Goal: Information Seeking & Learning: Compare options

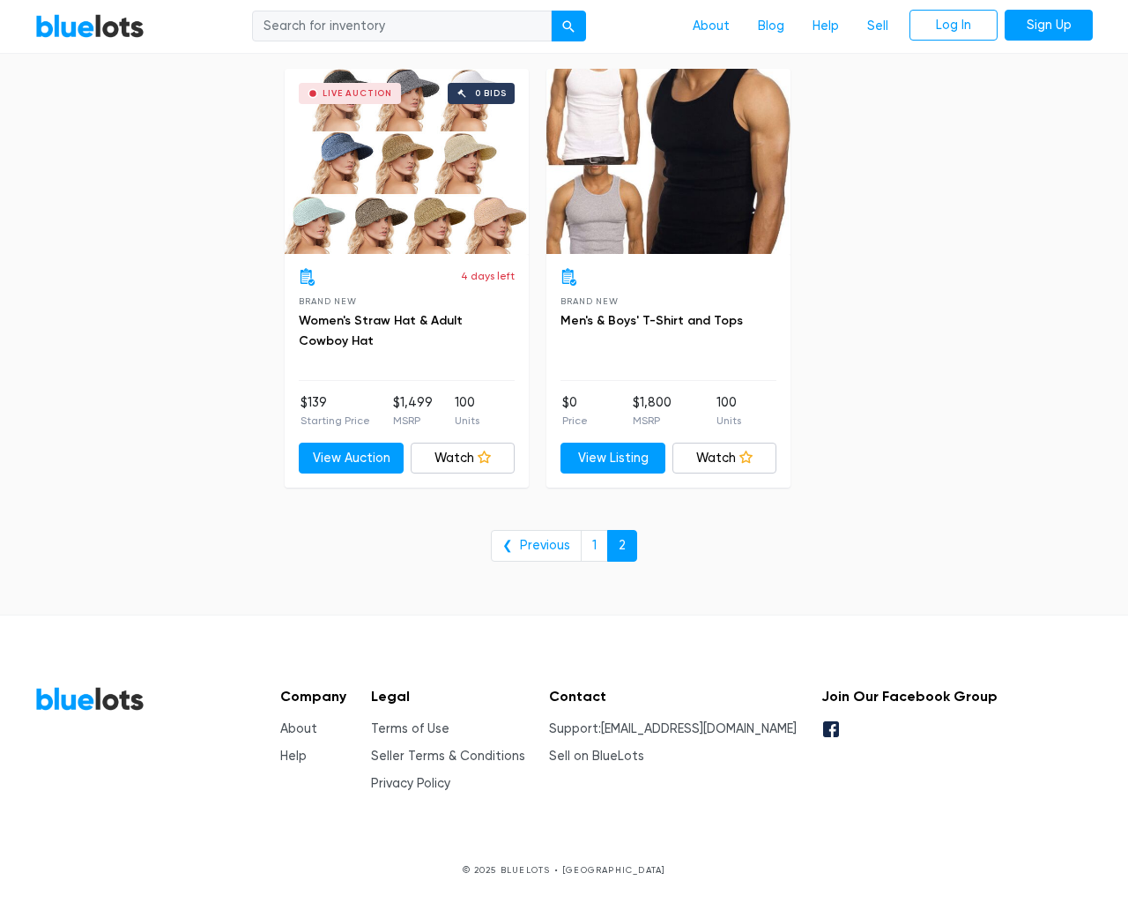
scroll to position [2739, 0]
type input "the"
type input "e"
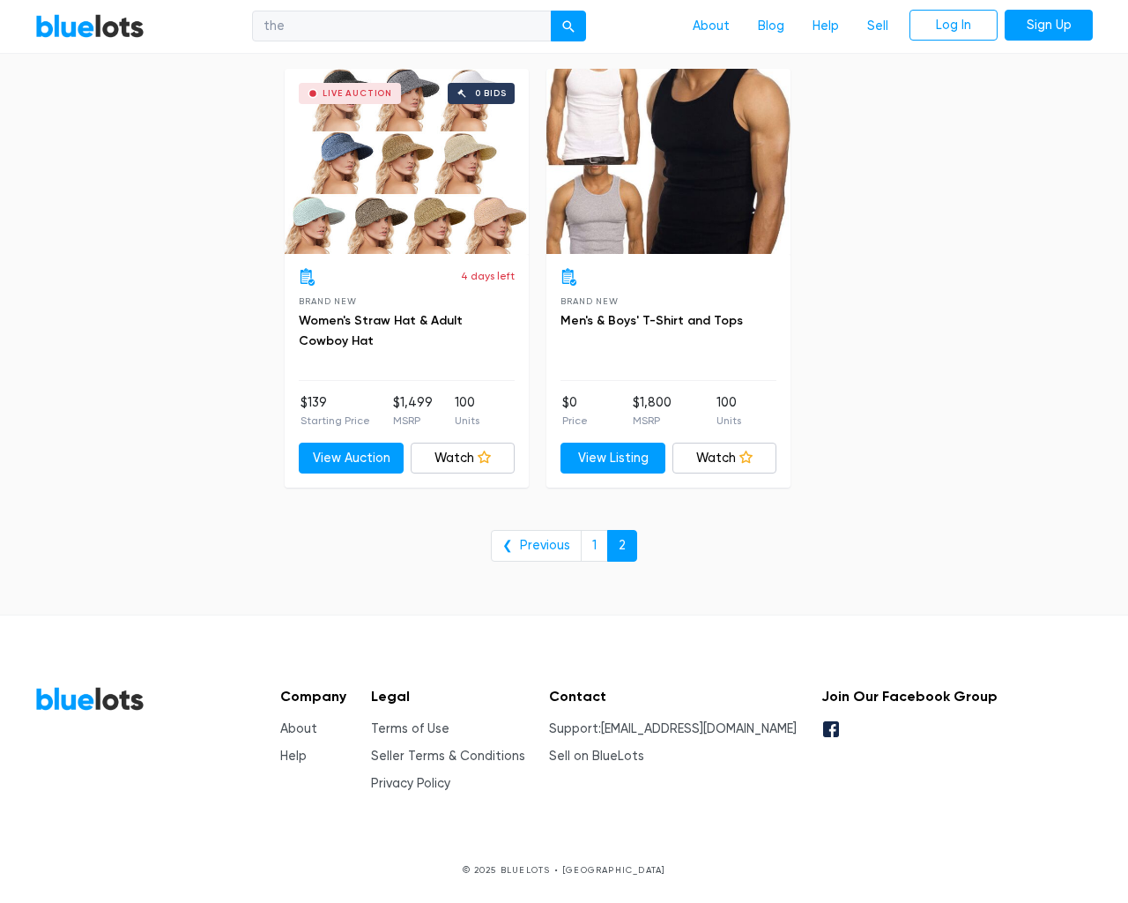
checkbox New"] "false"
type input "e"
checkbox Pulls"] "false"
checkbox input "false"
checkbox Accessories"] "false"
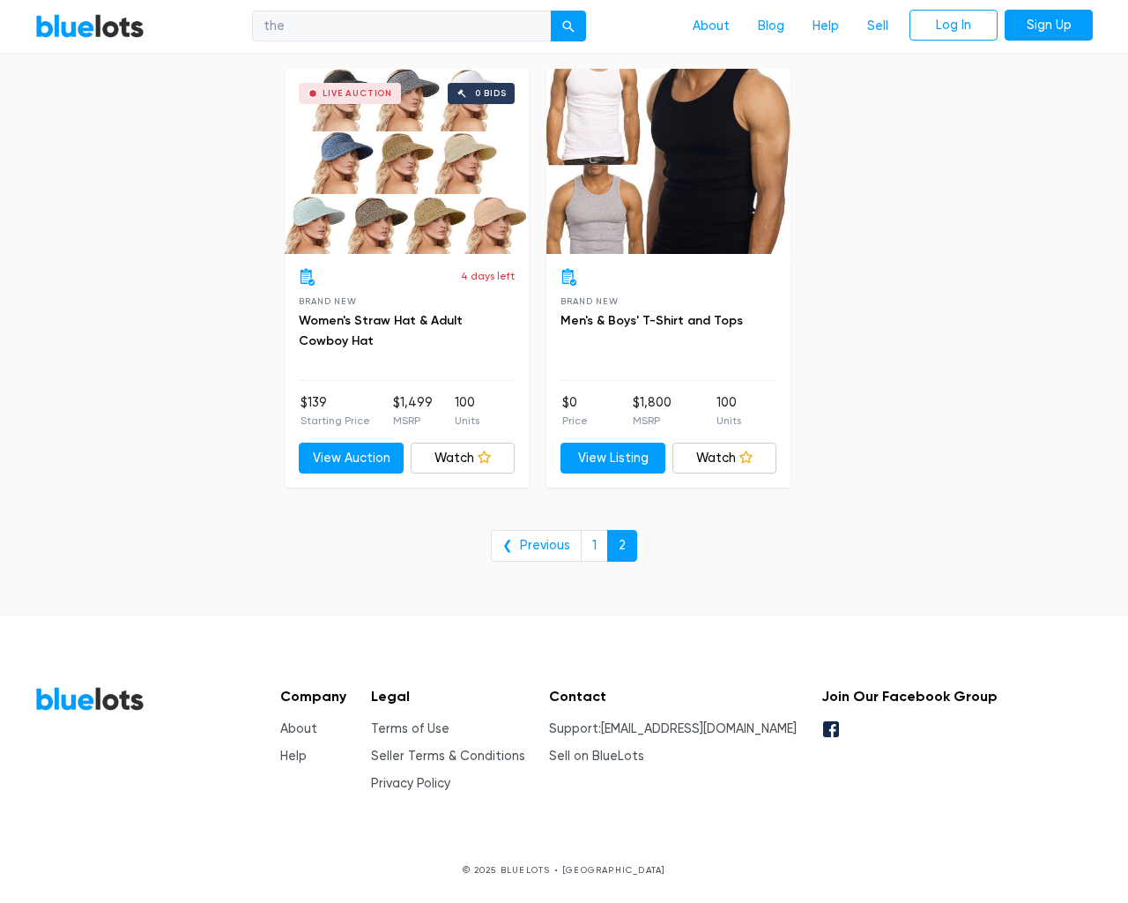
checkbox input "false"
checkbox Merchandise"] "false"
checkbox Beauty"] "false"
checkbox Garden"] "false"
checkbox input "false"
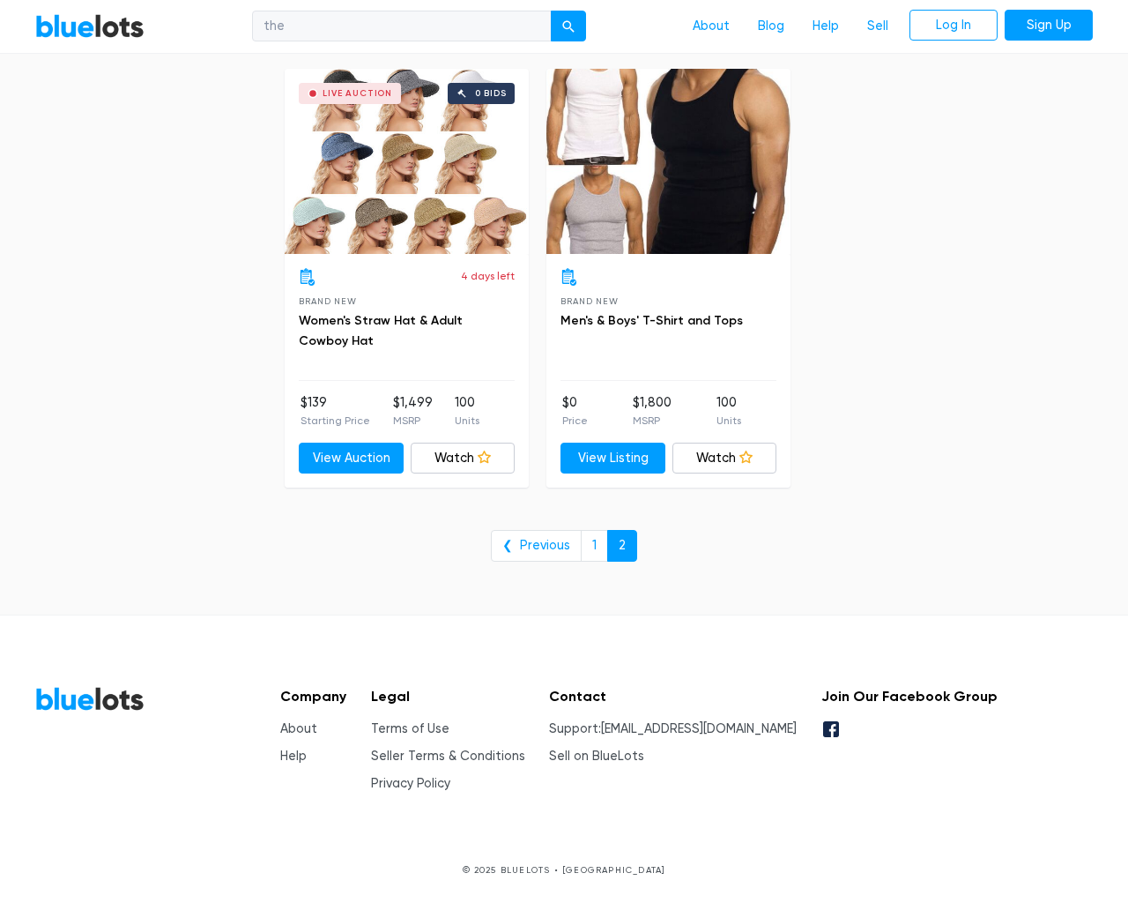
checkbox input "false"
type input "e"
select select "10000"
select select "50000"
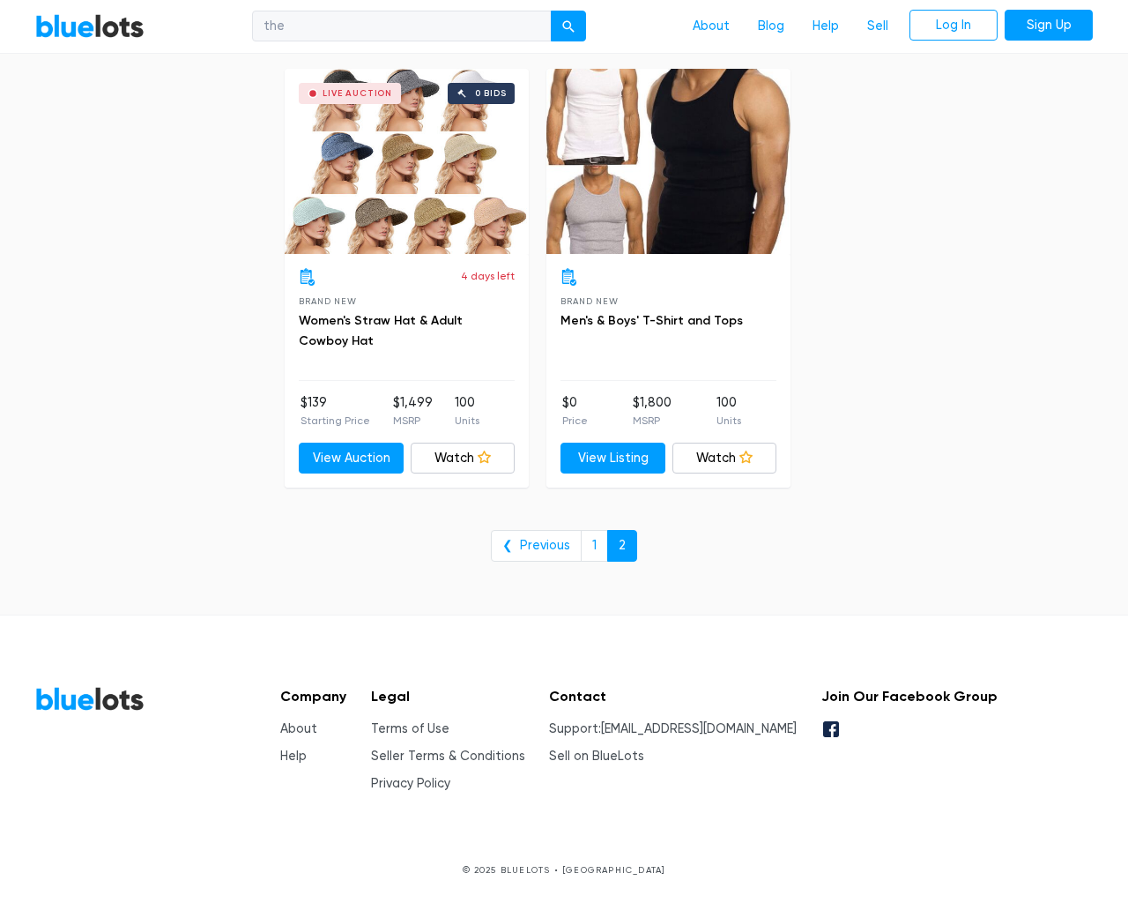
select select "ending_soonest"
select select "50000"
select select "highest_price"
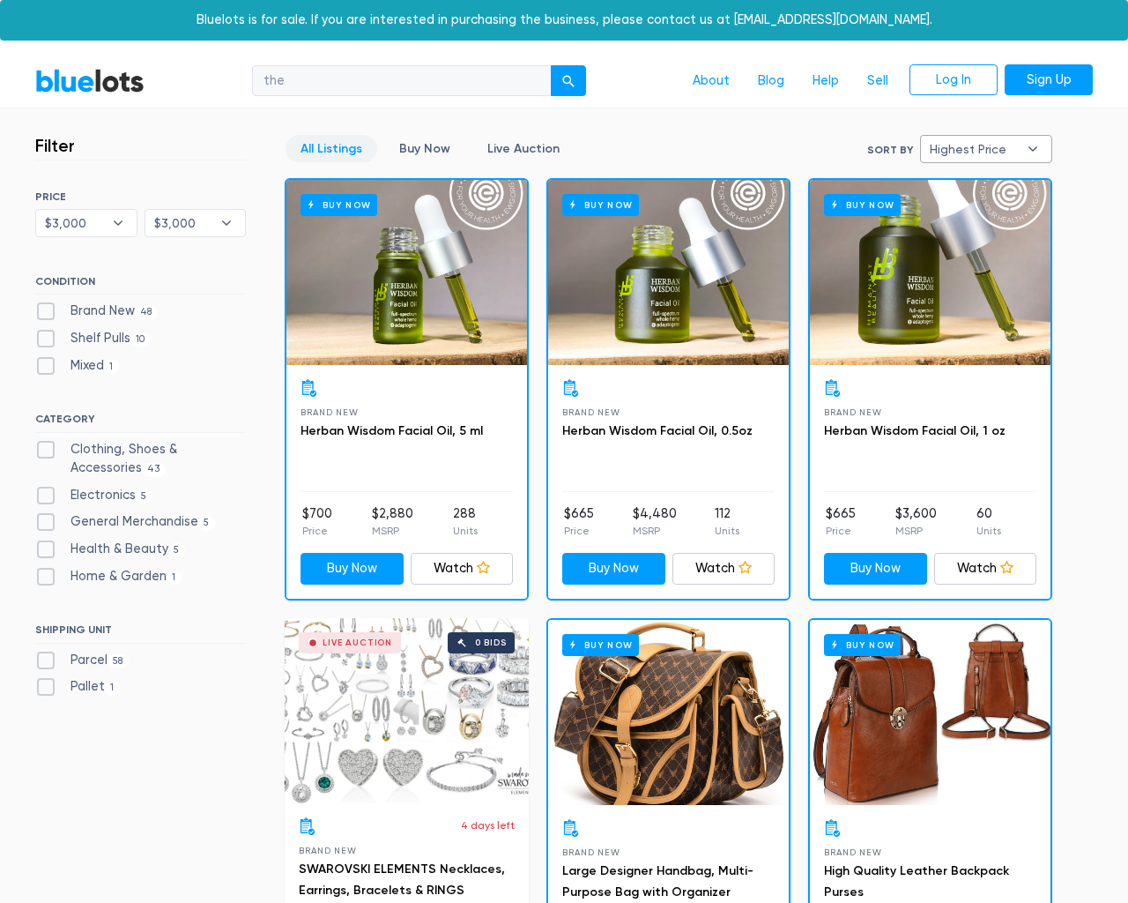
select select "300000"
select select "highest_price"
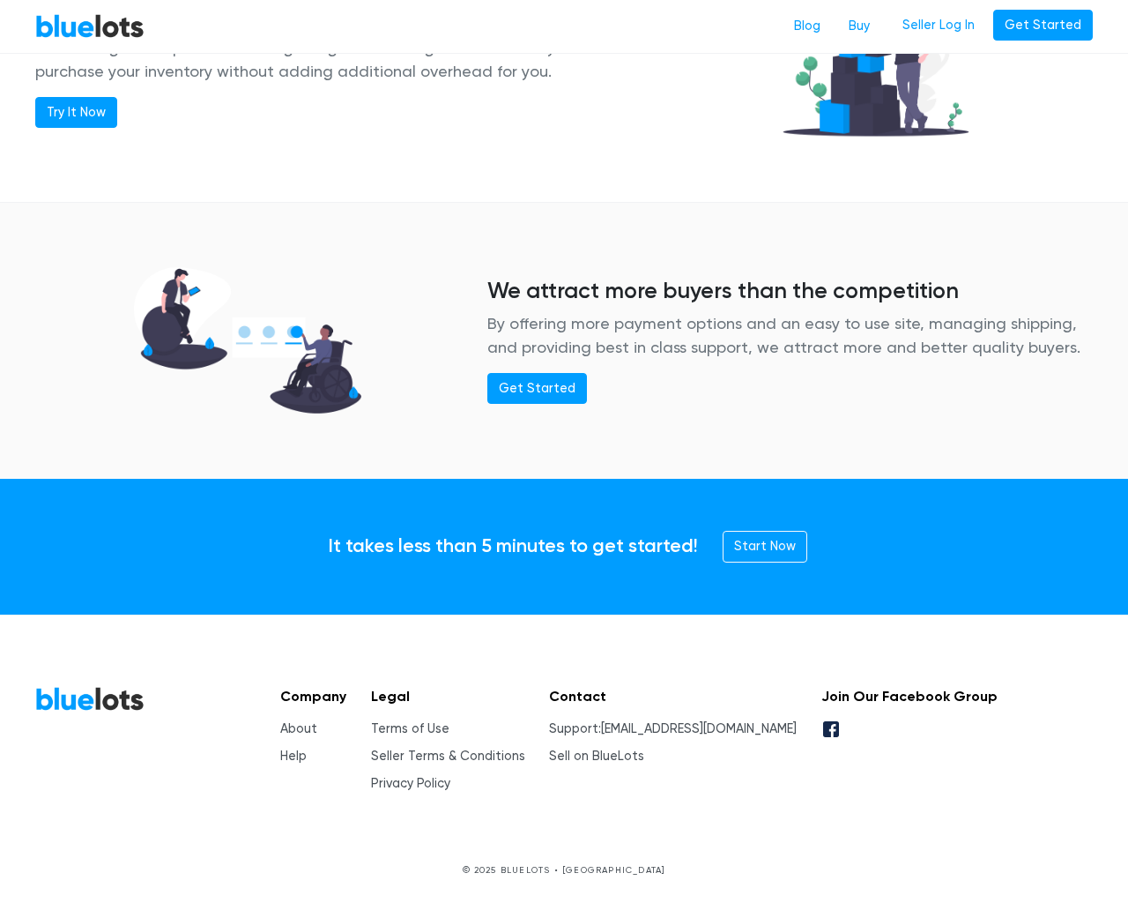
scroll to position [2143, 0]
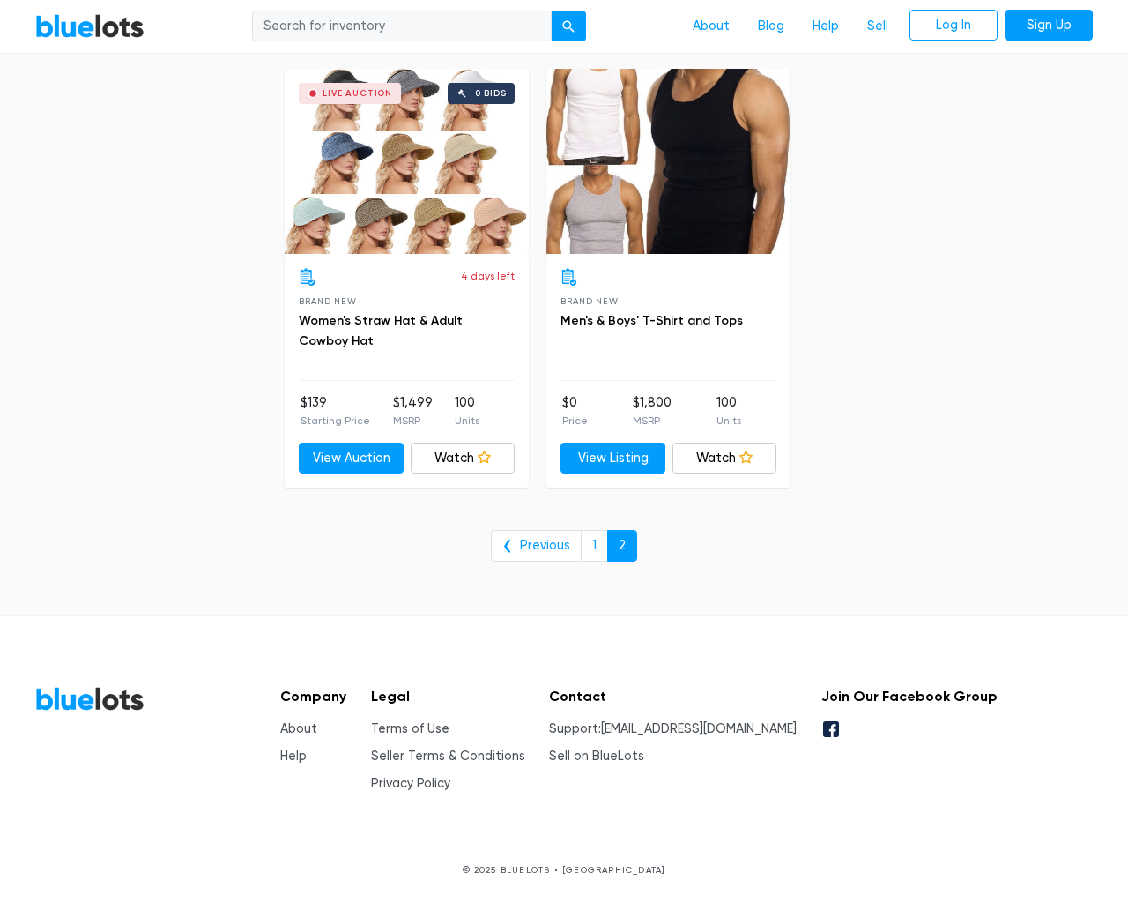
scroll to position [2739, 0]
type input "the"
type input "e"
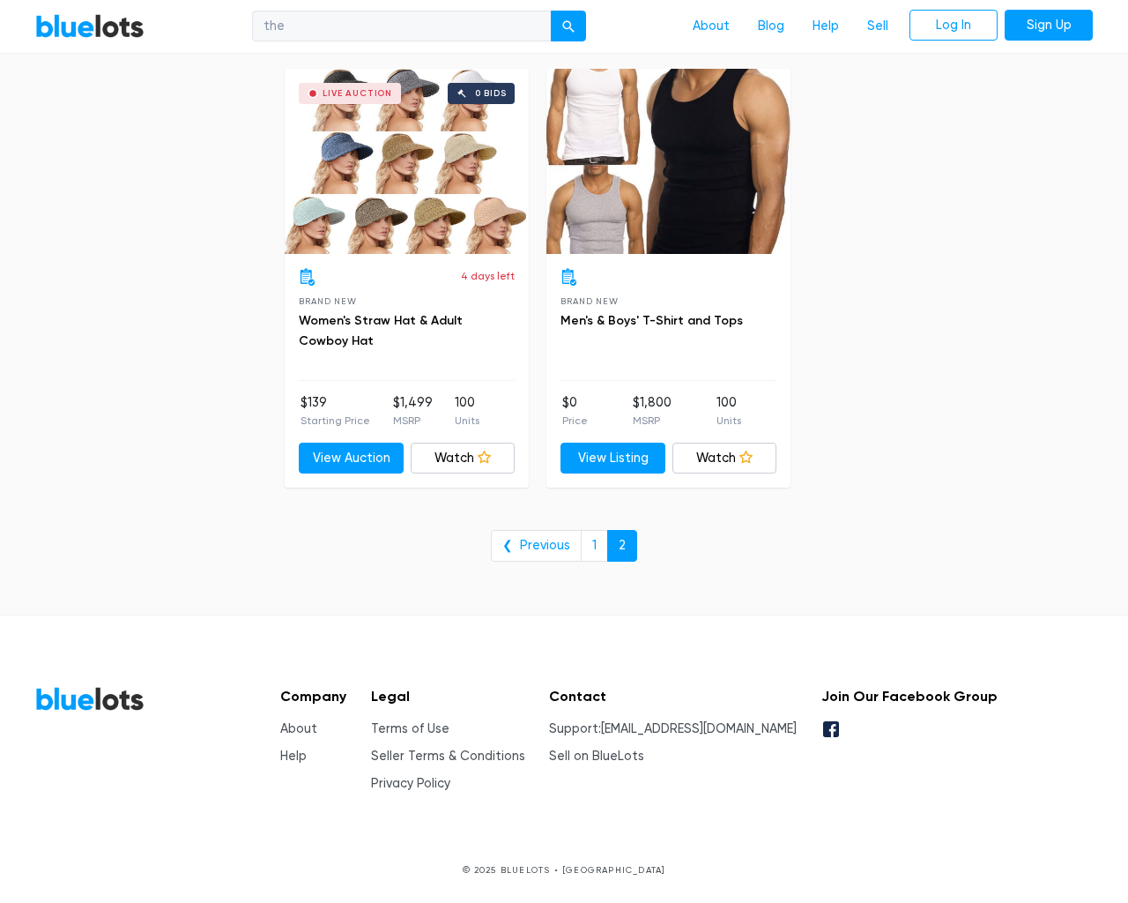
checkbox New"] "false"
type input "e"
checkbox Pulls"] "false"
checkbox input "false"
checkbox Accessories"] "false"
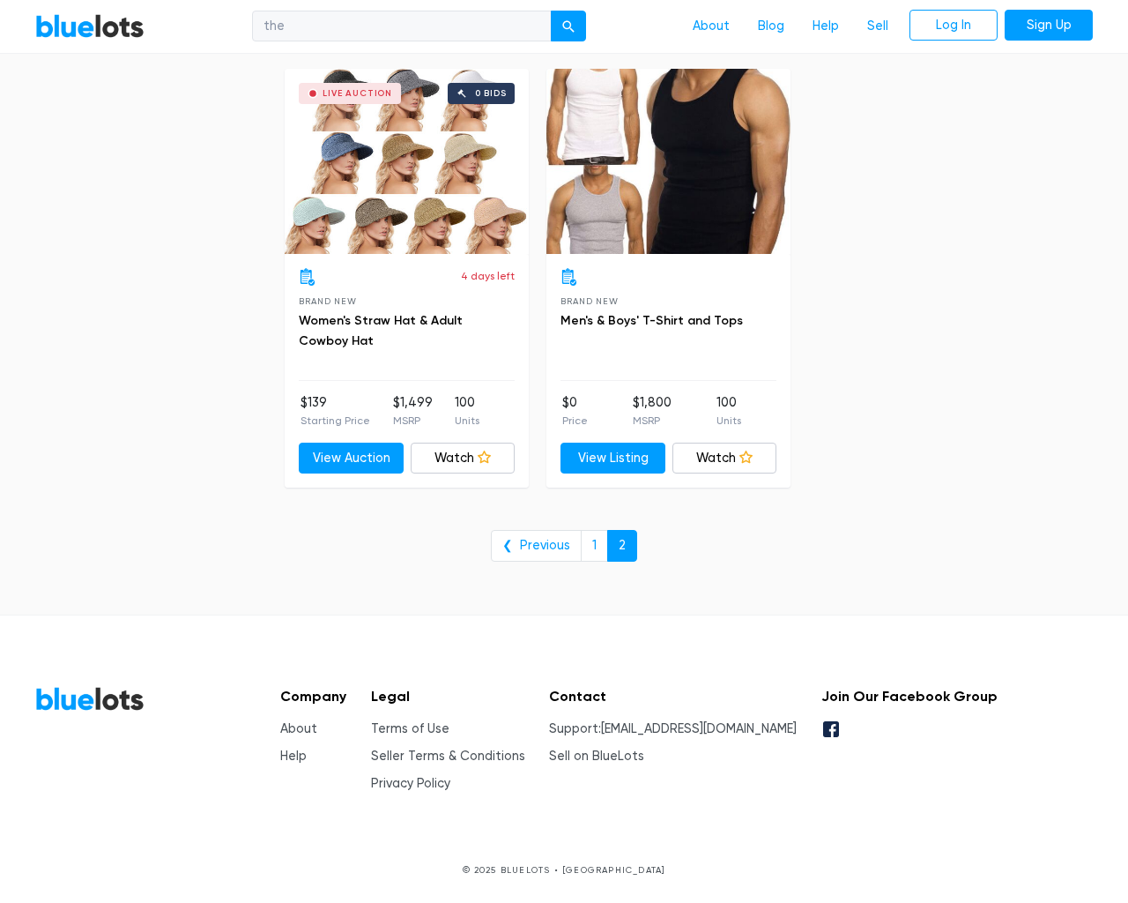
checkbox input "false"
checkbox Merchandise"] "false"
checkbox Beauty"] "false"
checkbox Garden"] "false"
checkbox input "false"
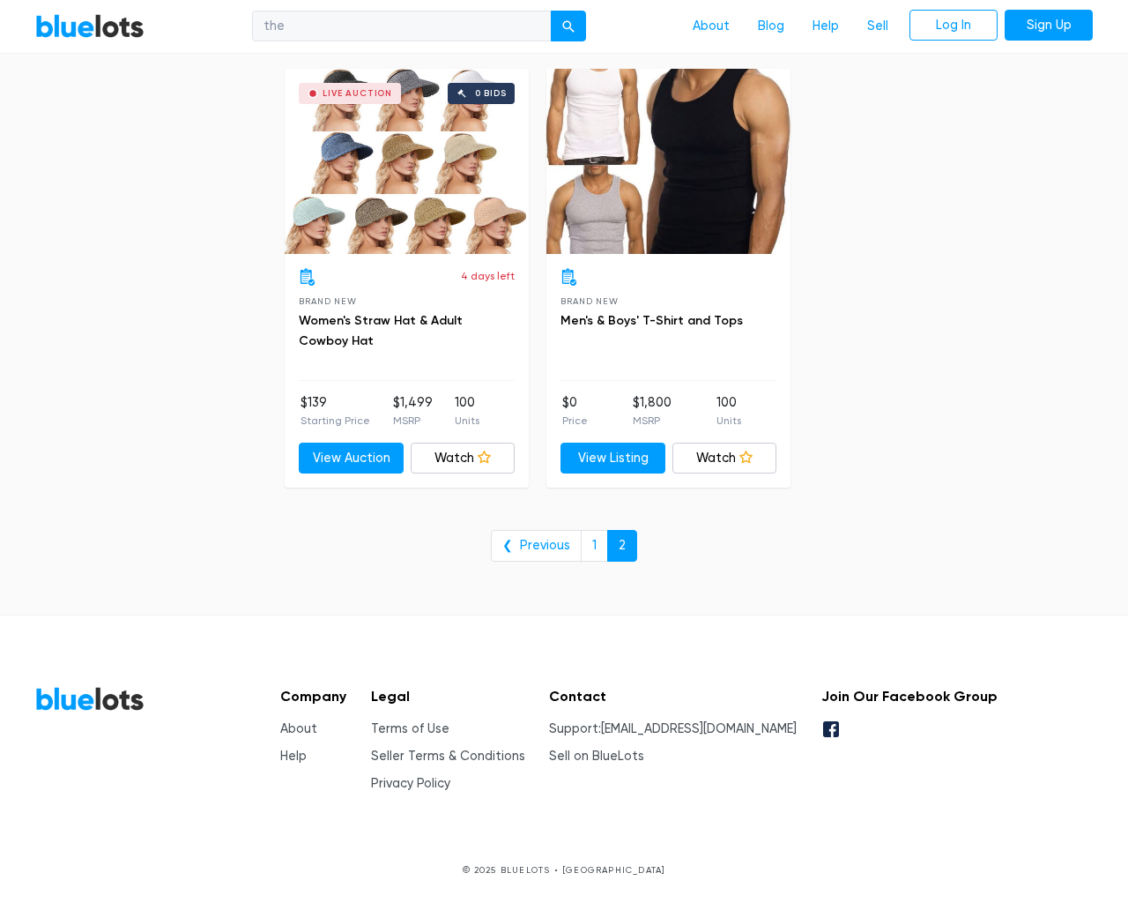
checkbox input "false"
type input "e"
select select "10000"
select select "50000"
select select "10000"
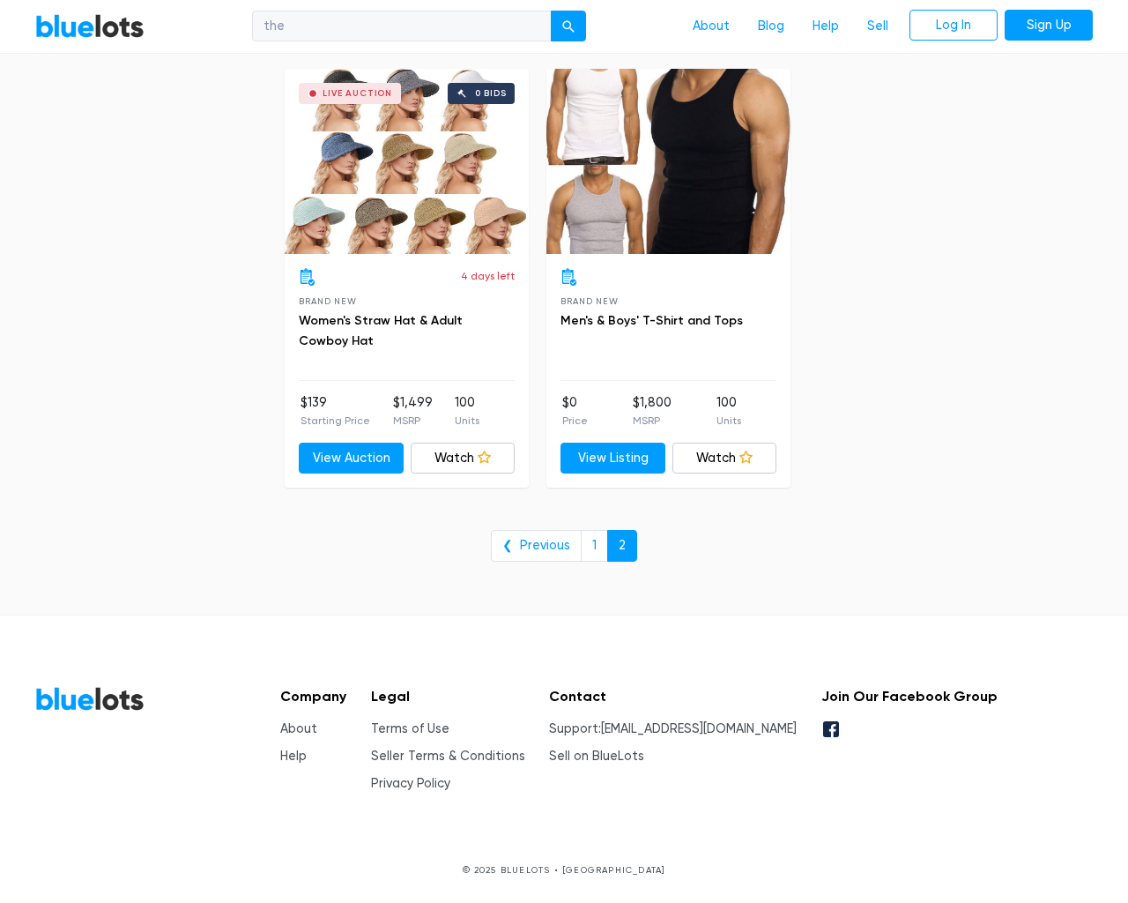
select select "50000"
select select "highest_price"
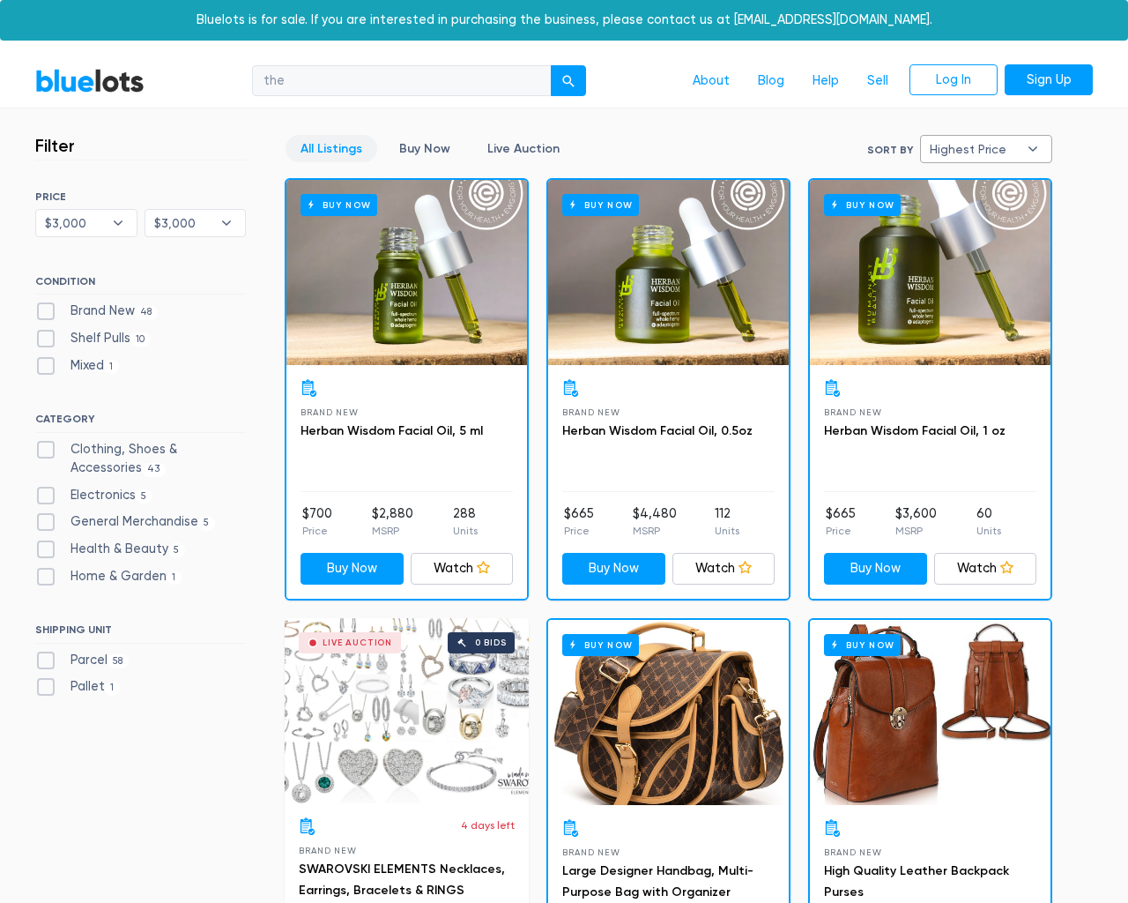
select select "300000"
select select "highest_price"
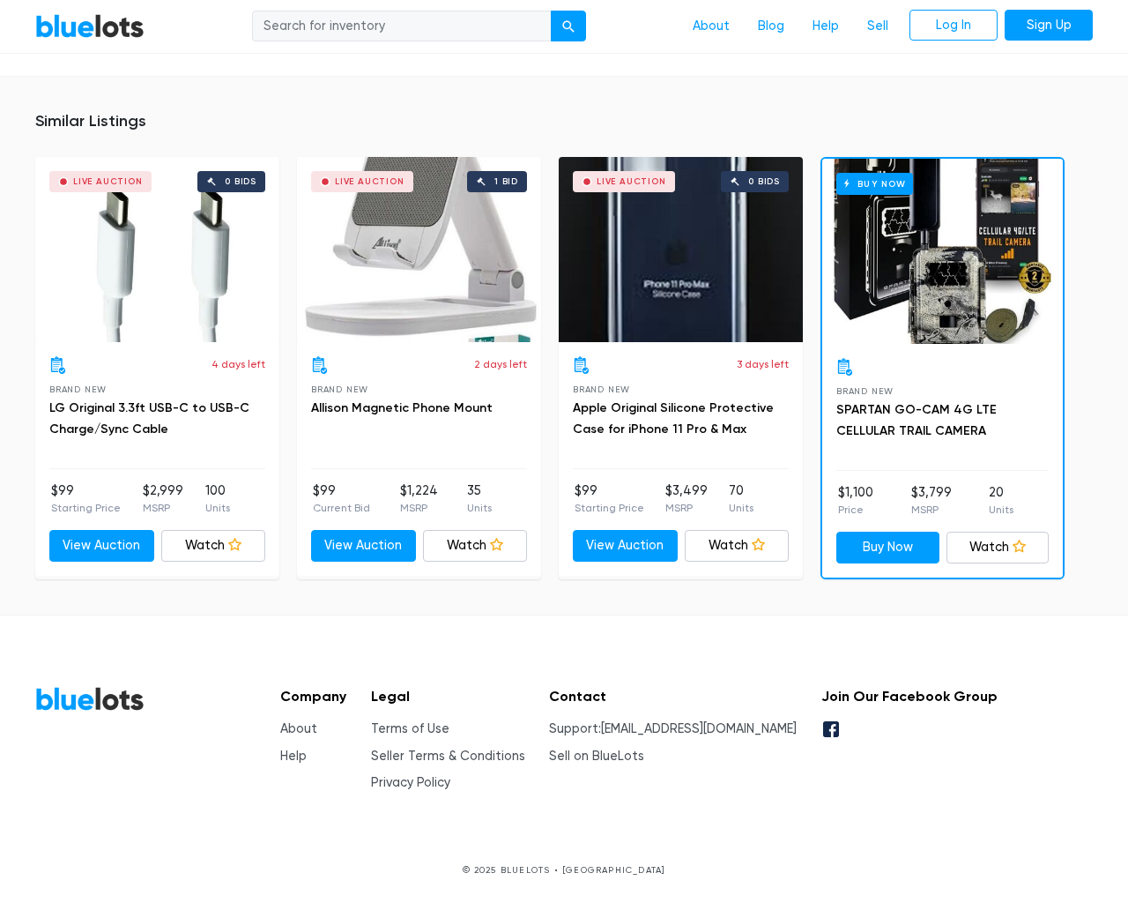
scroll to position [1372, 0]
type input "the"
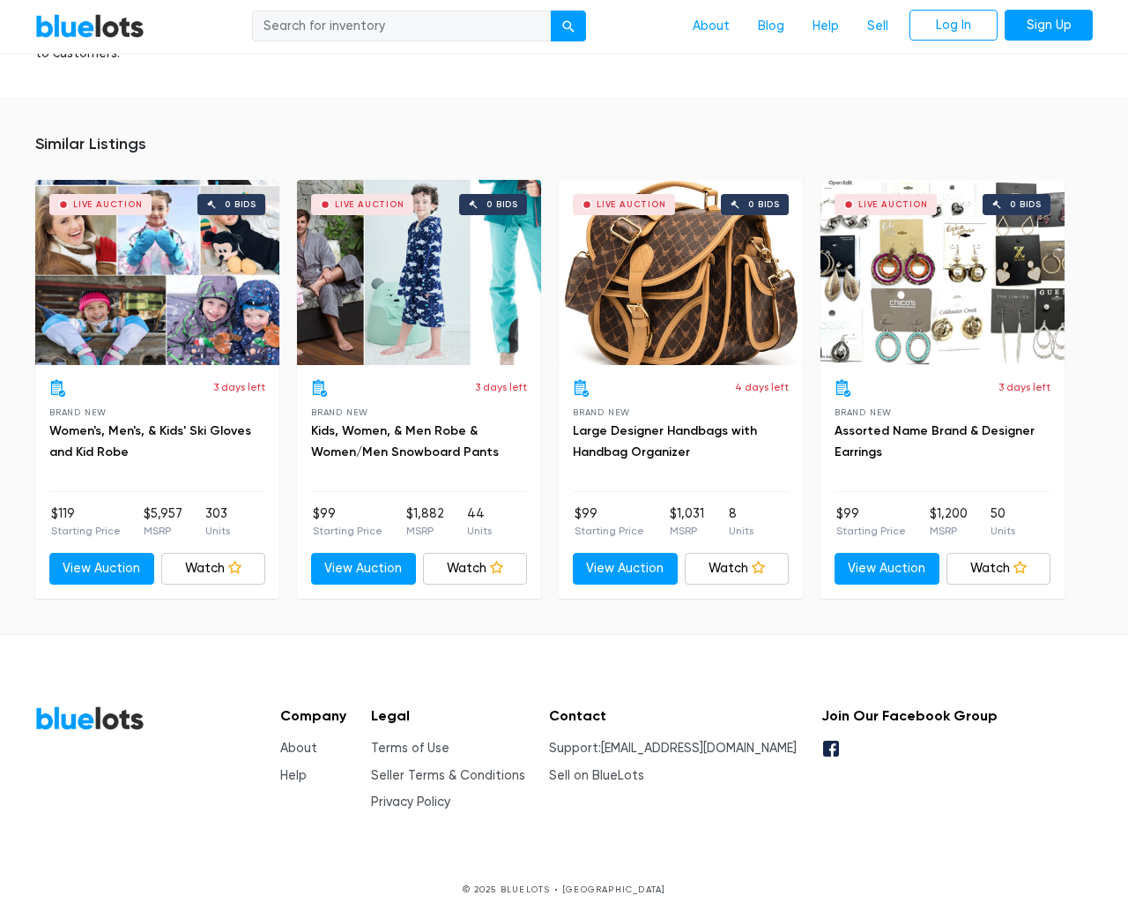
scroll to position [1297, 0]
type input "the"
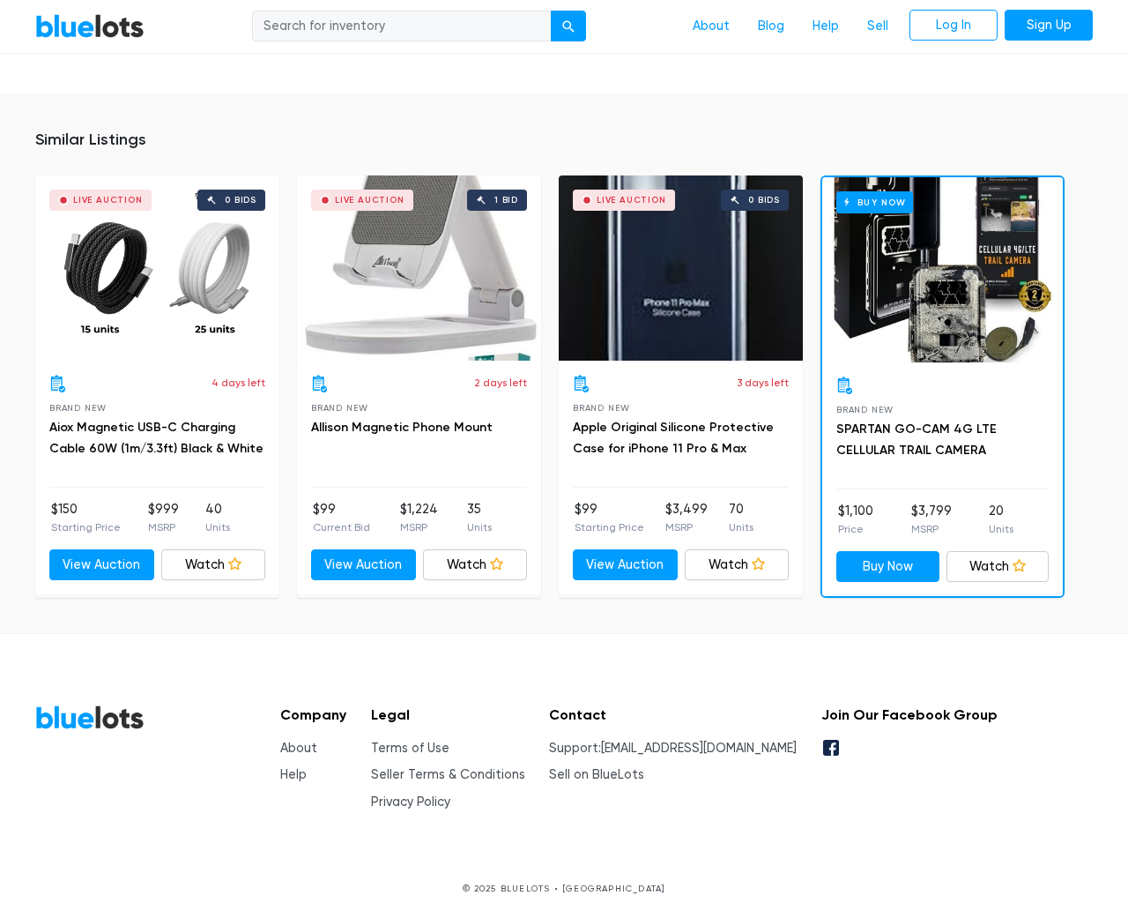
scroll to position [1311, 0]
type input "the"
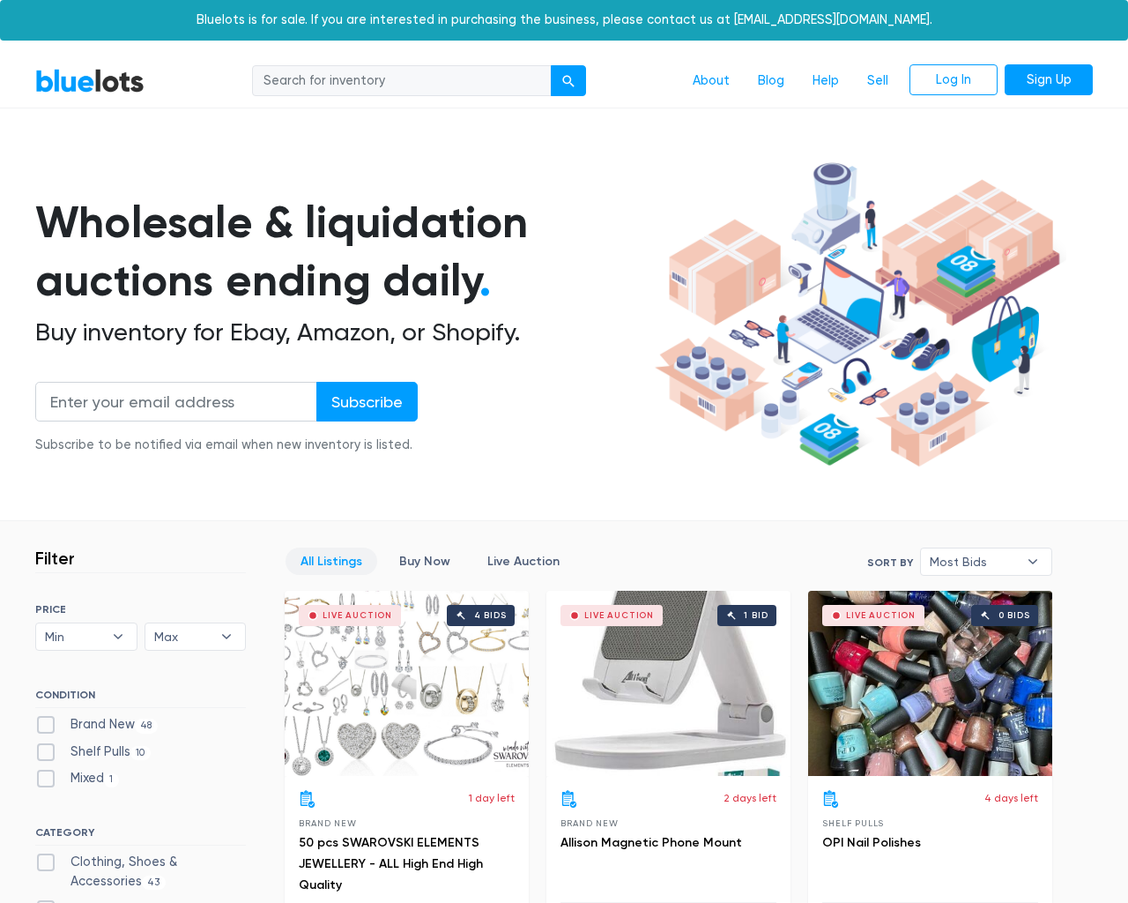
scroll to position [7521, 0]
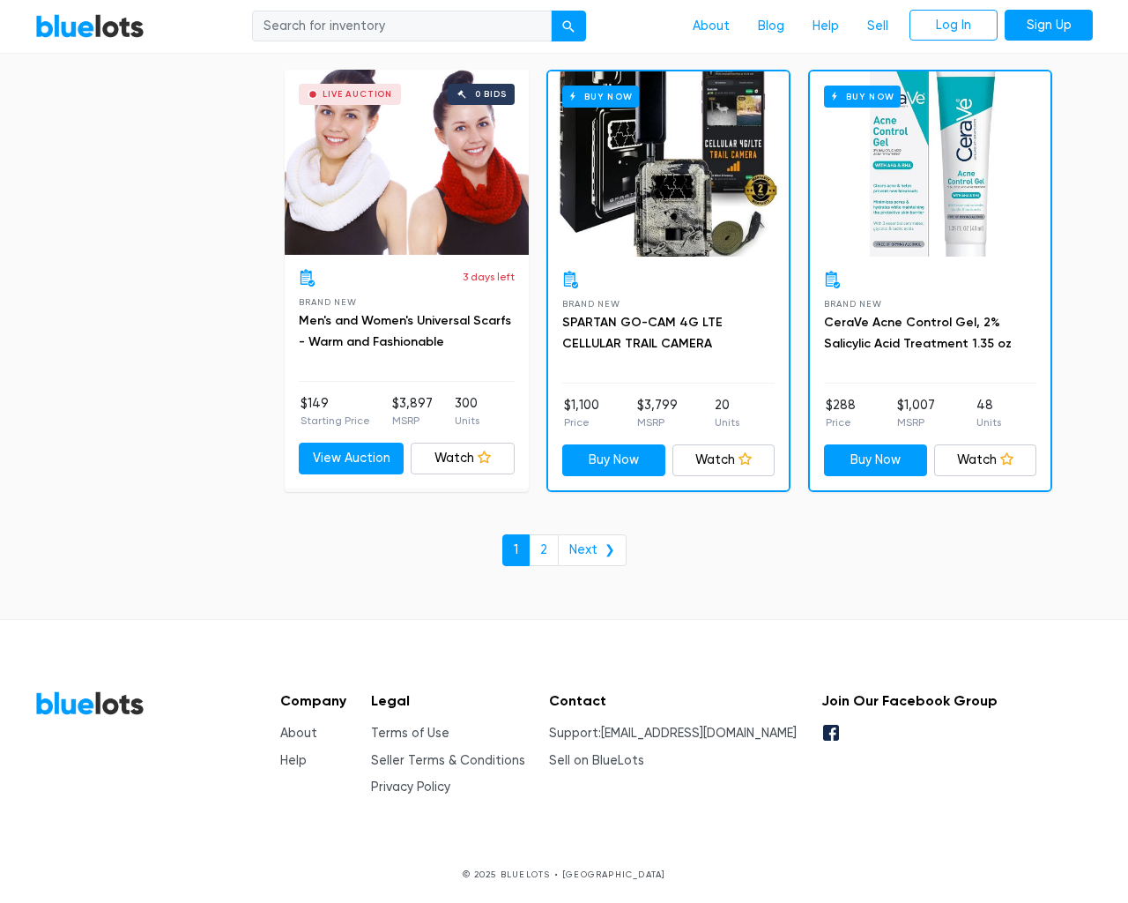
scroll to position [7521, 0]
type input "the"
type input "testing@example.com"
type input "e"
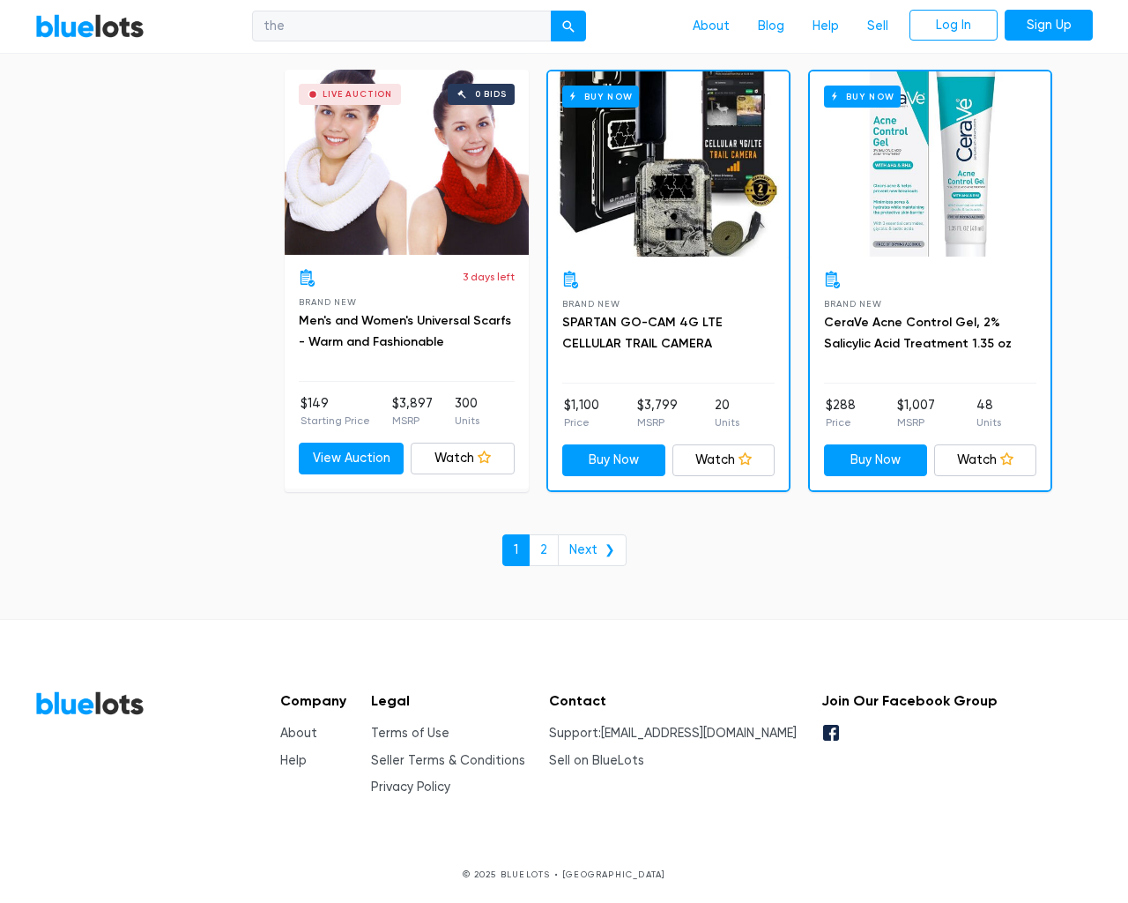
type input "e"
checkbox New"] "false"
type input "e"
checkbox Pulls"] "false"
checkbox input "false"
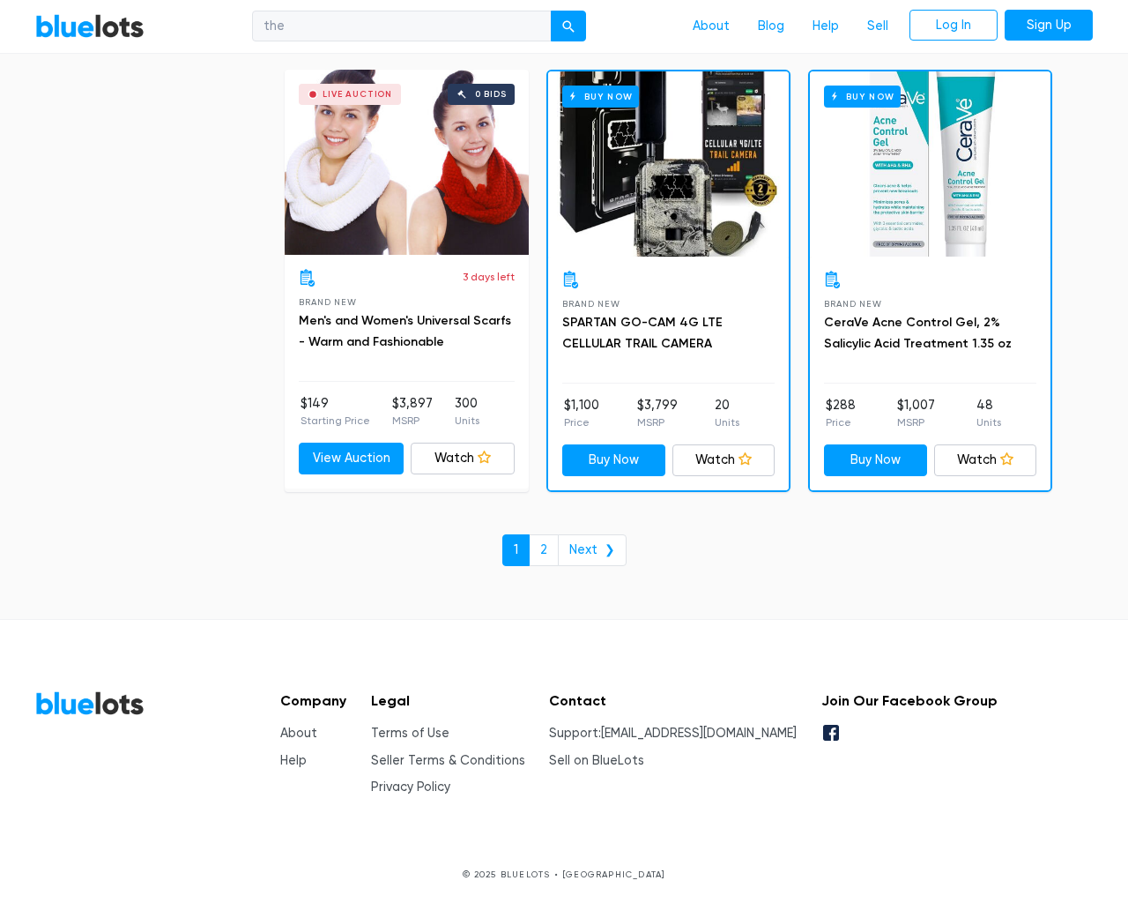
checkbox Accessories"] "false"
checkbox input "false"
checkbox Merchandise"] "false"
checkbox Beauty"] "false"
checkbox Garden"] "false"
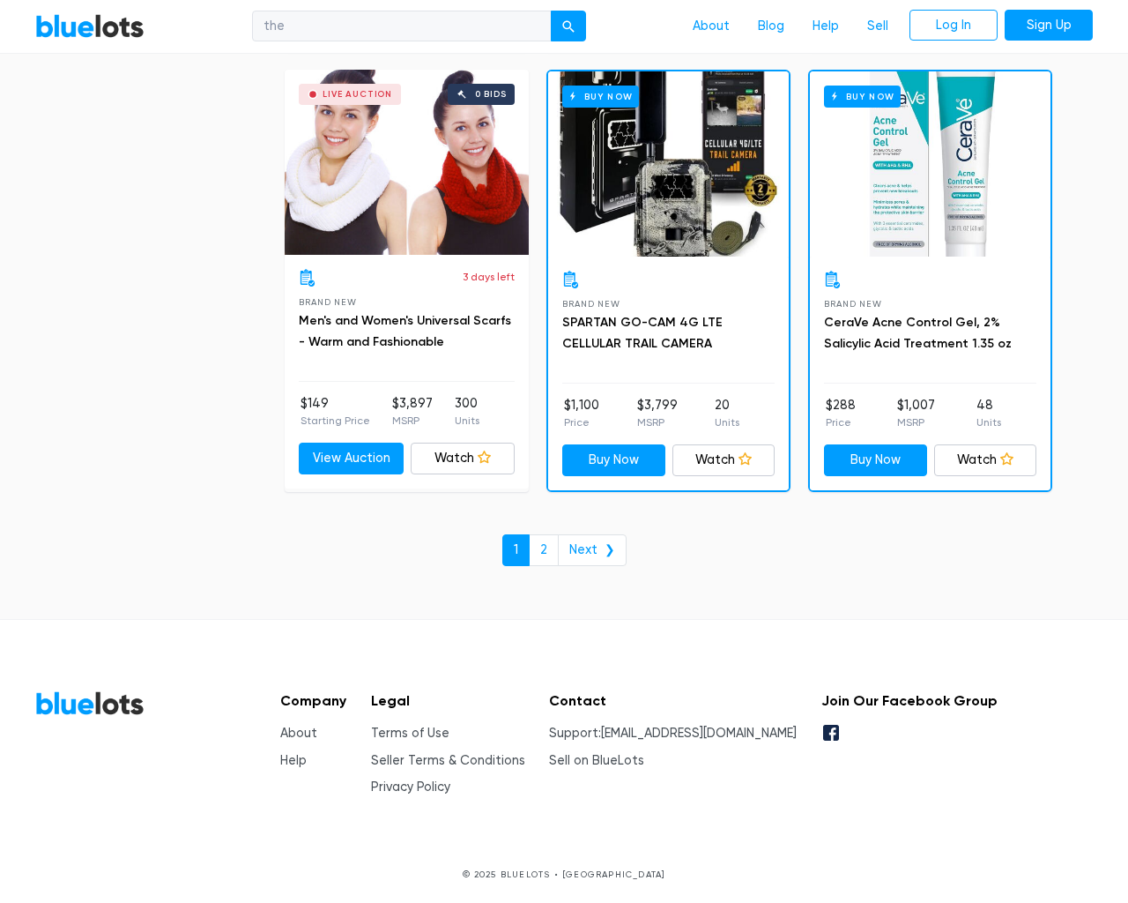
checkbox input "false"
type input "e"
select select "10000"
select select "50000"
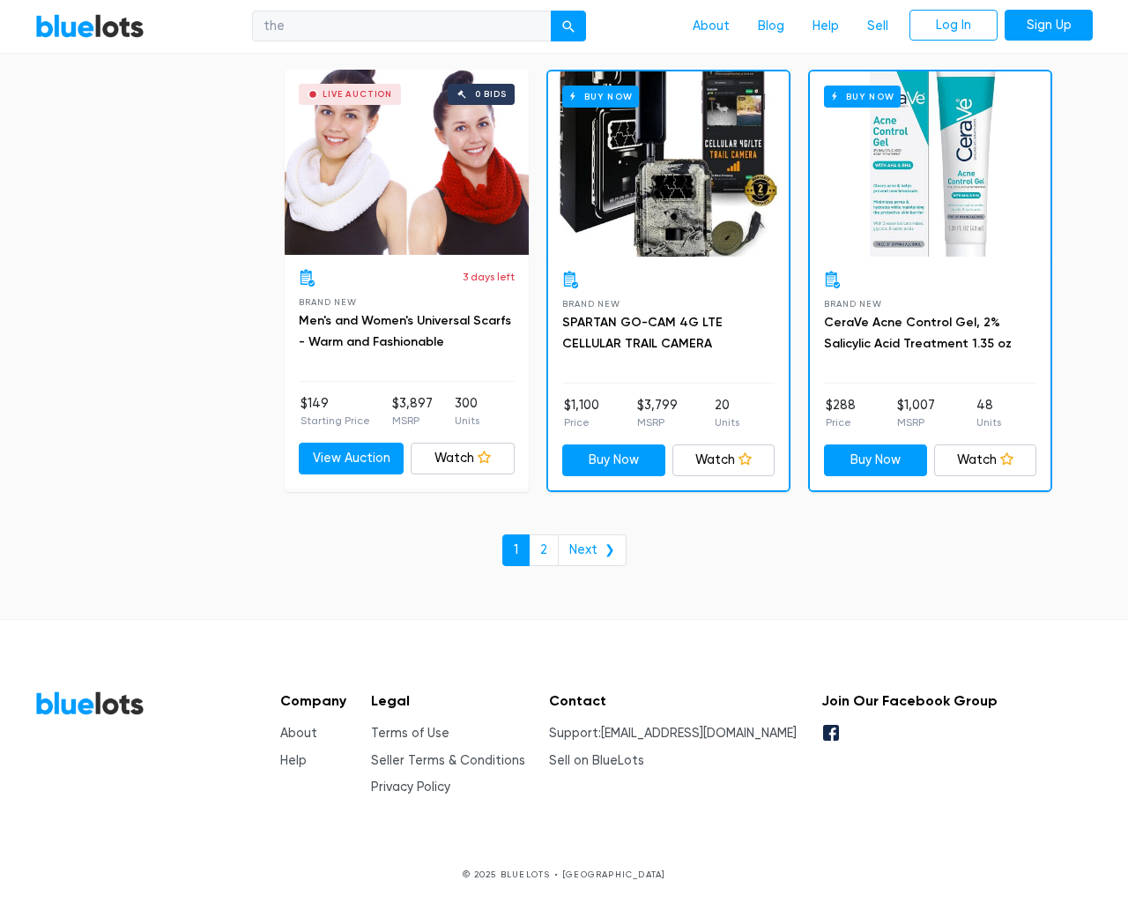
select select "50000"
select select "ending_soonest"
select select "50000"
select select "highest_price"
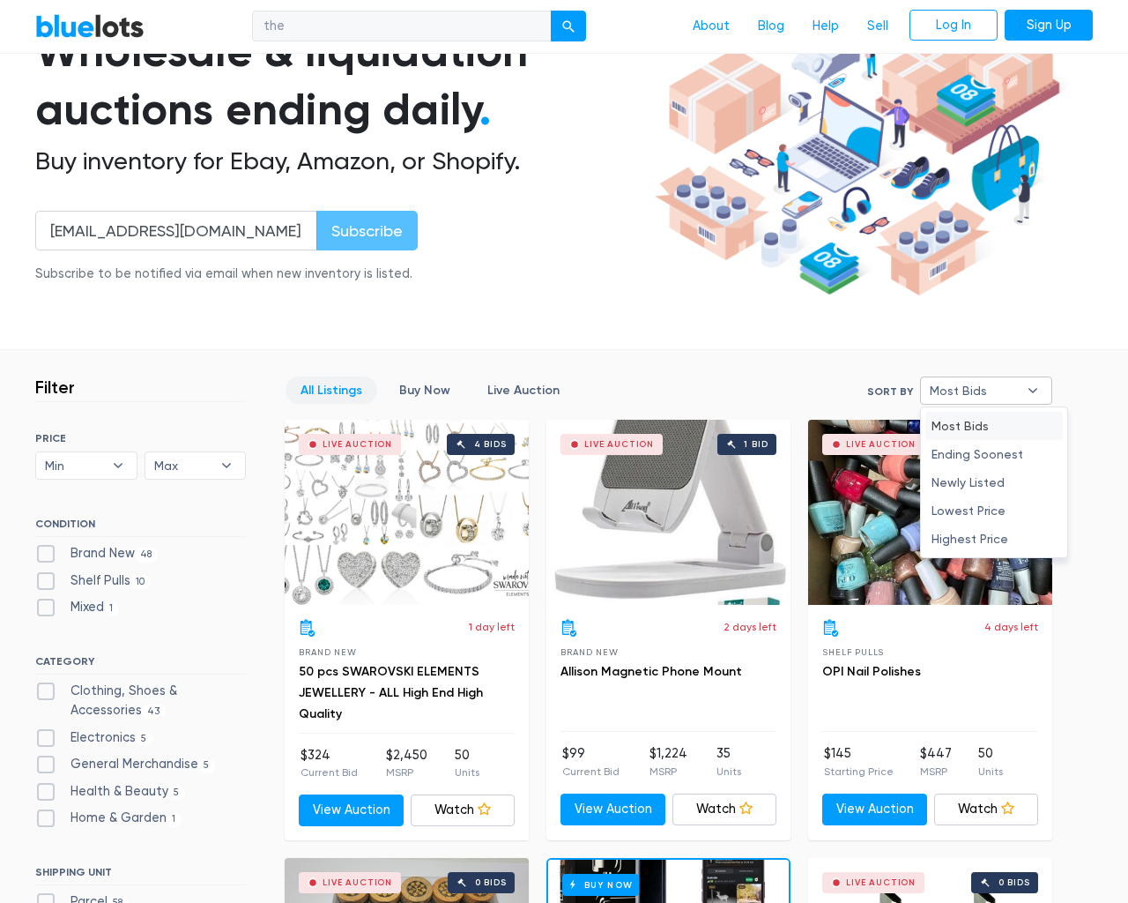
scroll to position [7521, 0]
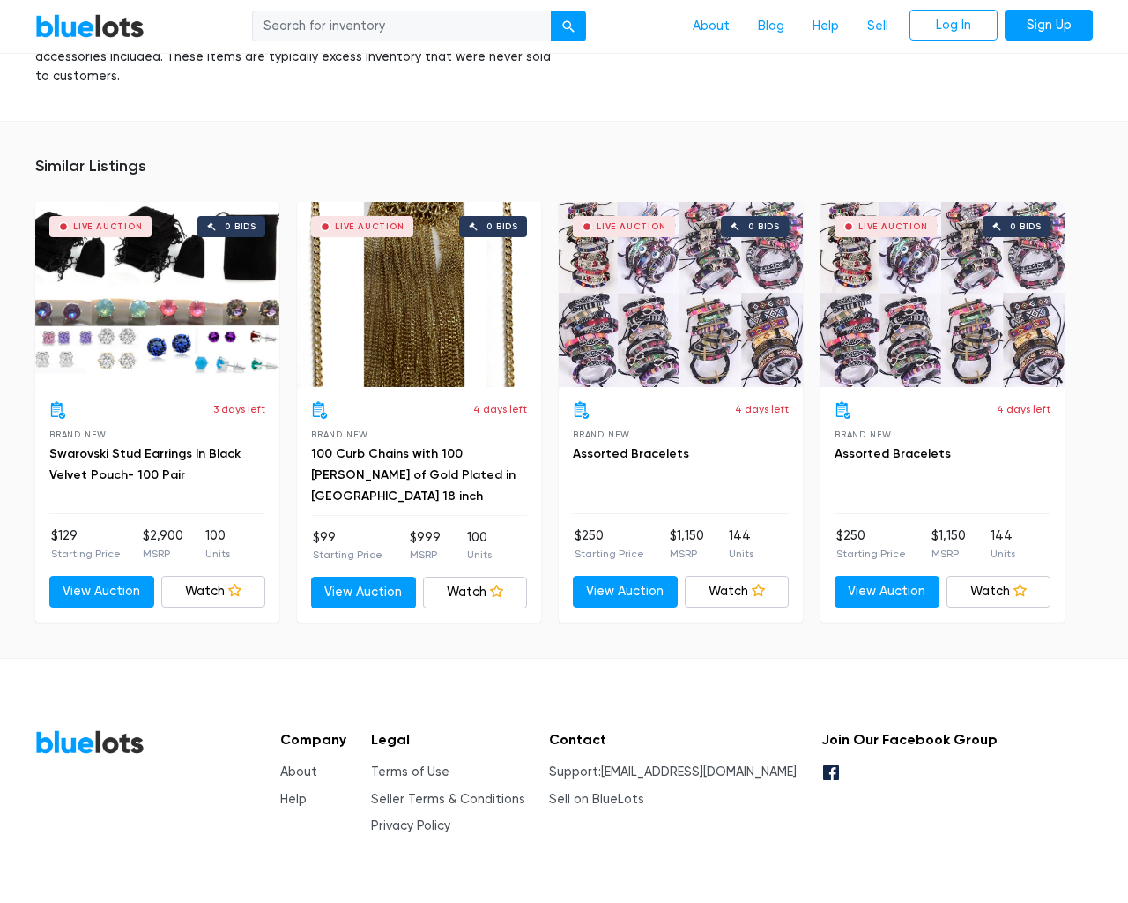
scroll to position [1250, 0]
type input "the"
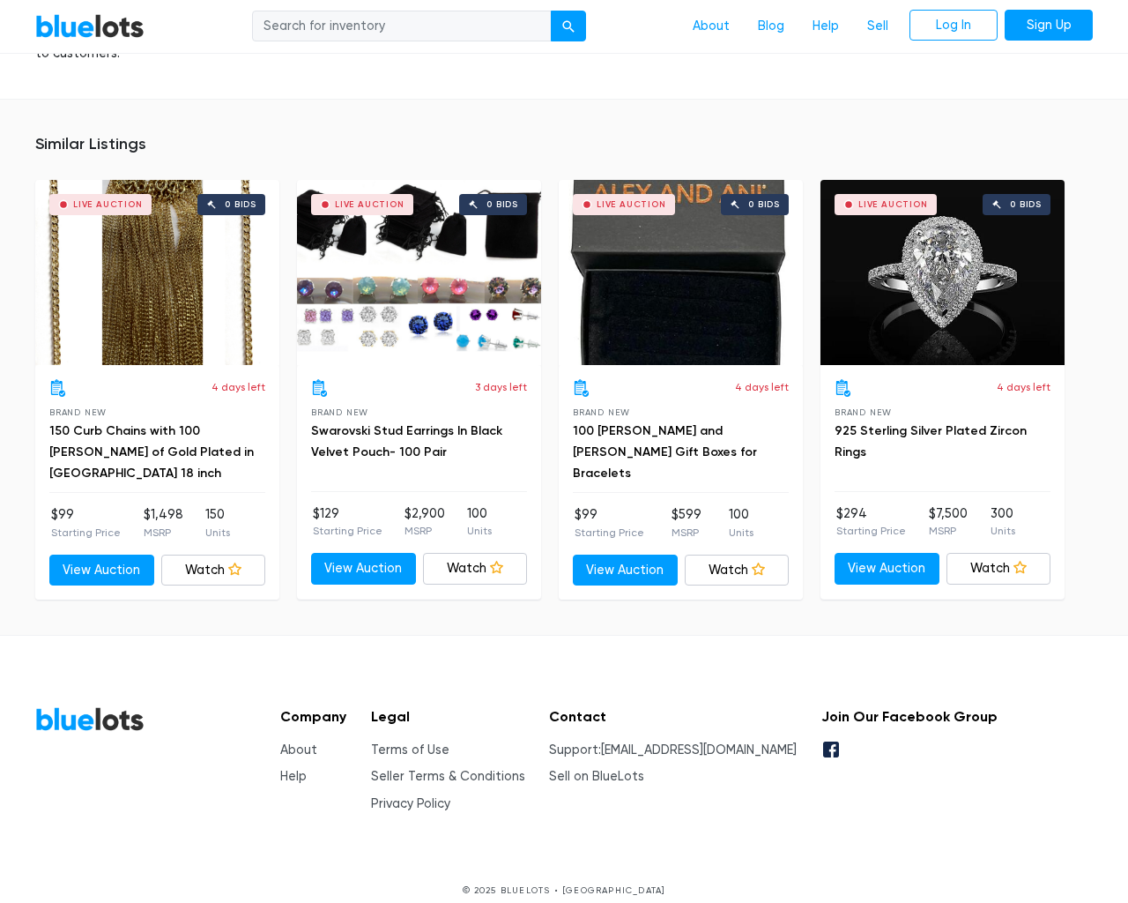
scroll to position [1253, 0]
type input "the"
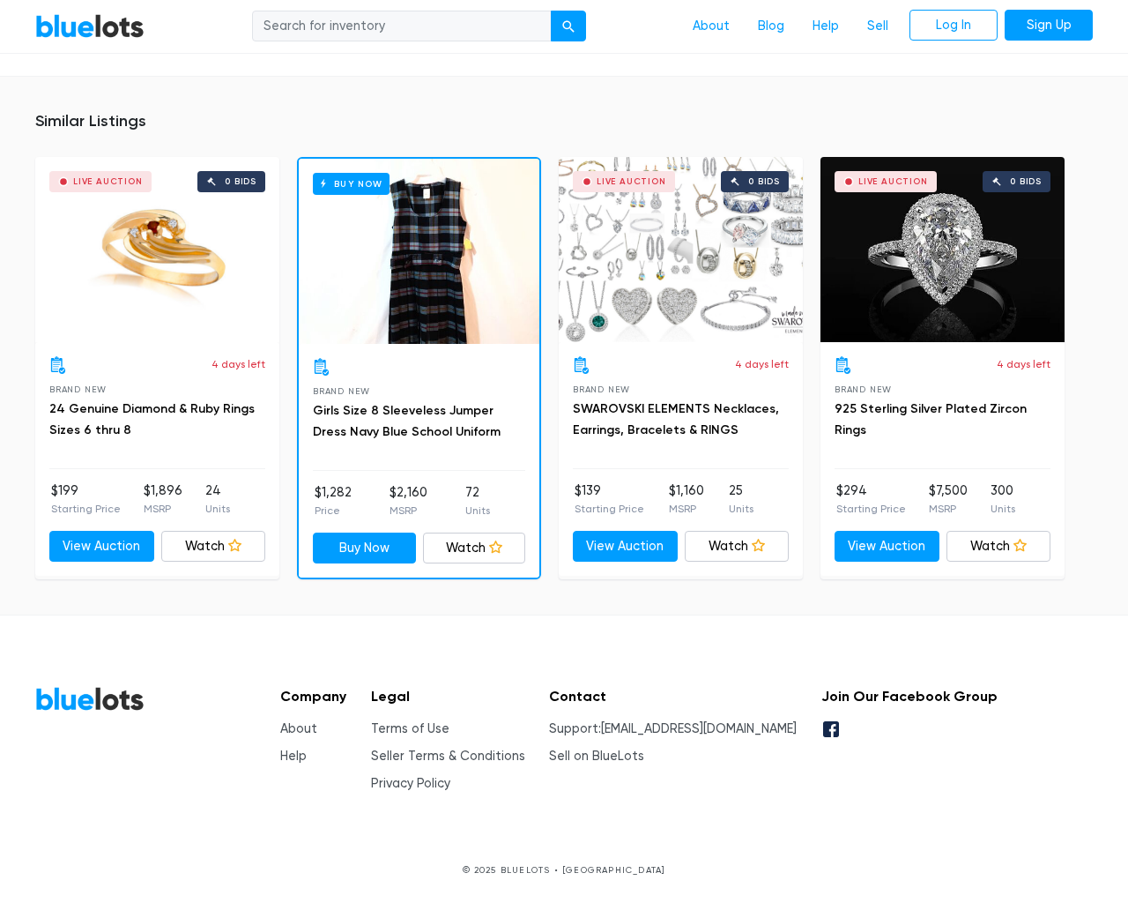
scroll to position [1240, 0]
type input "the"
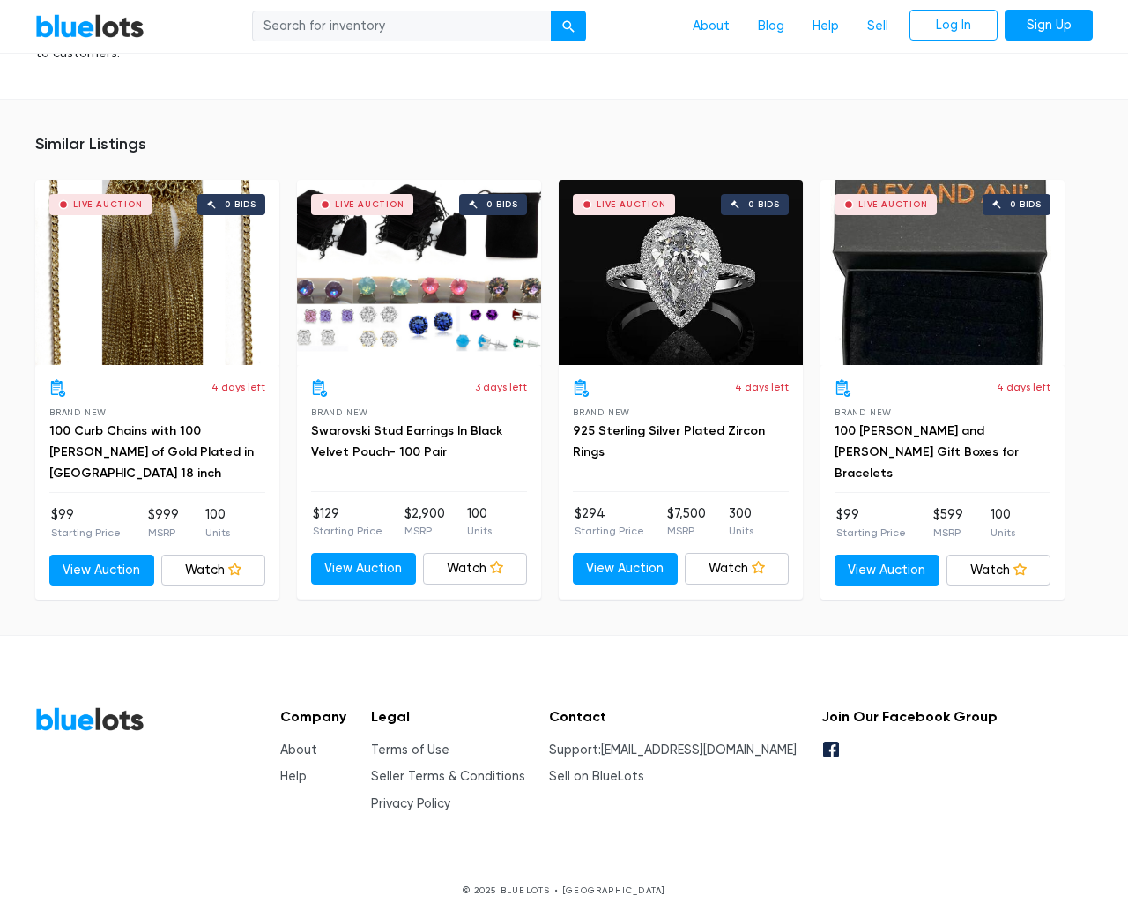
scroll to position [1253, 0]
type input "the"
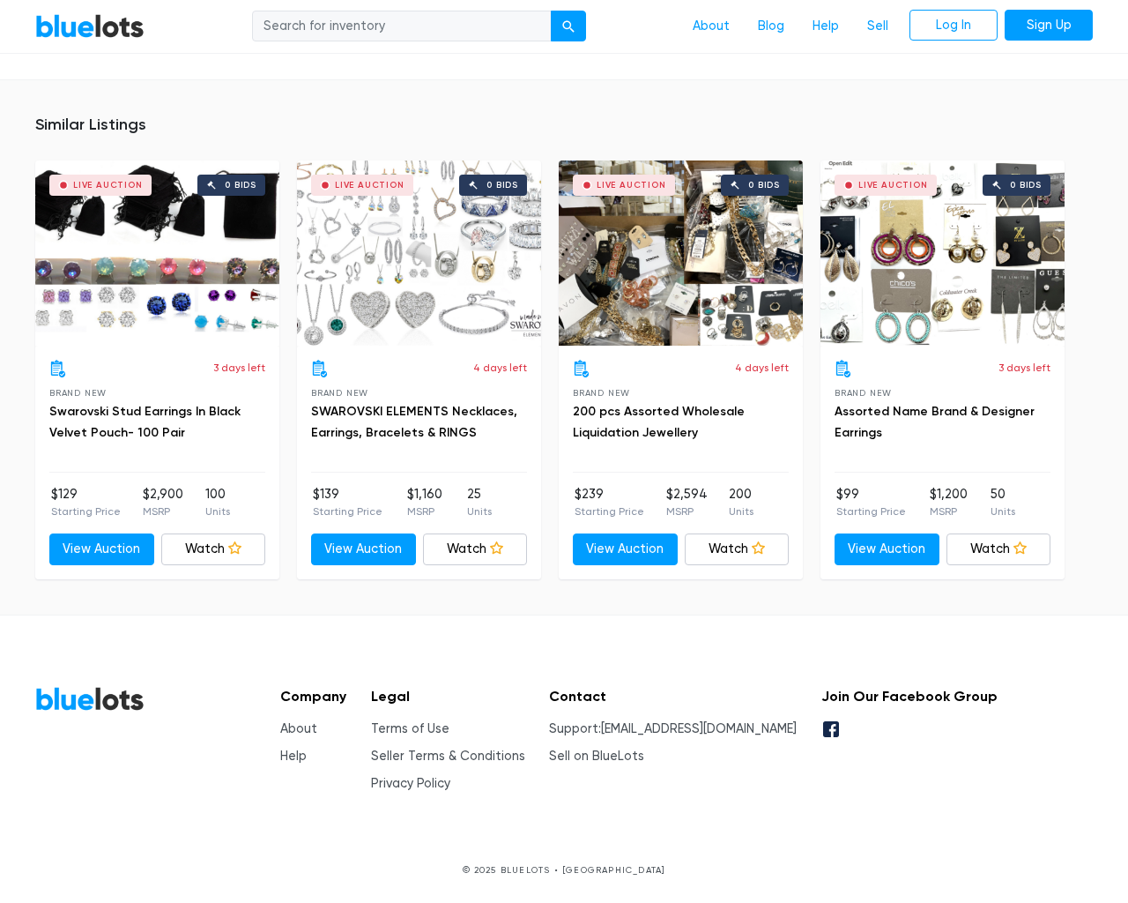
scroll to position [1216, 0]
type input "the"
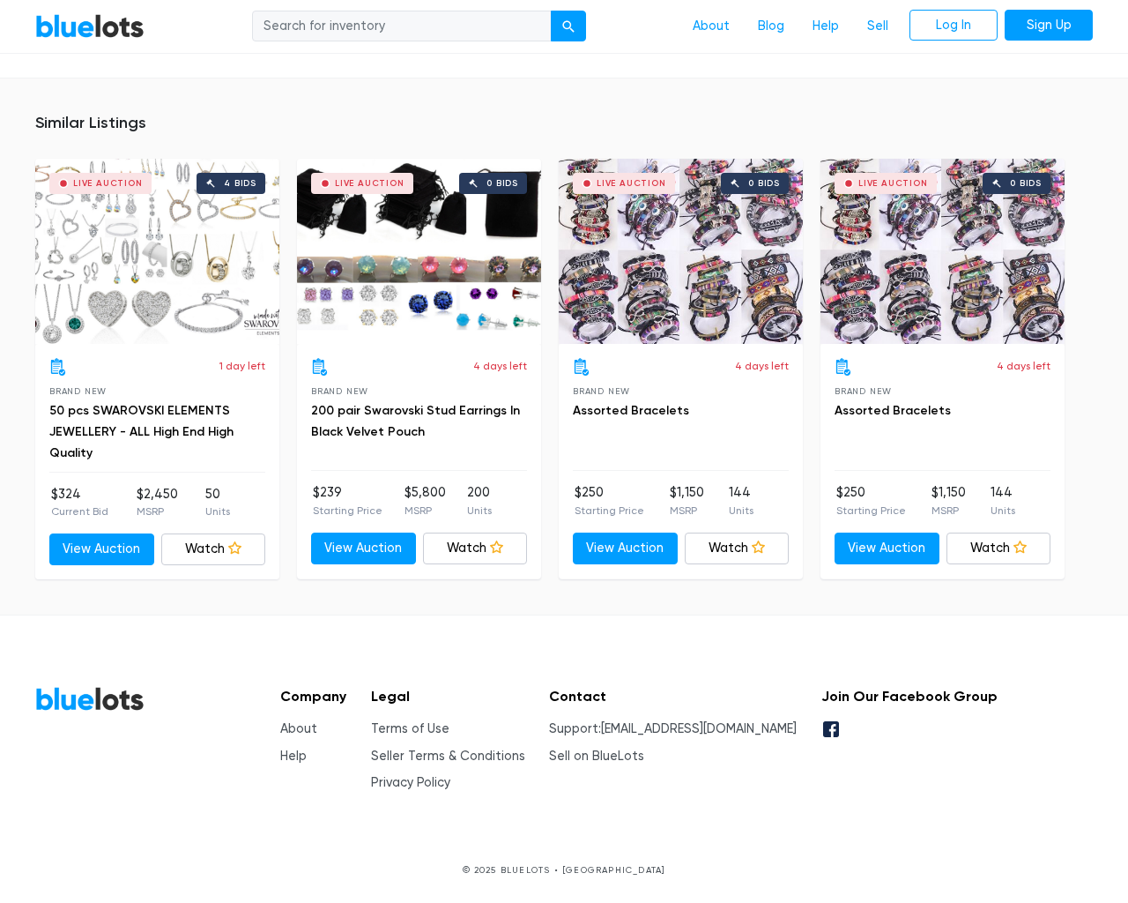
scroll to position [1359, 0]
type input "the"
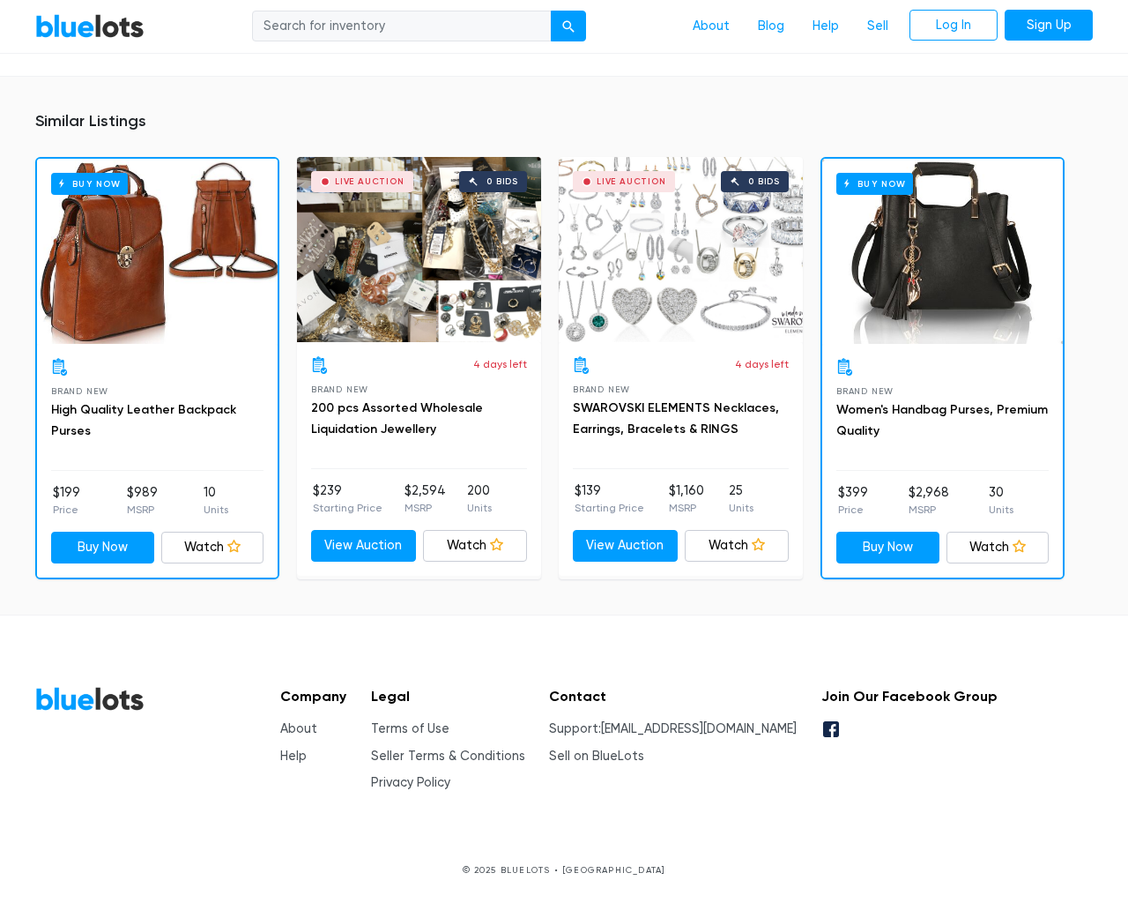
scroll to position [1320, 0]
type input "the"
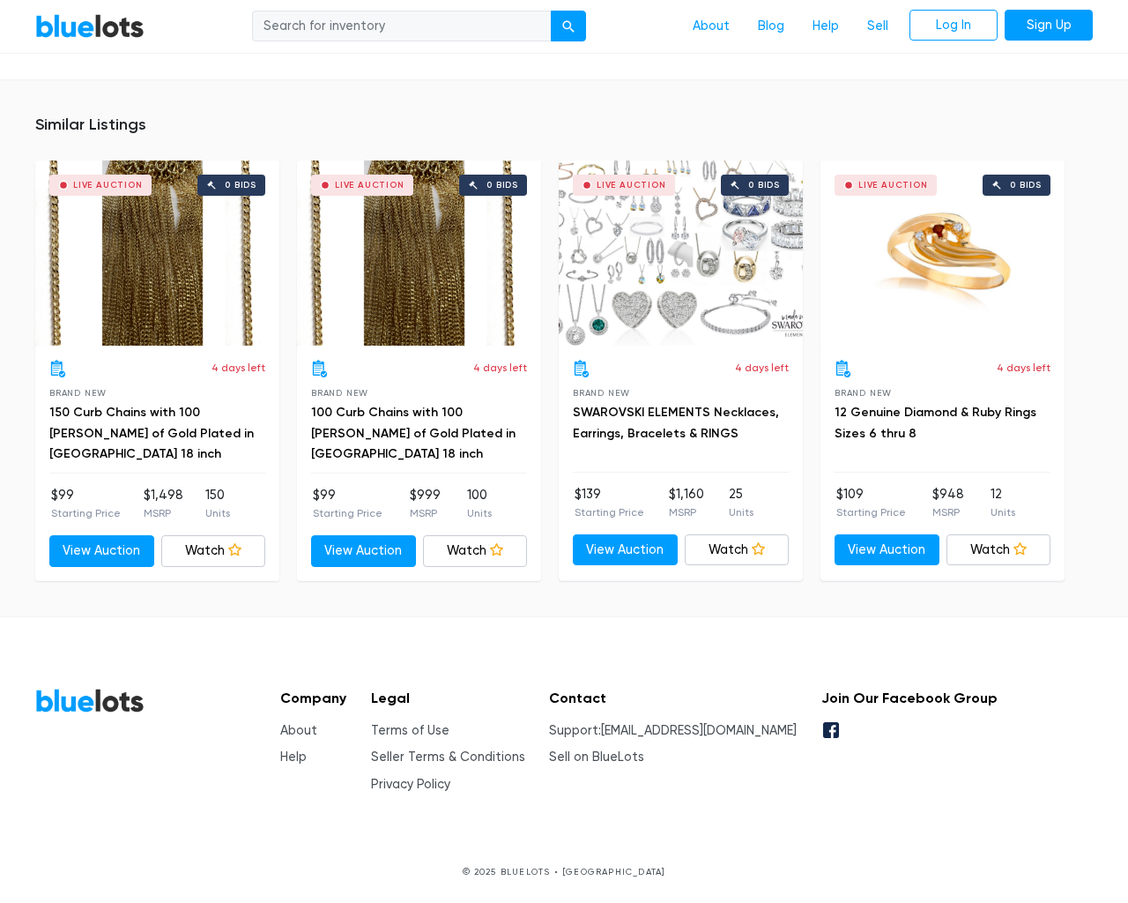
scroll to position [1193, 0]
type input "the"
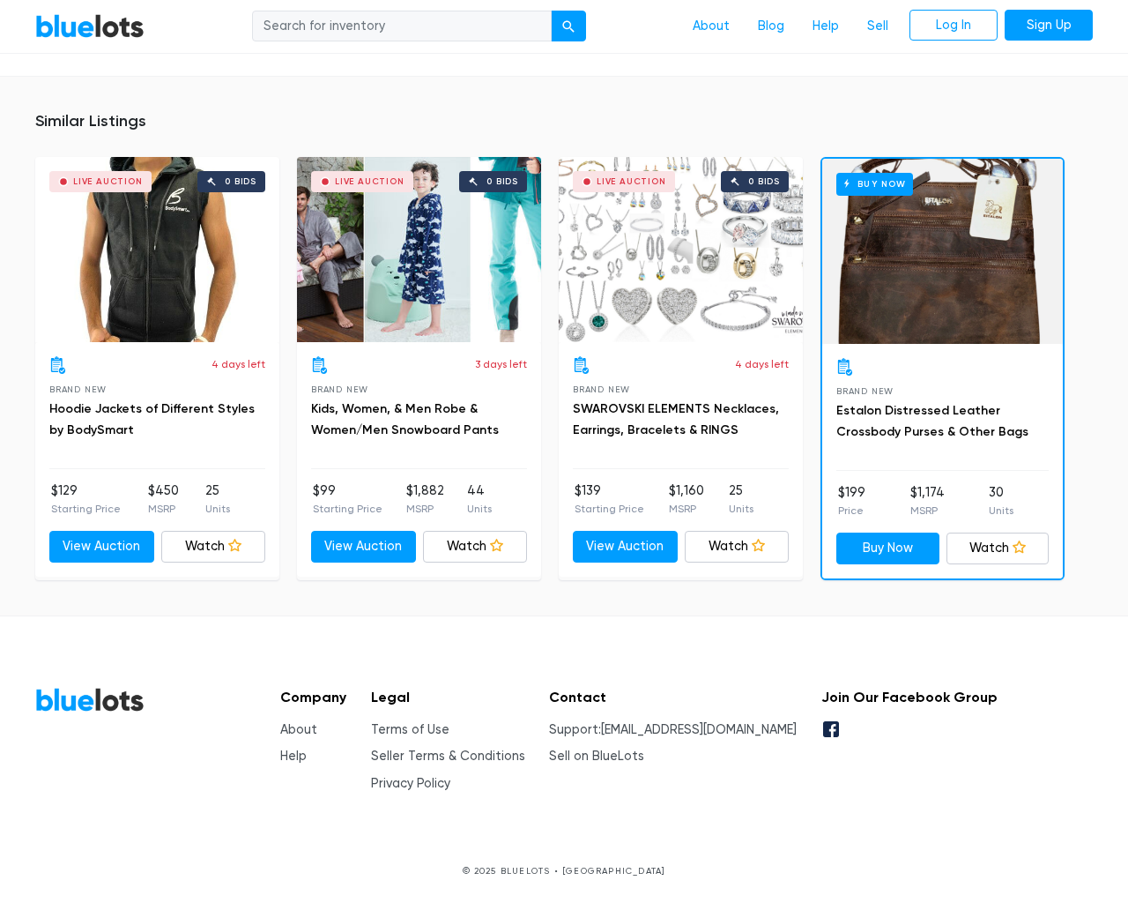
scroll to position [1177, 0]
type input "the"
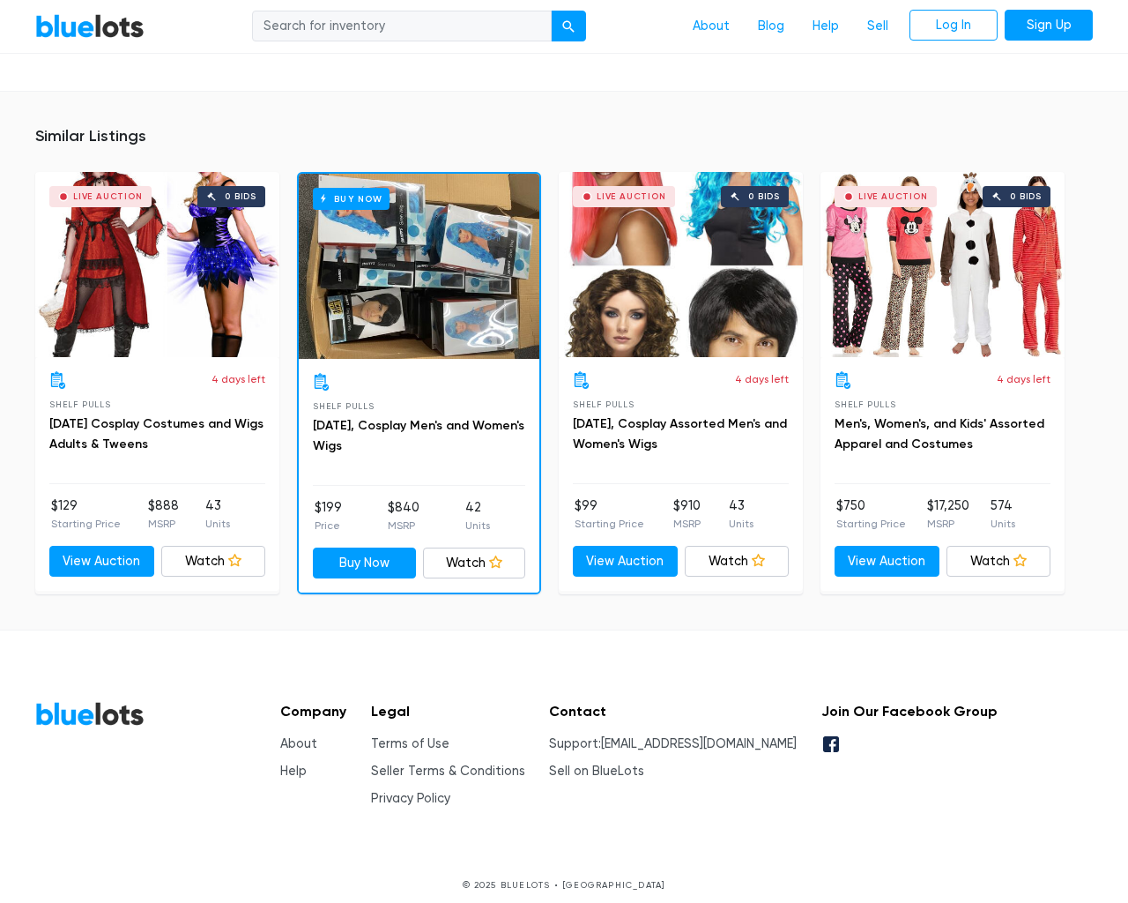
scroll to position [1671, 0]
type input "the"
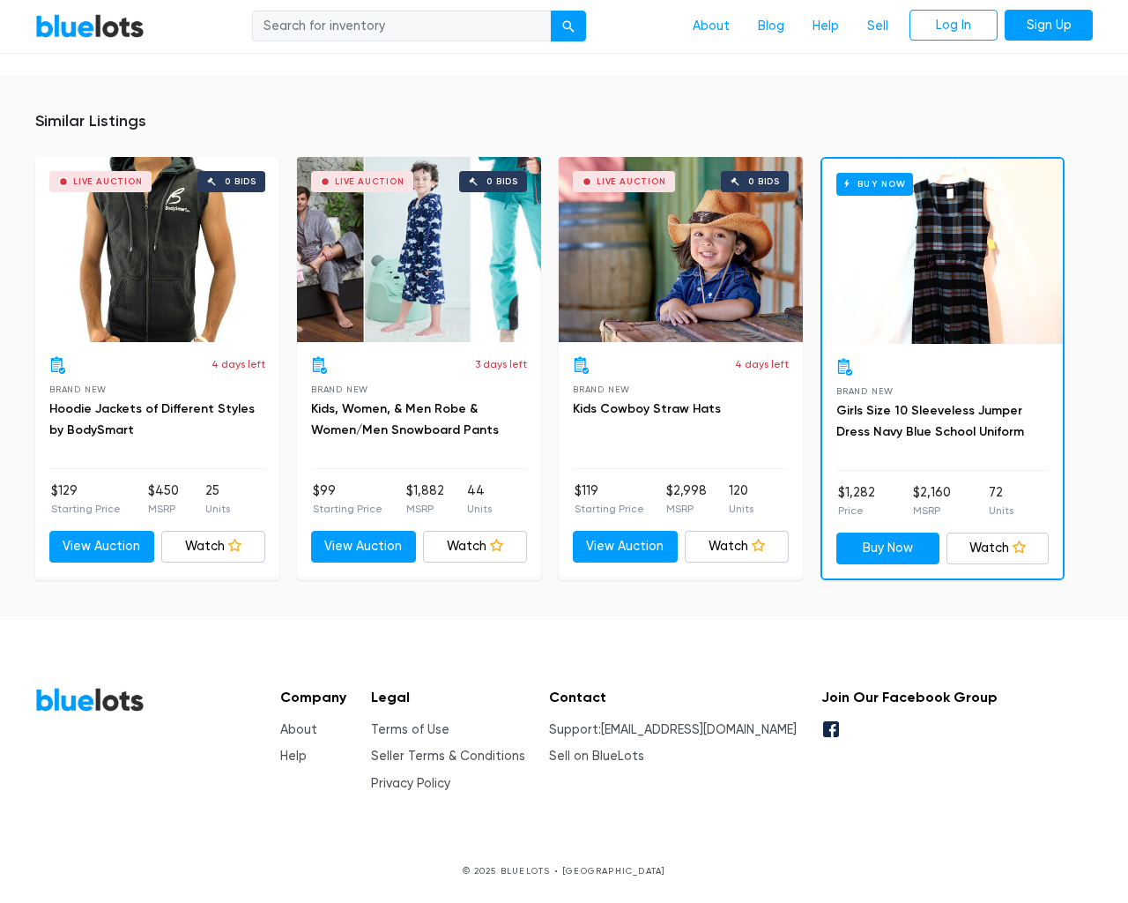
scroll to position [1177, 0]
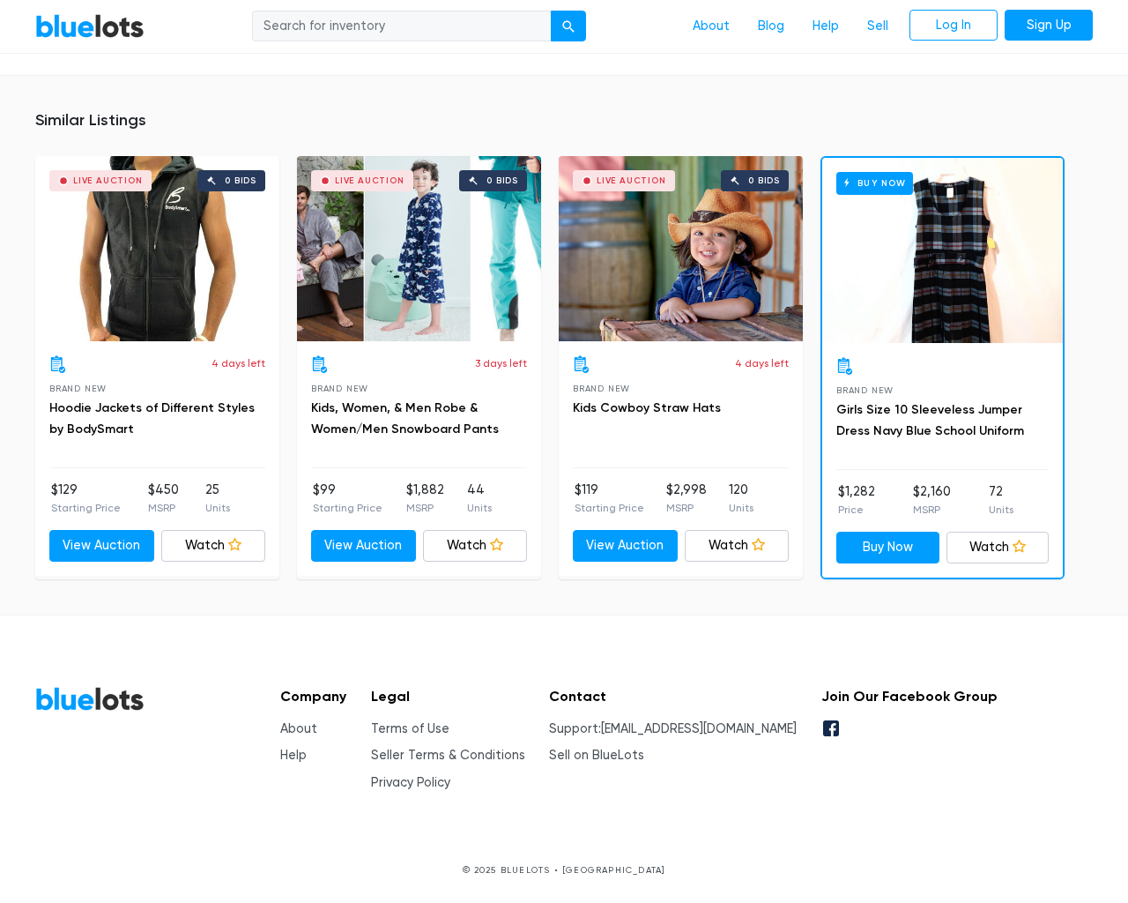
type input "the"
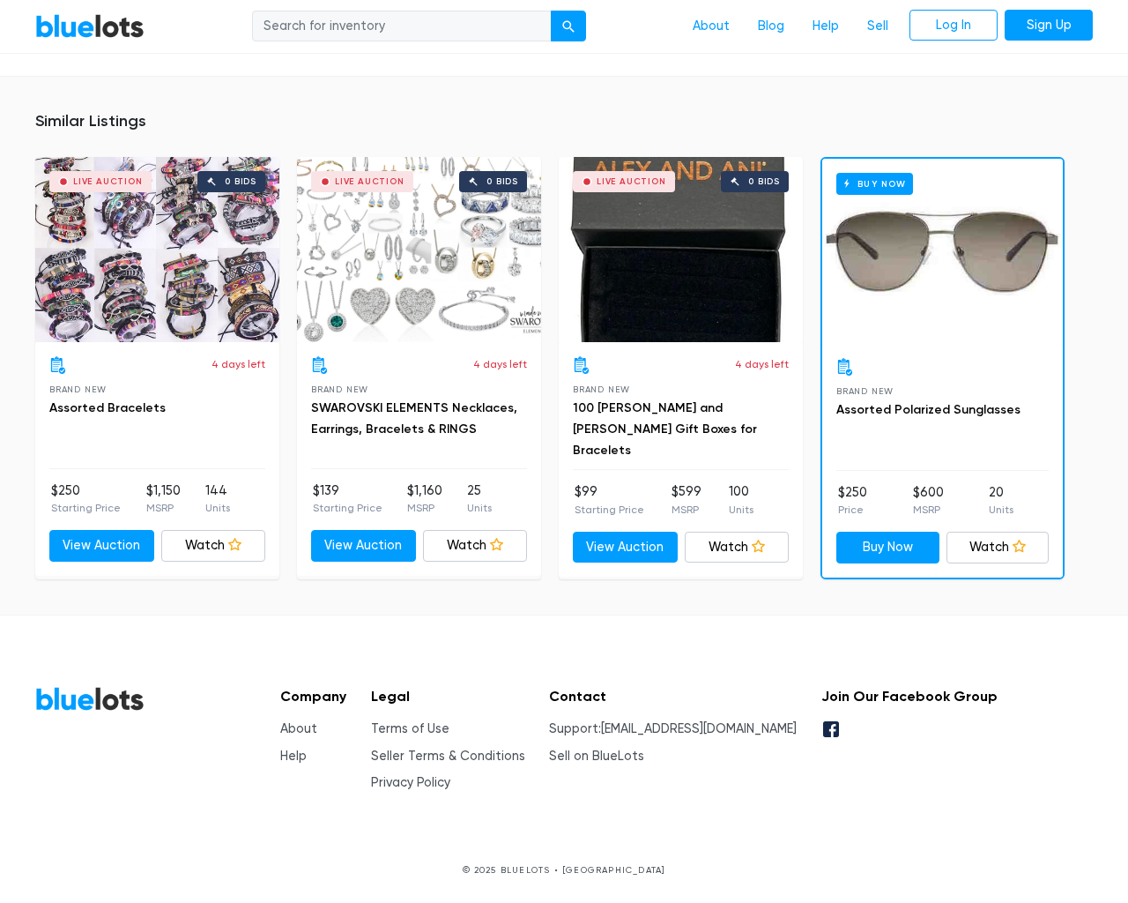
scroll to position [1158, 0]
type input "the"
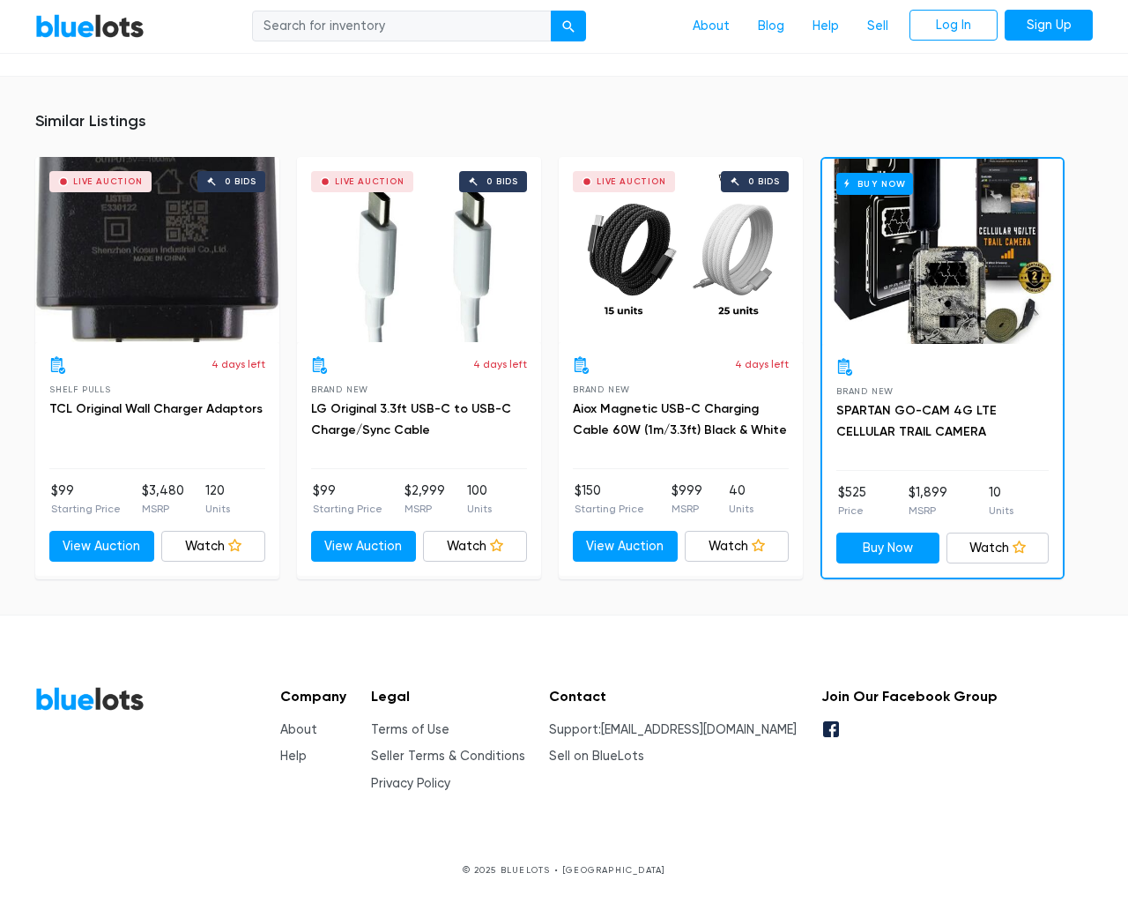
scroll to position [1279, 0]
type input "the"
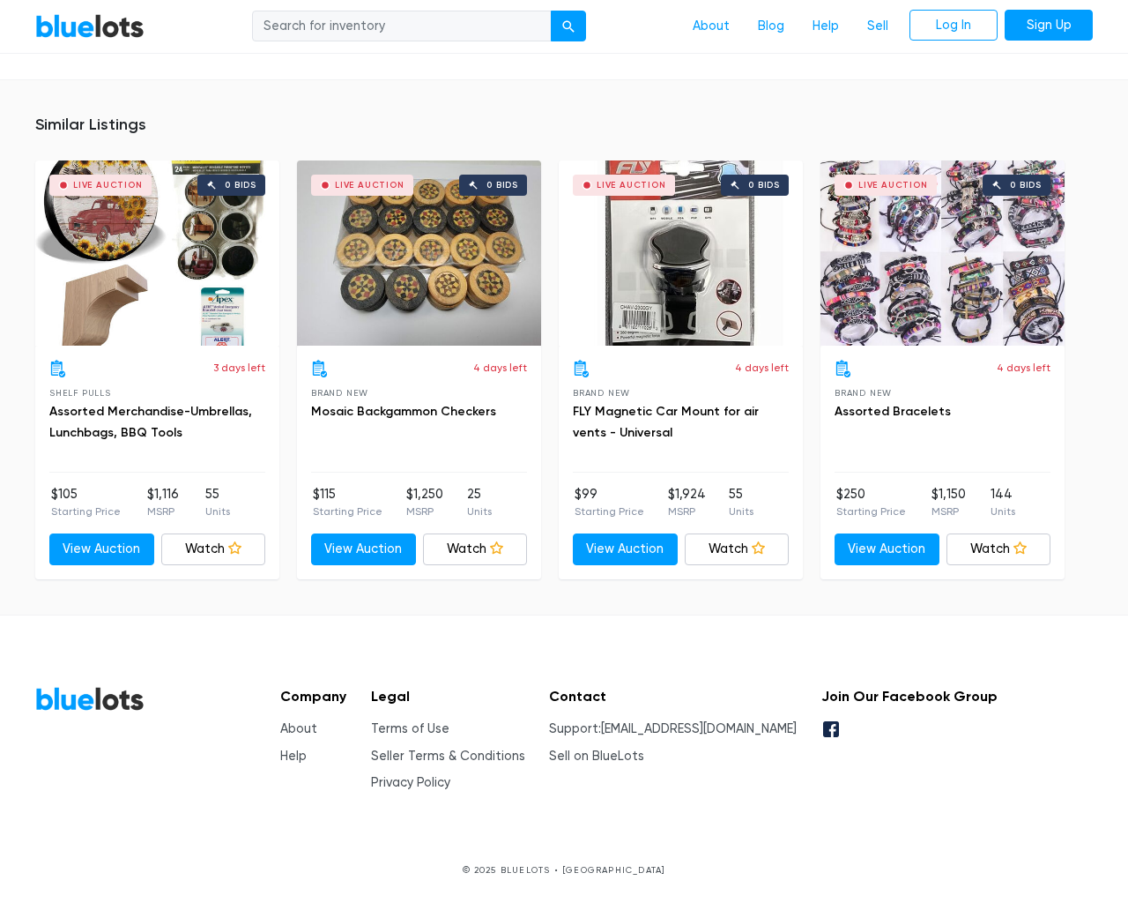
scroll to position [1155, 0]
type input "the"
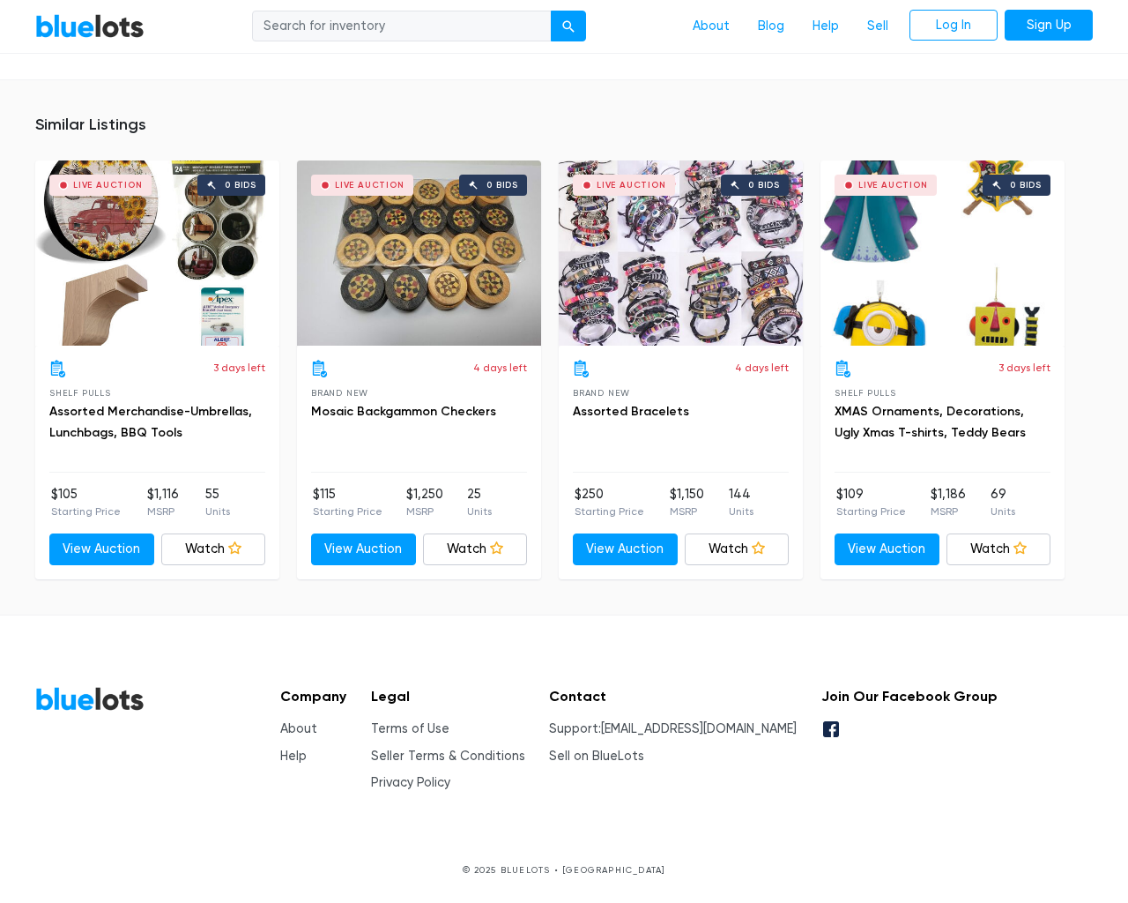
scroll to position [1155, 0]
type input "the"
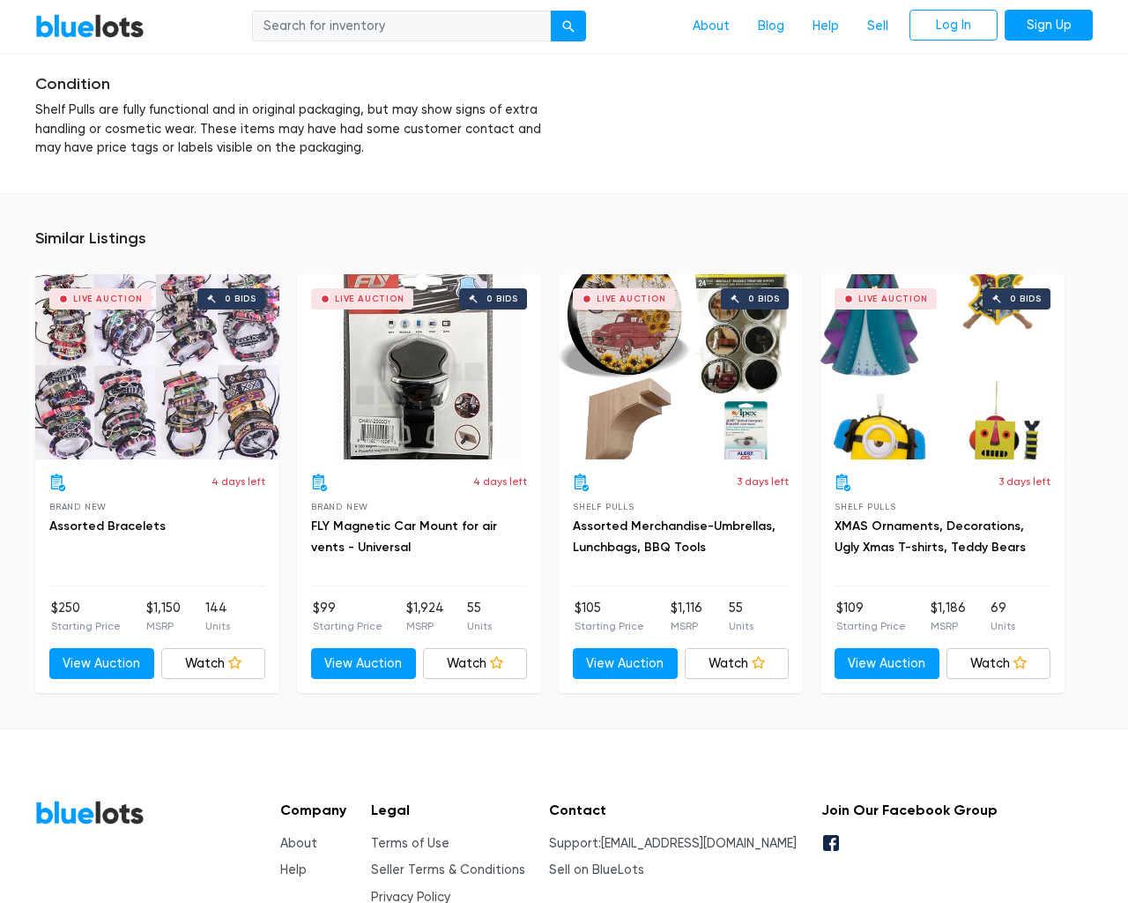
scroll to position [2772, 0]
type input "the"
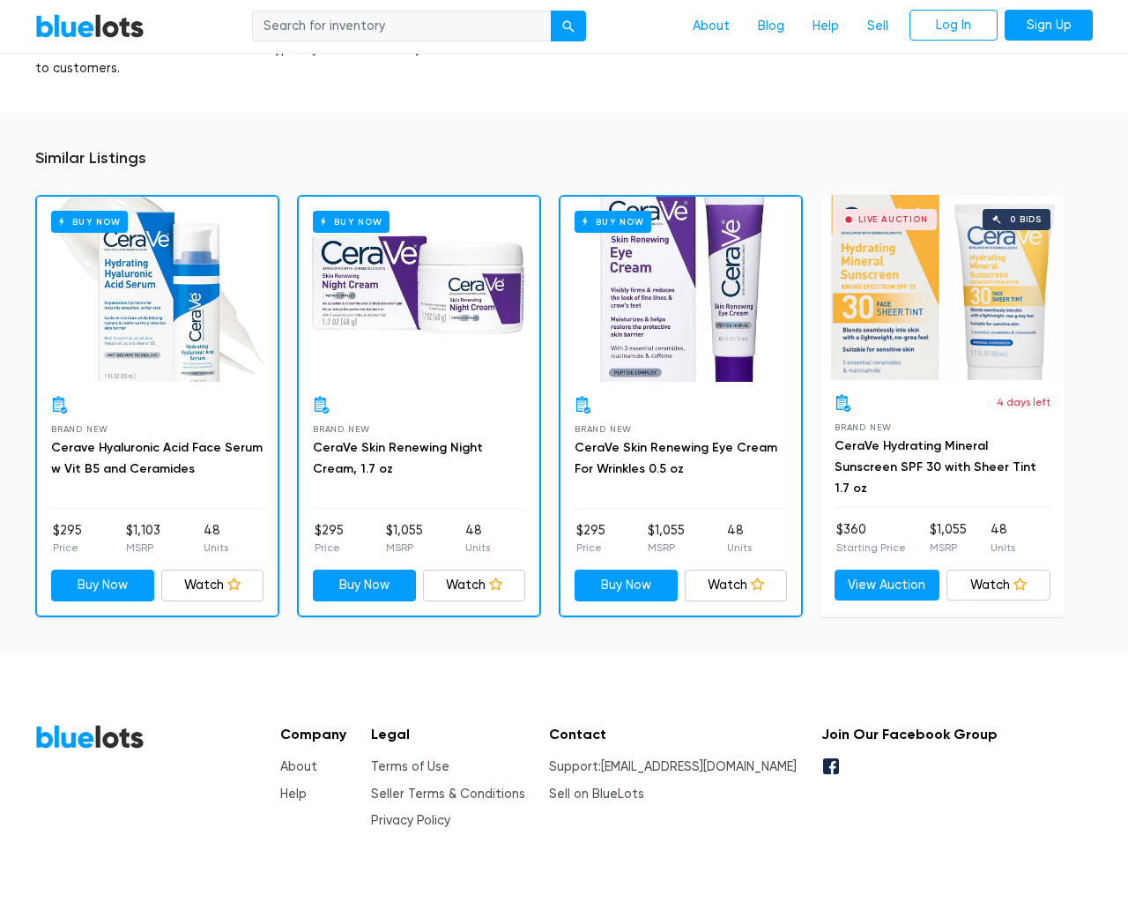
scroll to position [1144, 0]
type input "the"
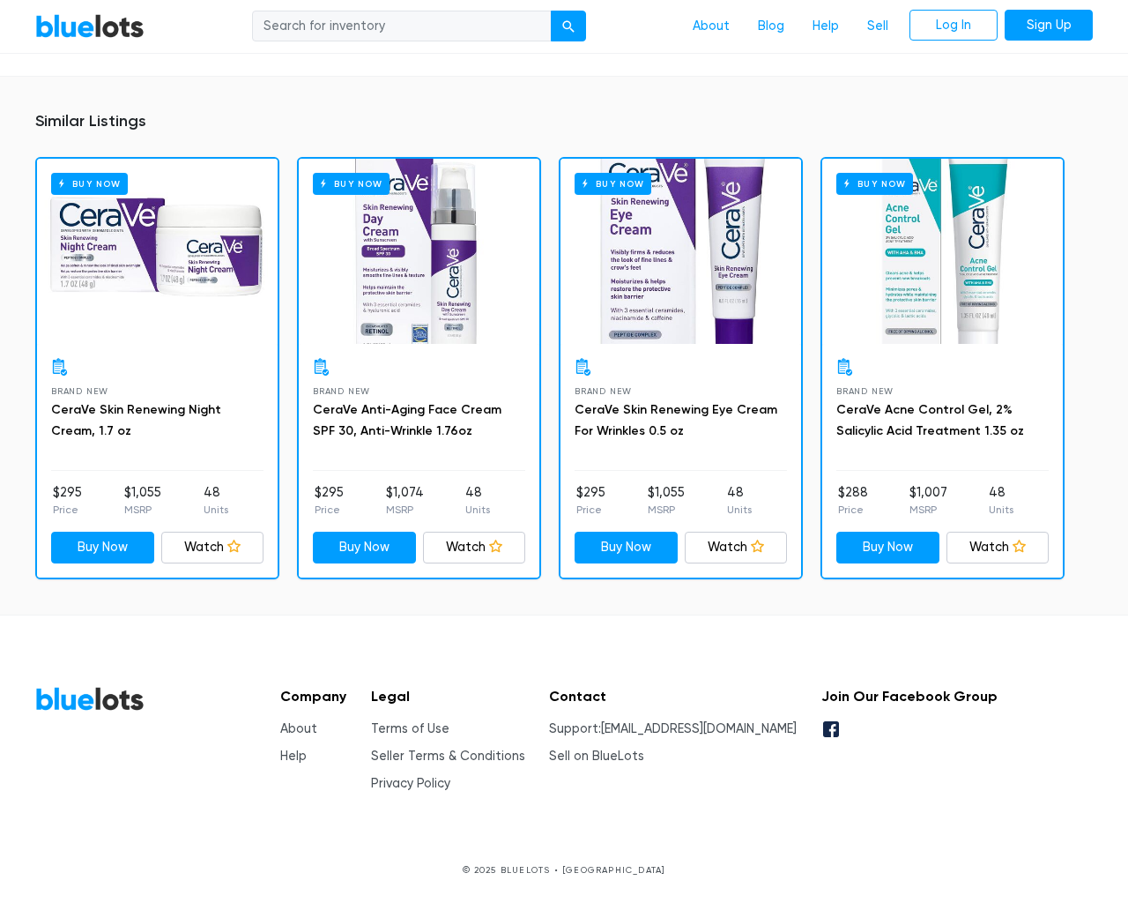
scroll to position [1219, 0]
type input "the"
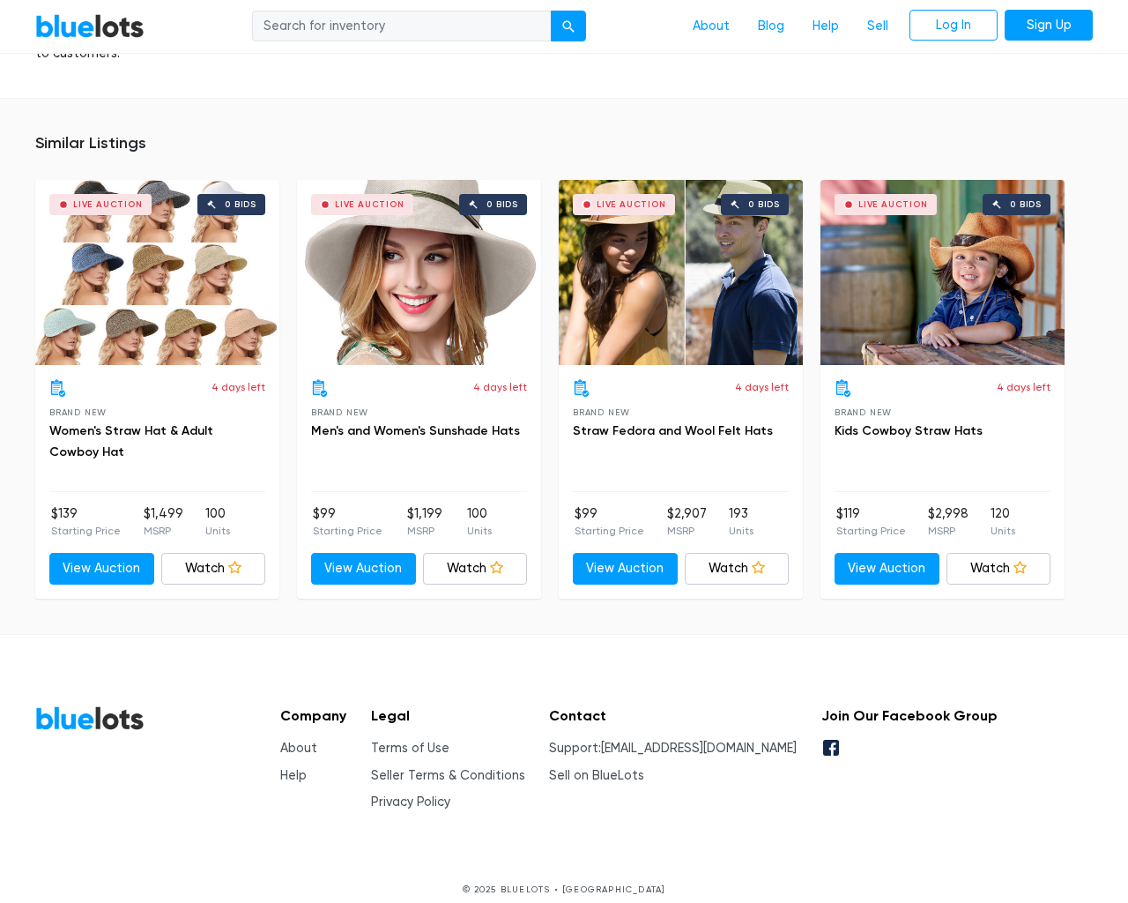
scroll to position [1288, 0]
type input "the"
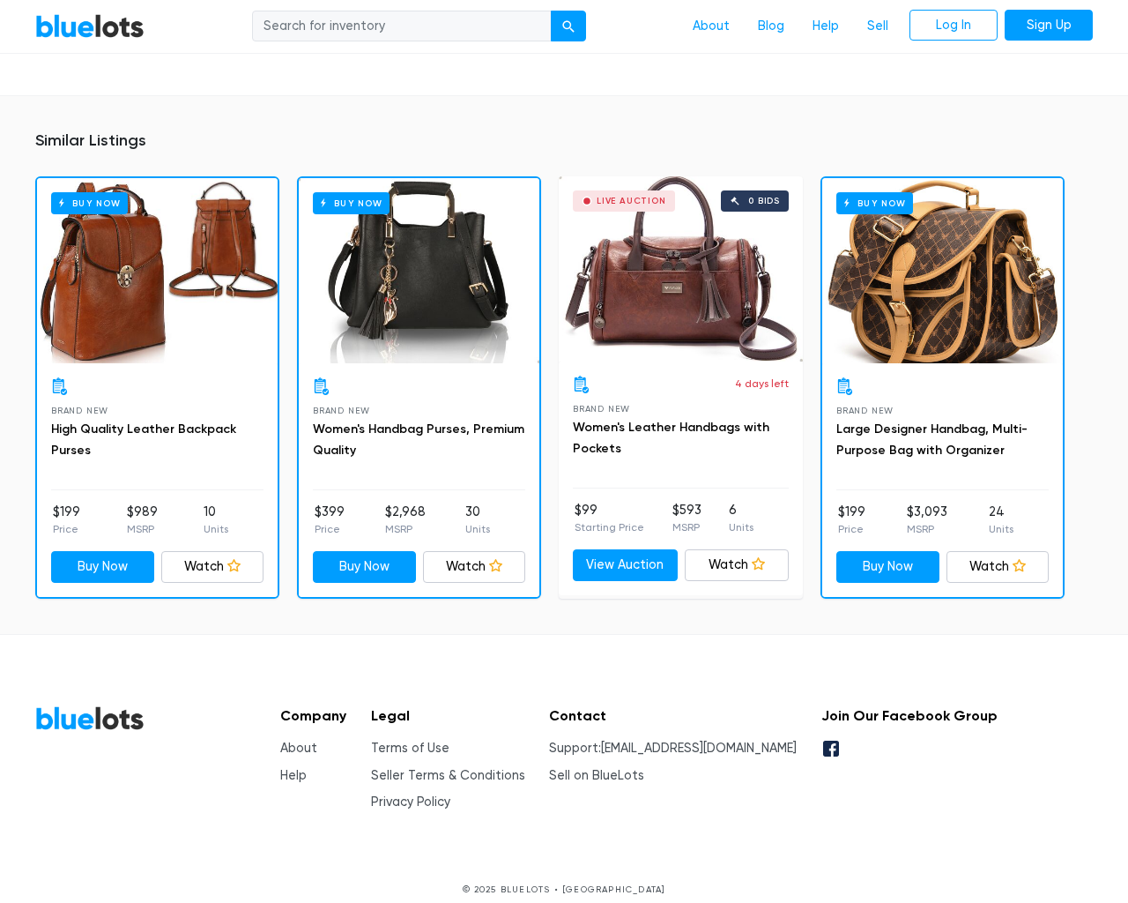
scroll to position [1267, 0]
type input "the"
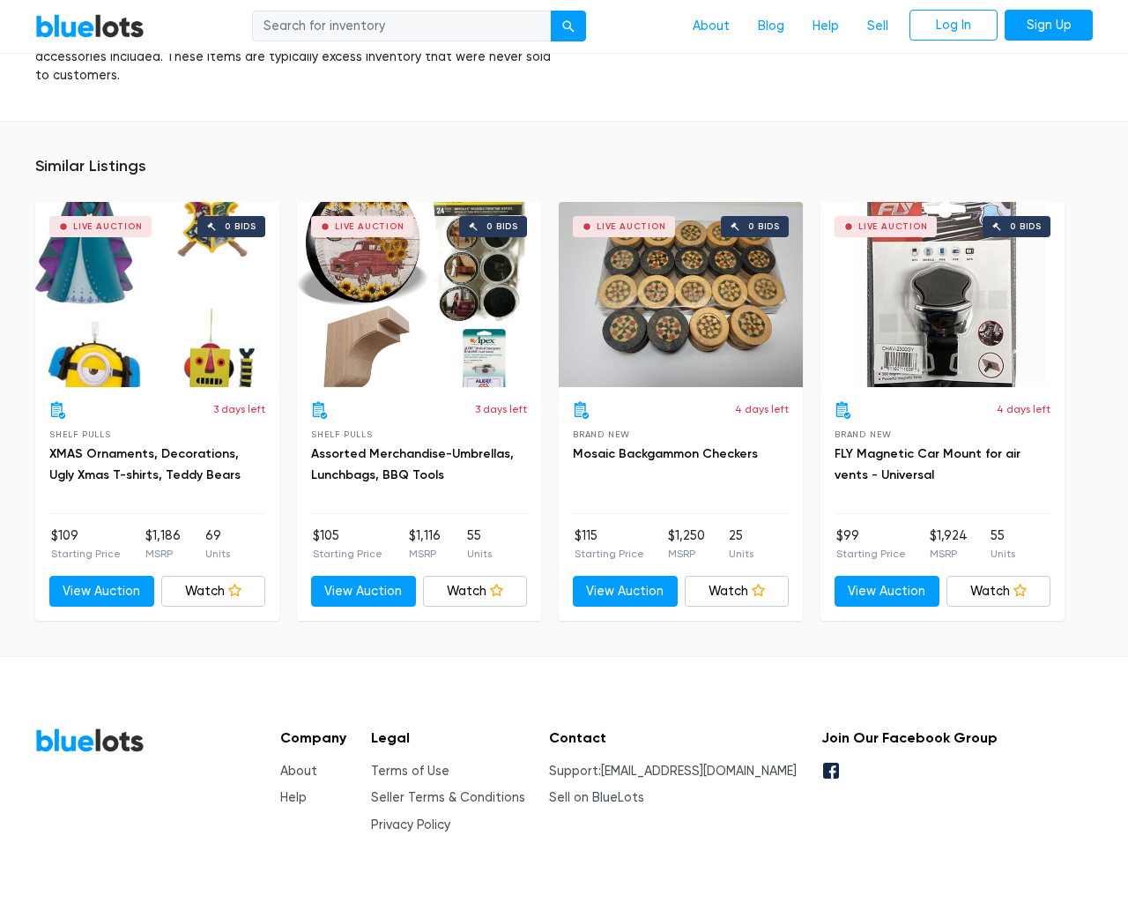
scroll to position [1155, 0]
type input "the"
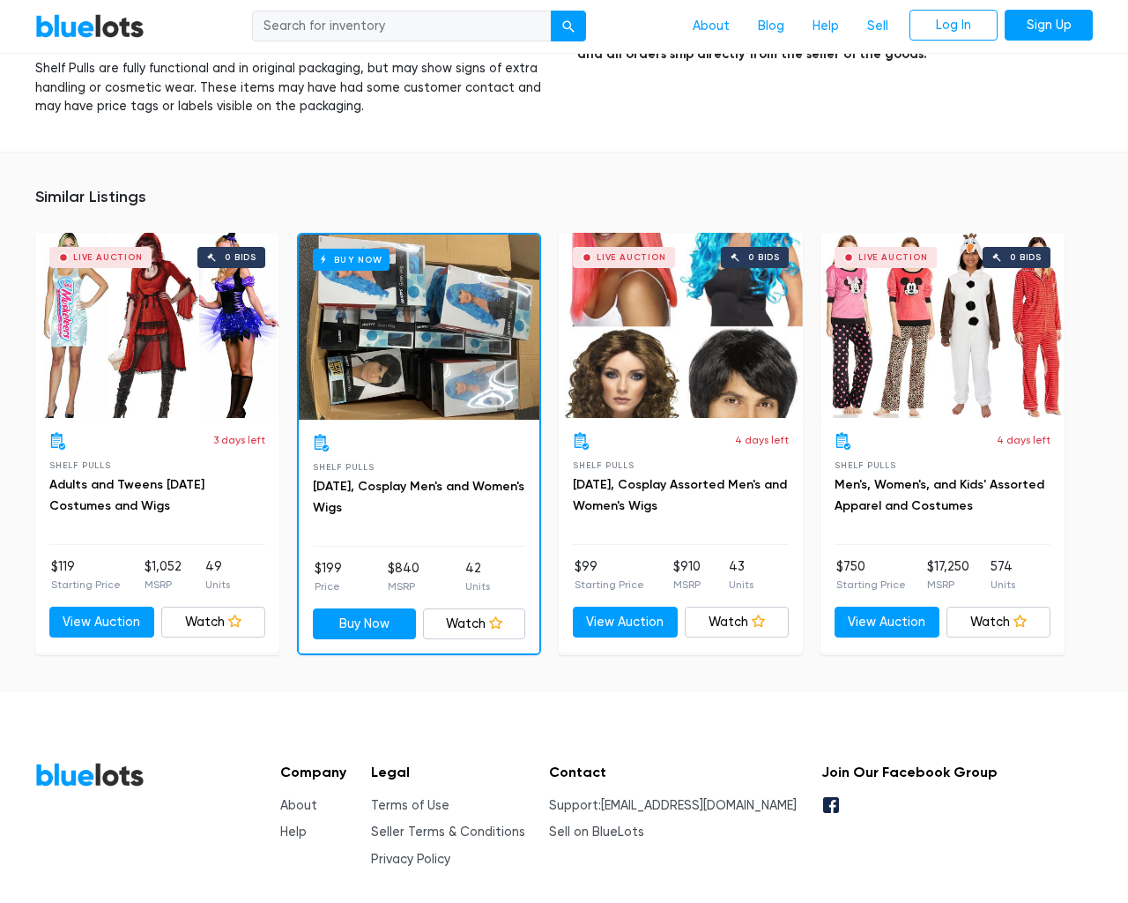
scroll to position [1731, 0]
type input "the"
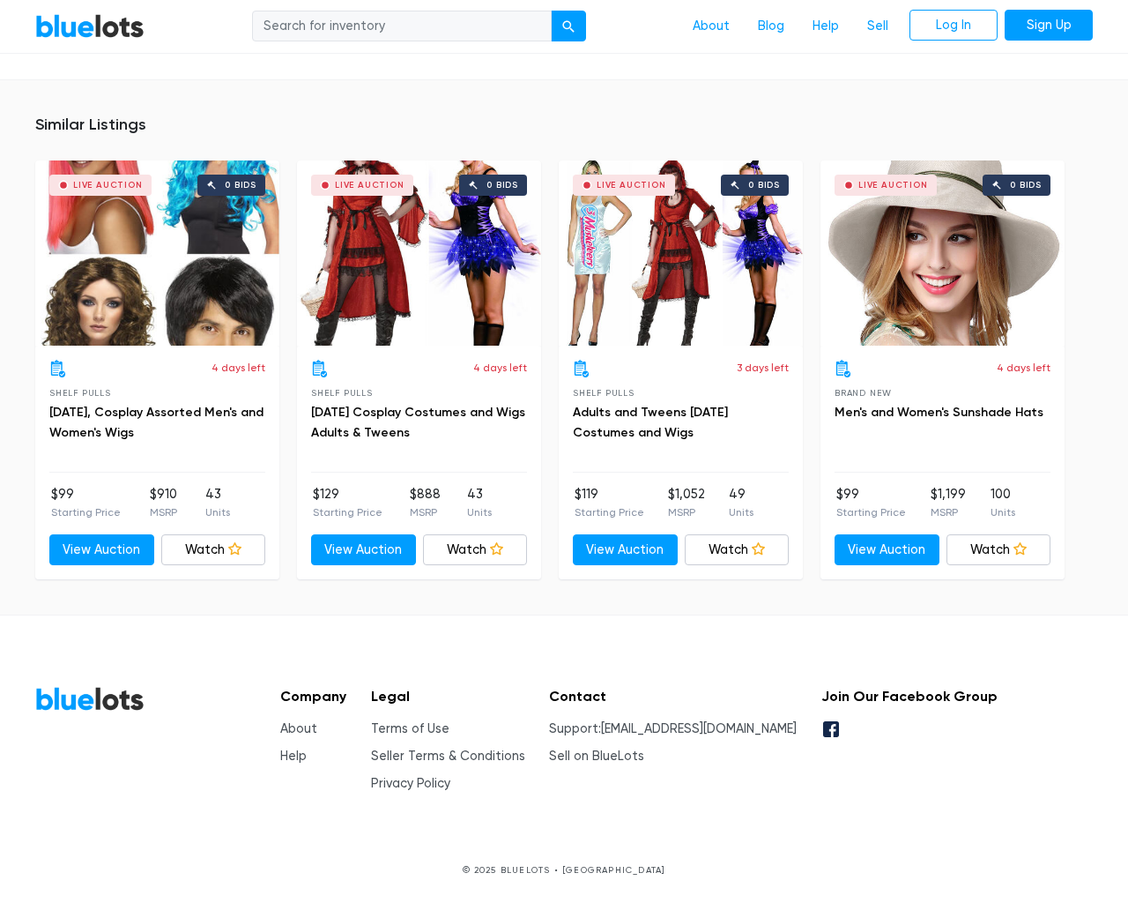
scroll to position [1112, 0]
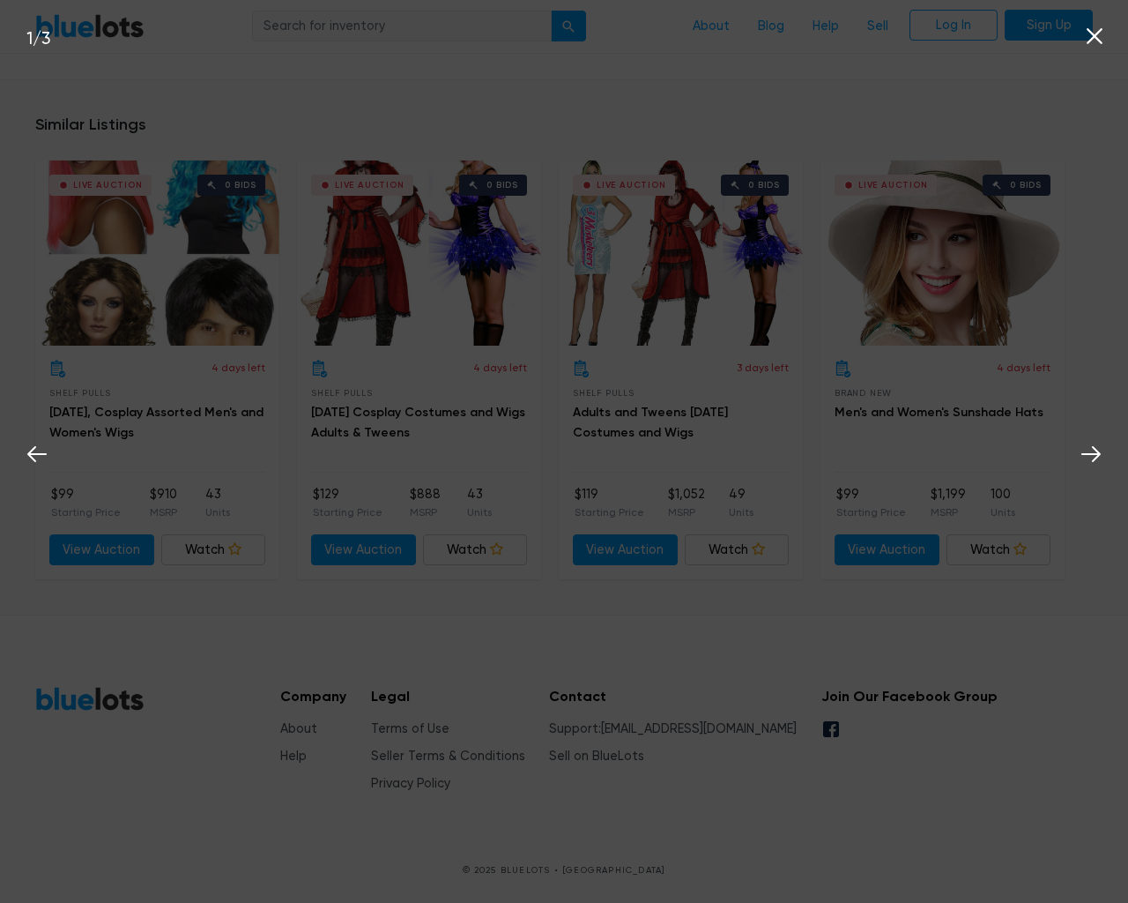
type input "the"
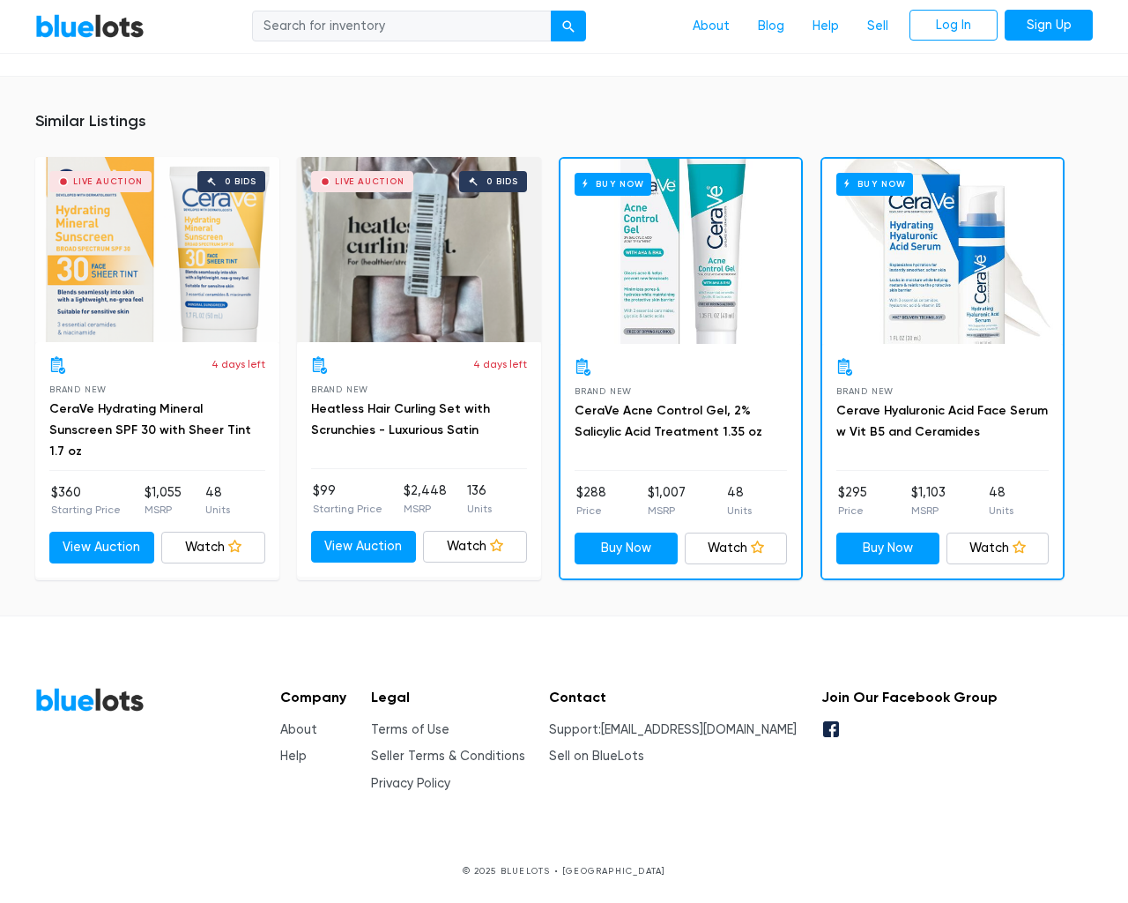
scroll to position [1295, 0]
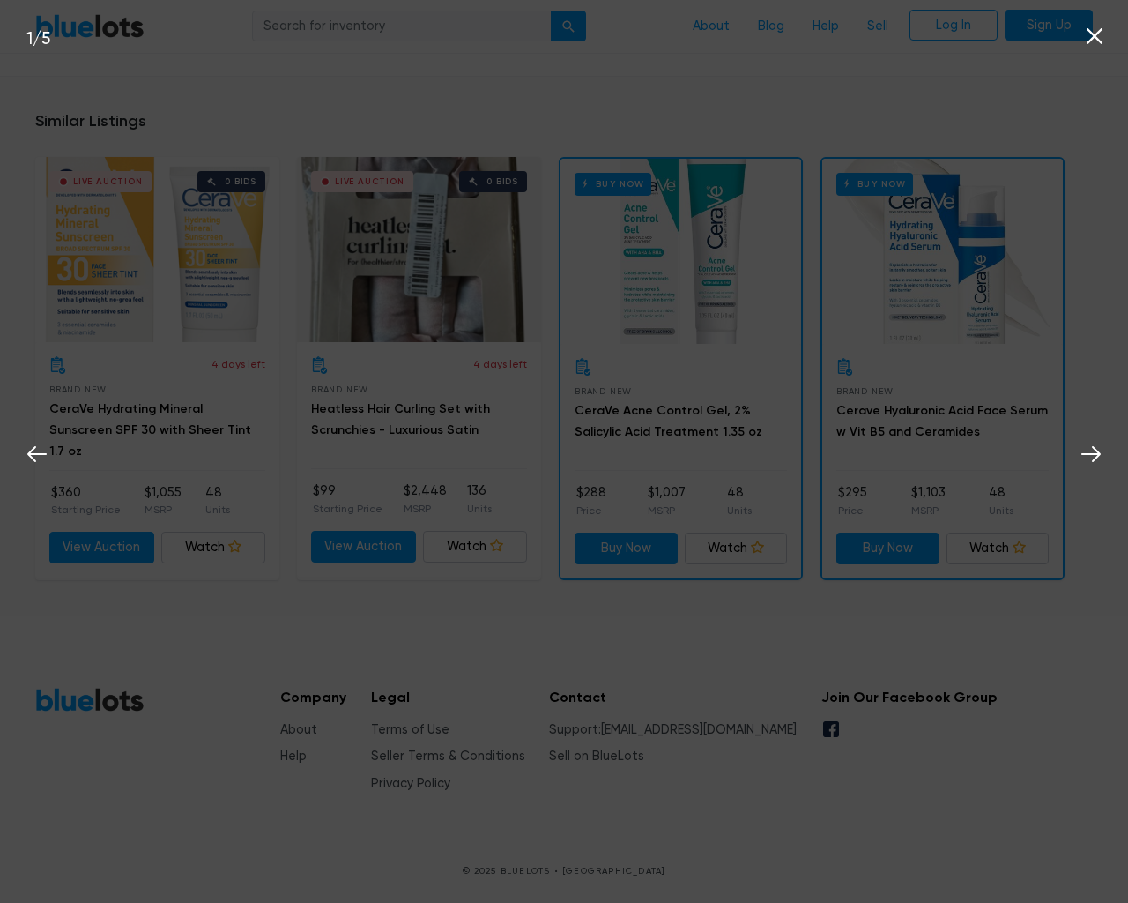
type input "the"
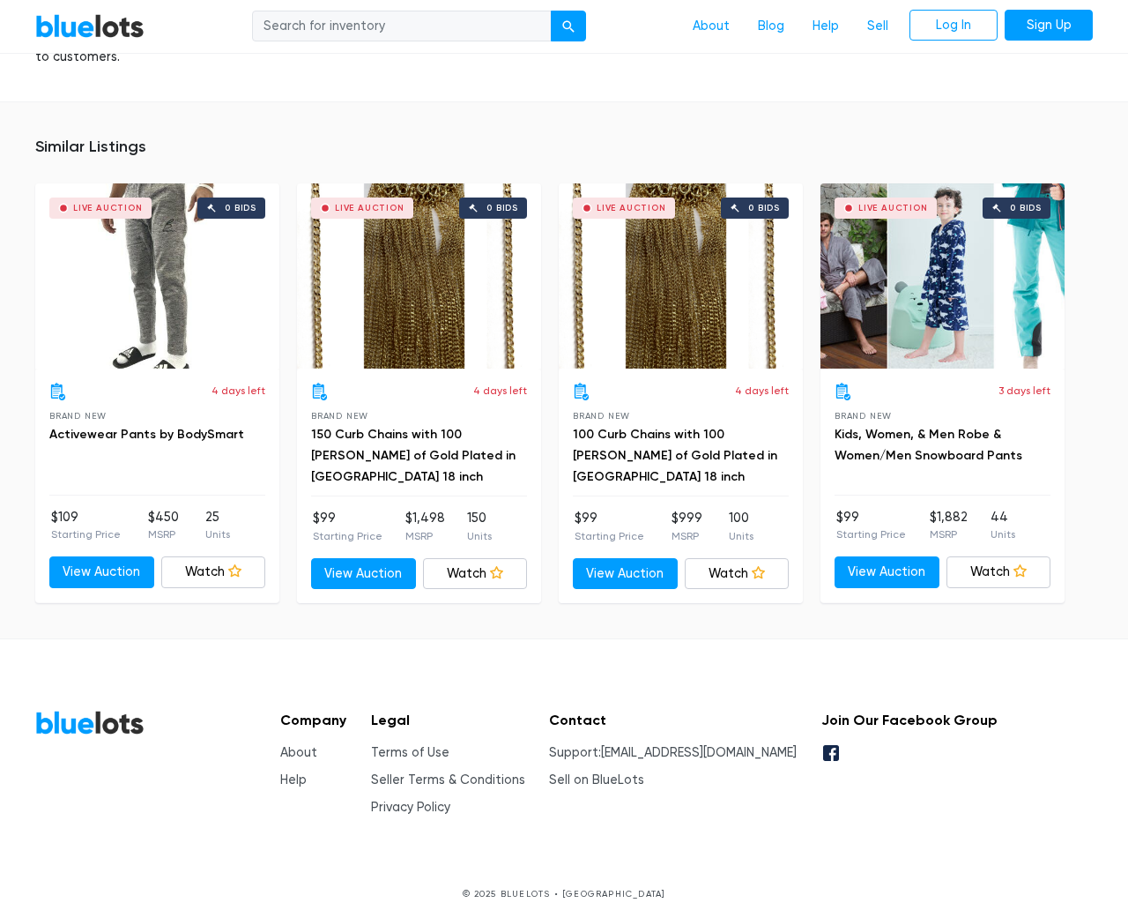
scroll to position [1155, 0]
type input "the"
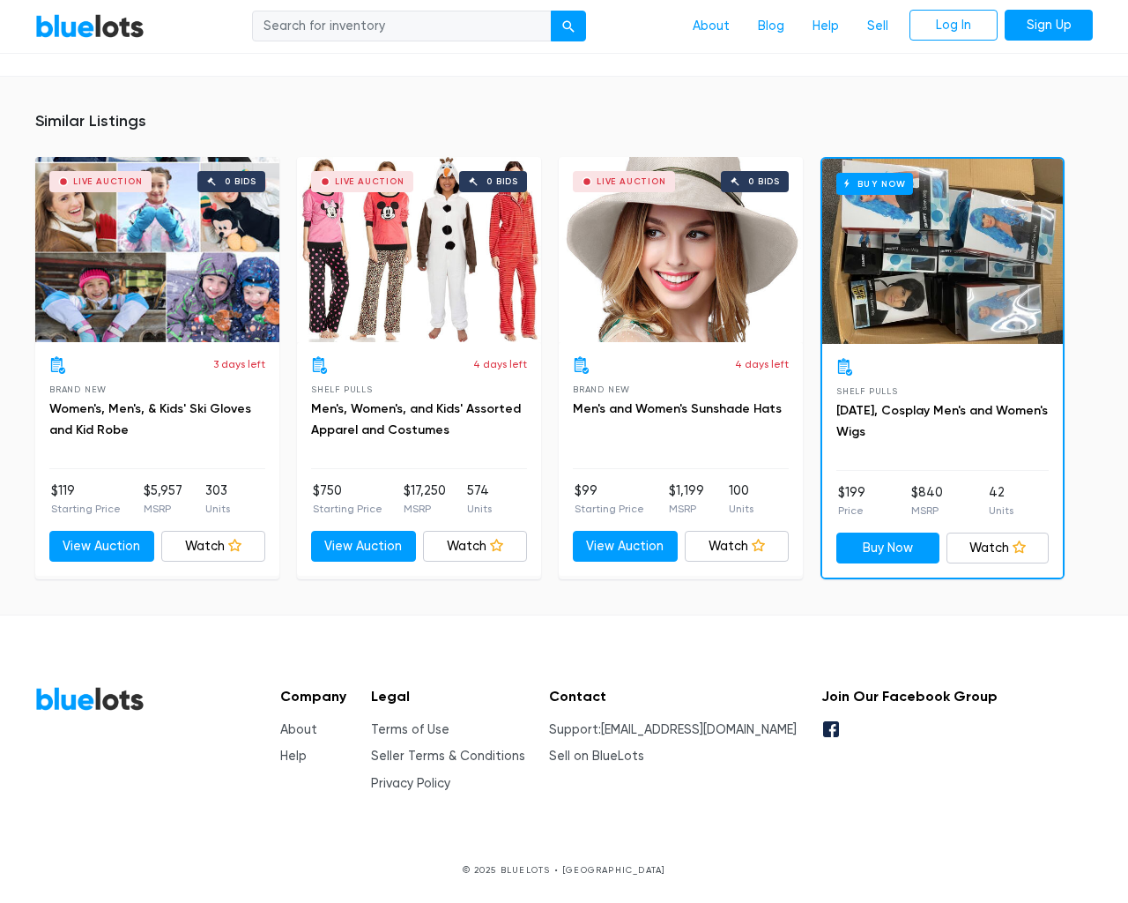
scroll to position [2027, 0]
type input "the"
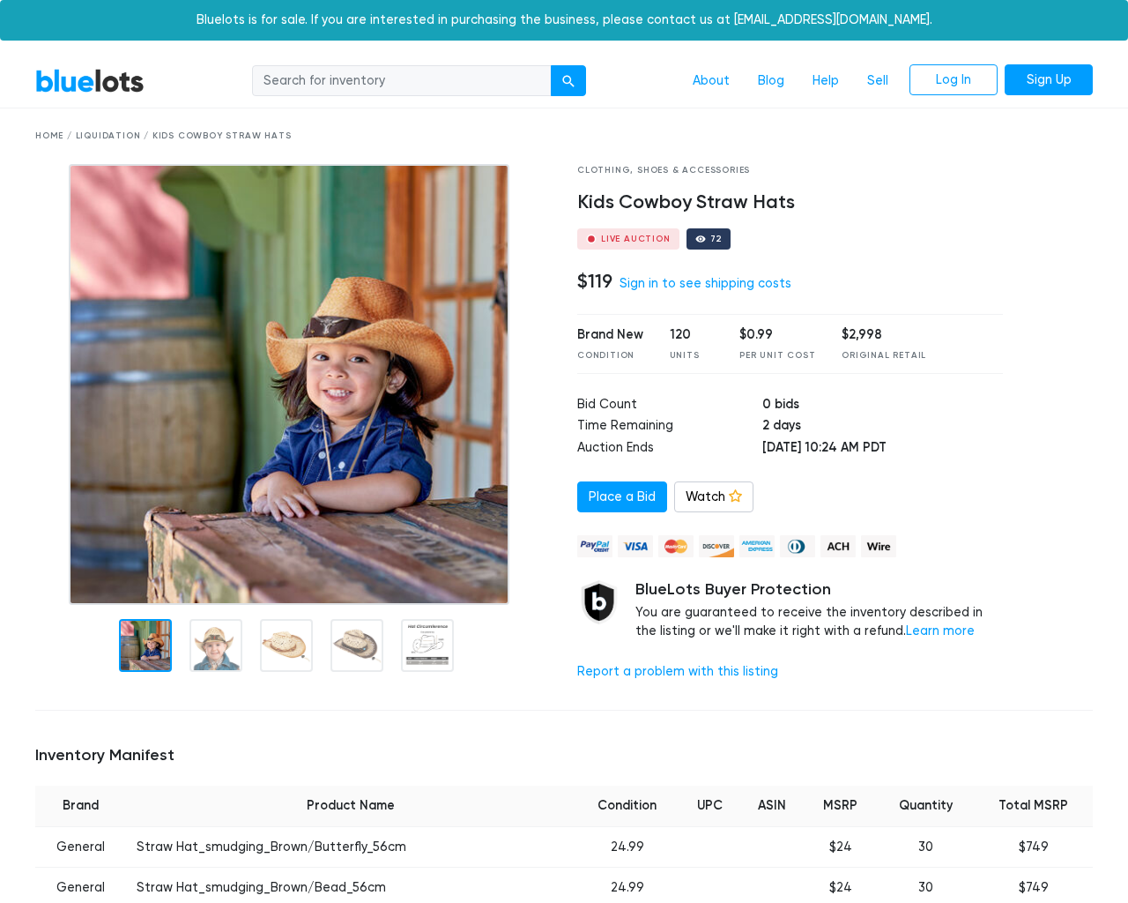
scroll to position [1297, 0]
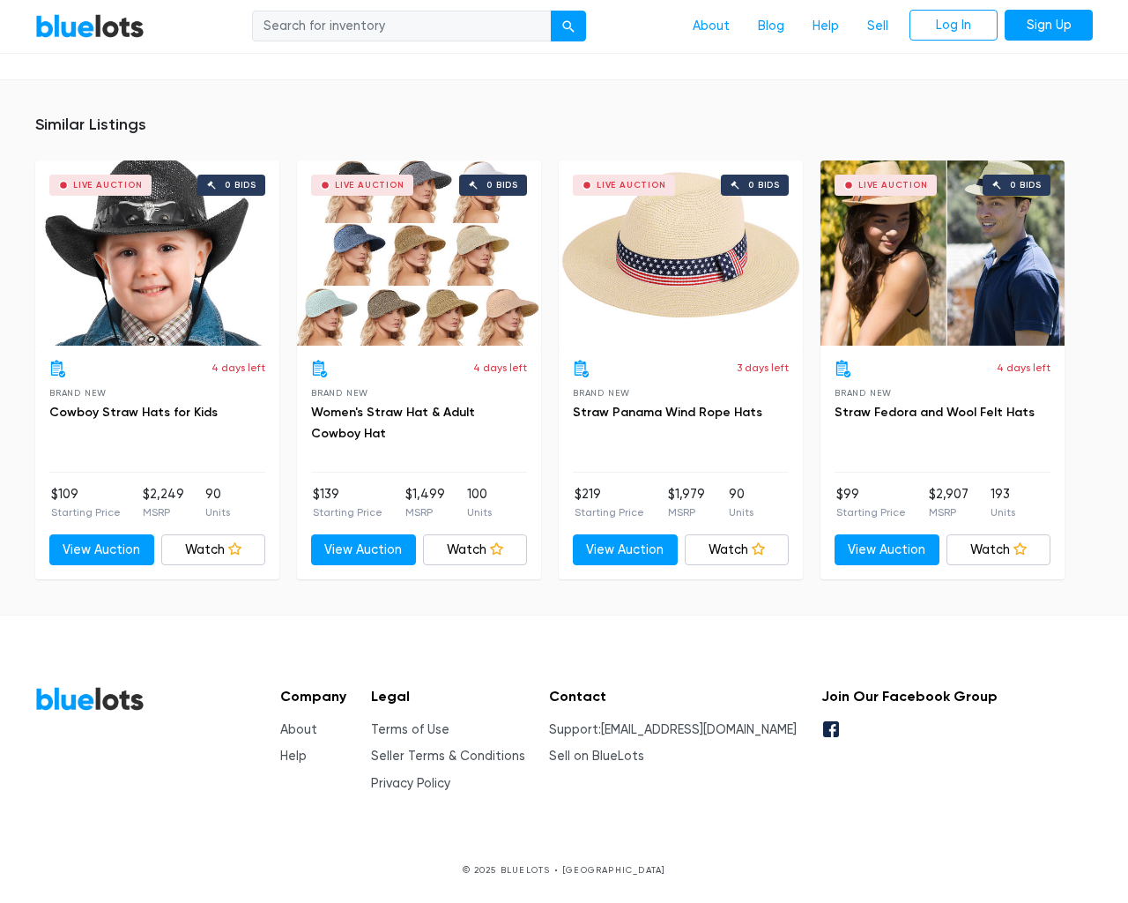
type input "the"
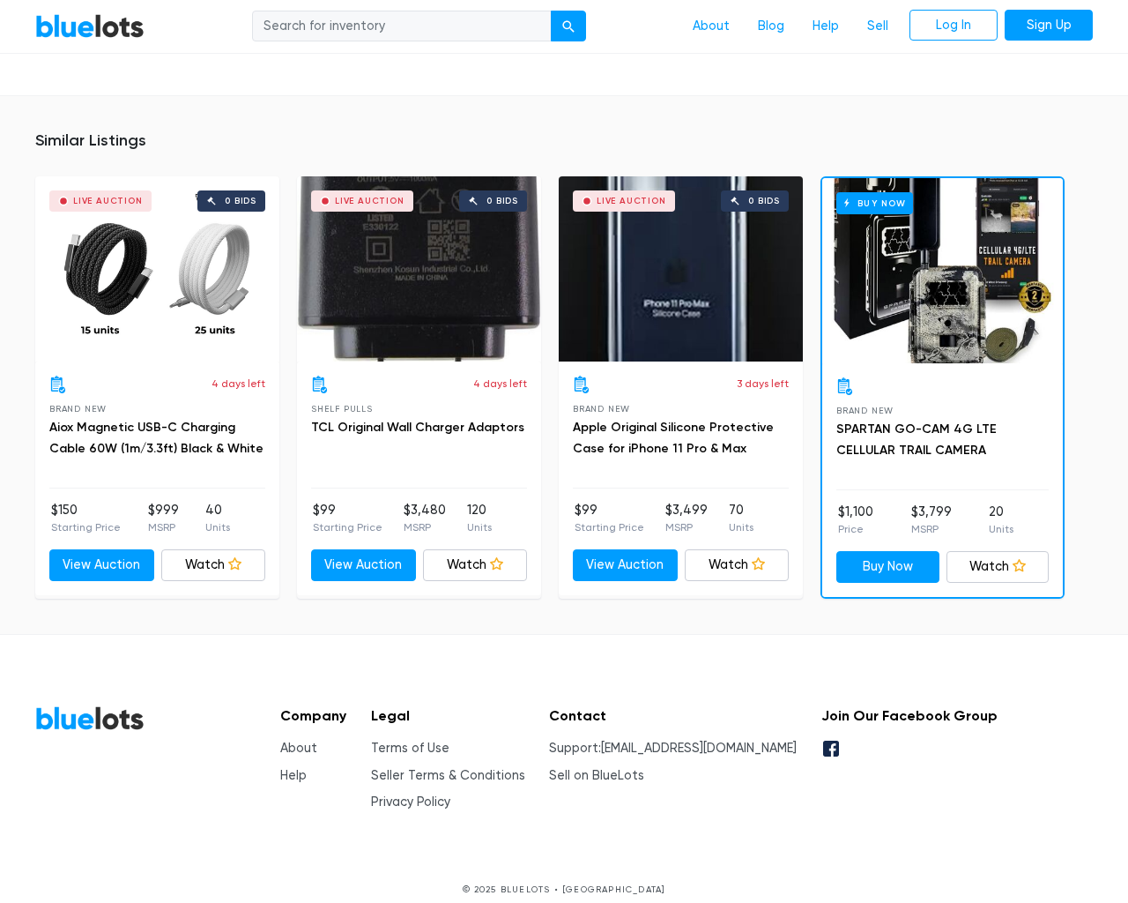
scroll to position [1257, 0]
type input "the"
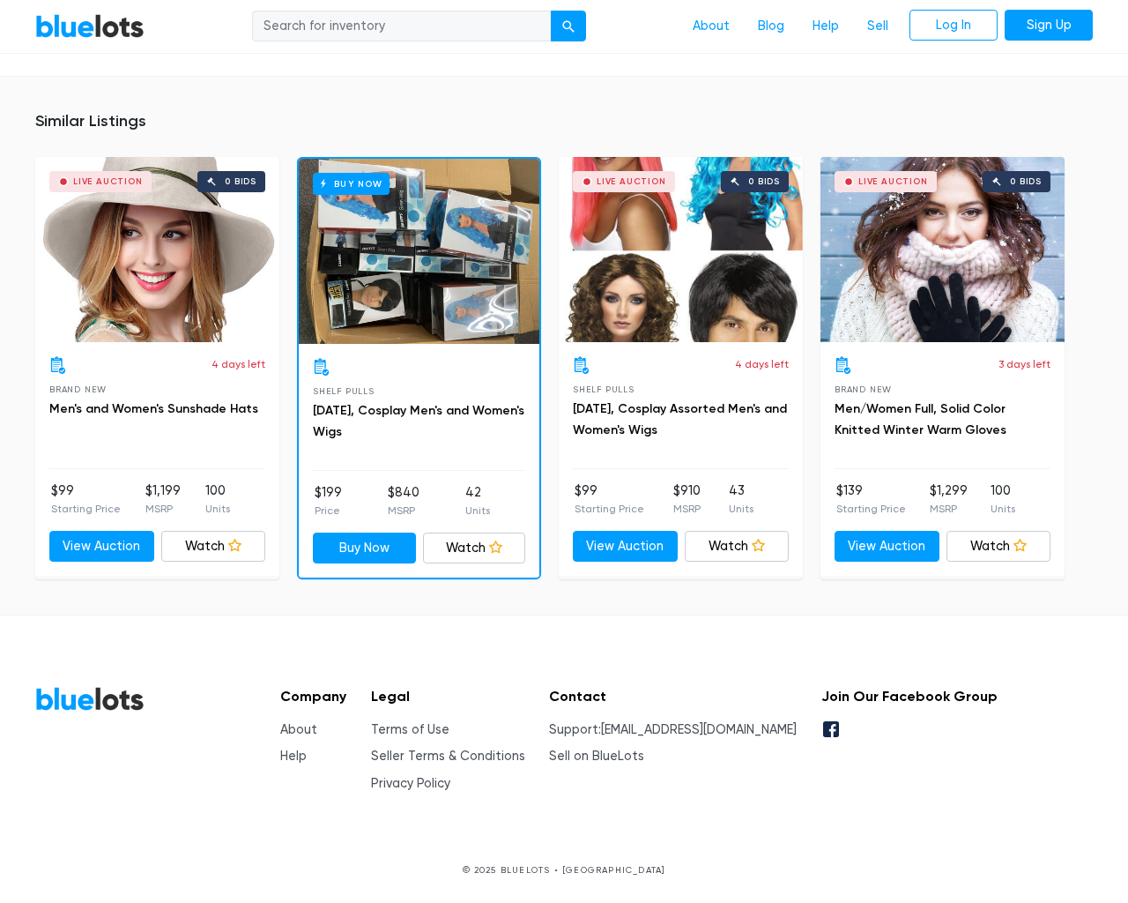
scroll to position [1462, 0]
type input "the"
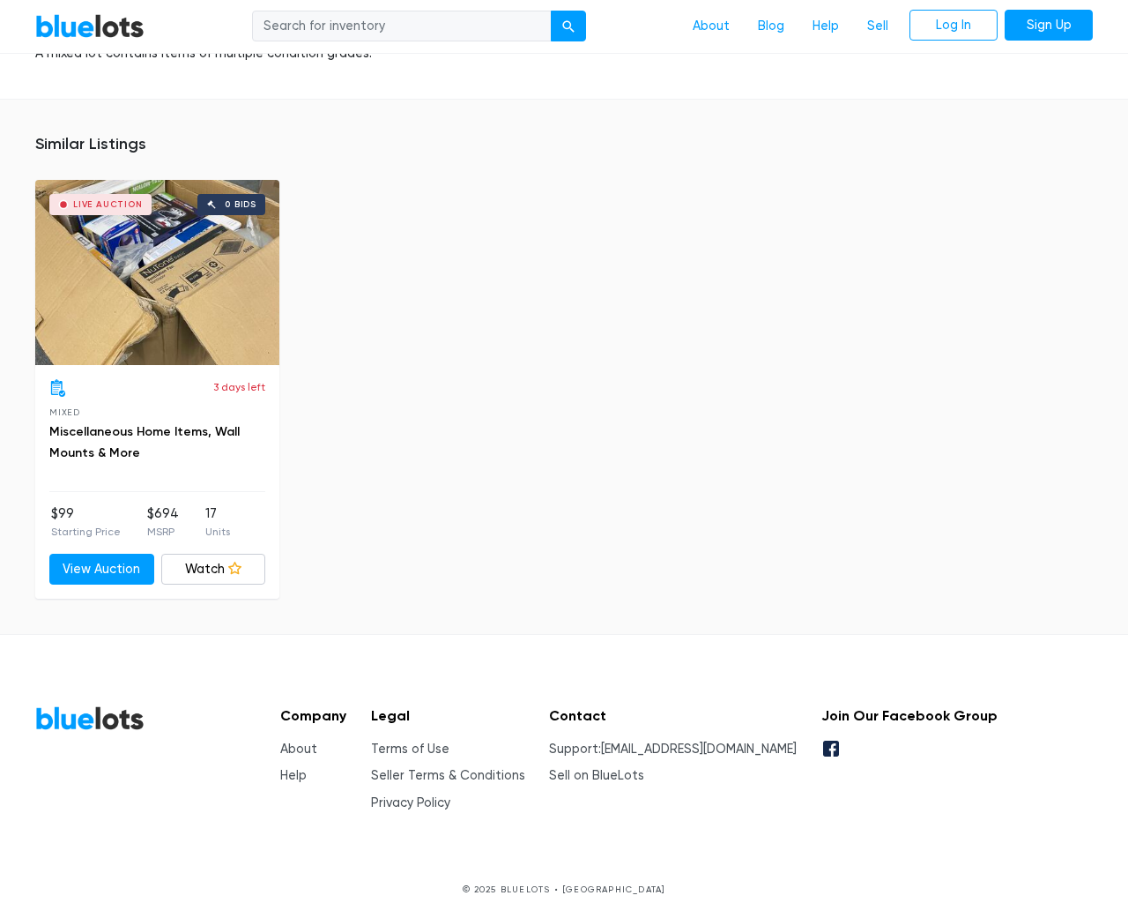
scroll to position [1723, 0]
type input "the"
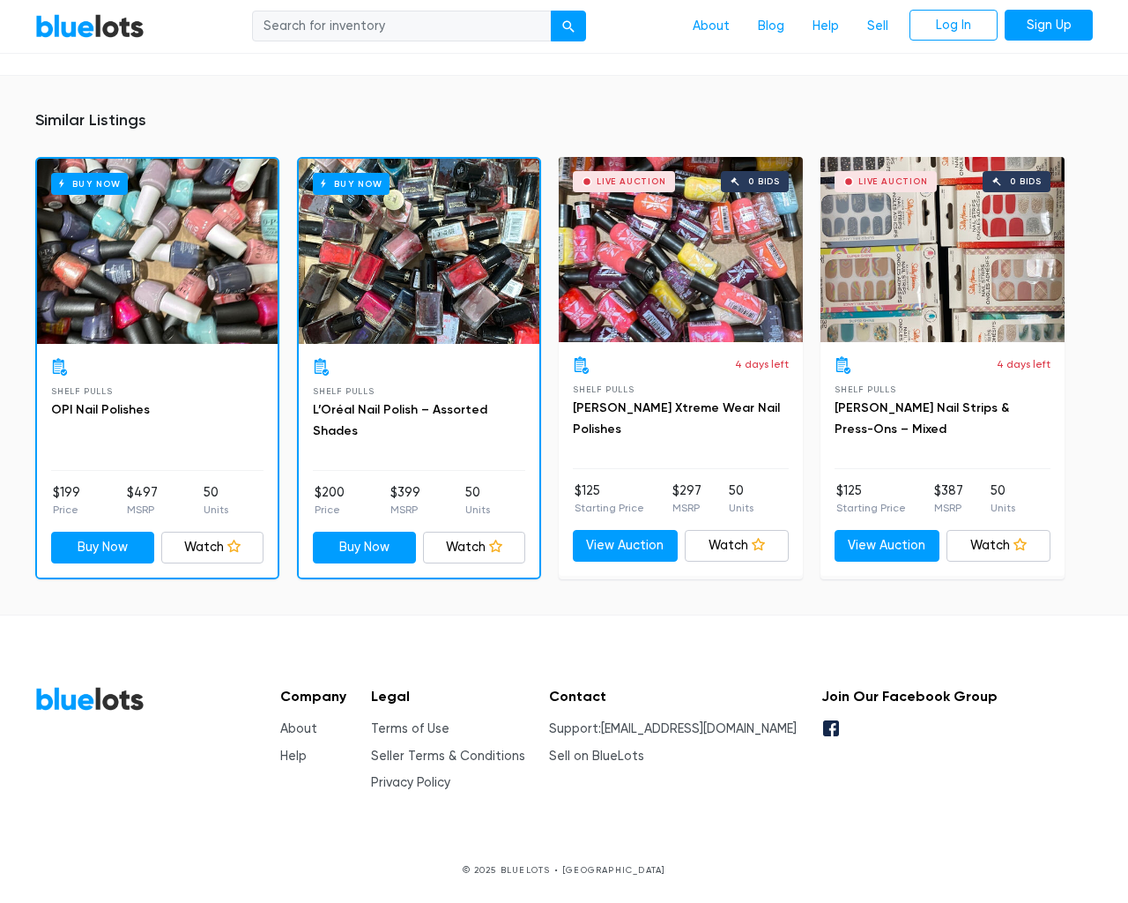
scroll to position [1216, 0]
type input "the"
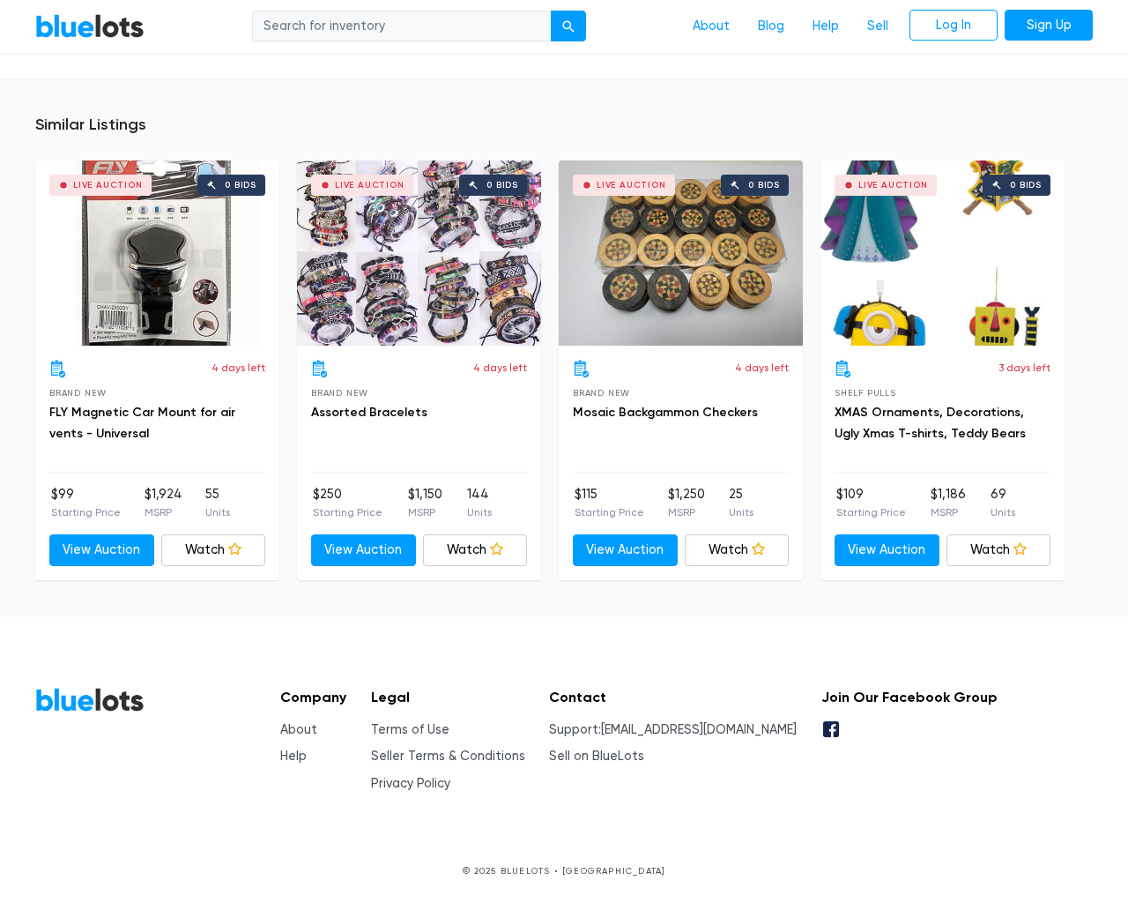
scroll to position [1173, 0]
type input "the"
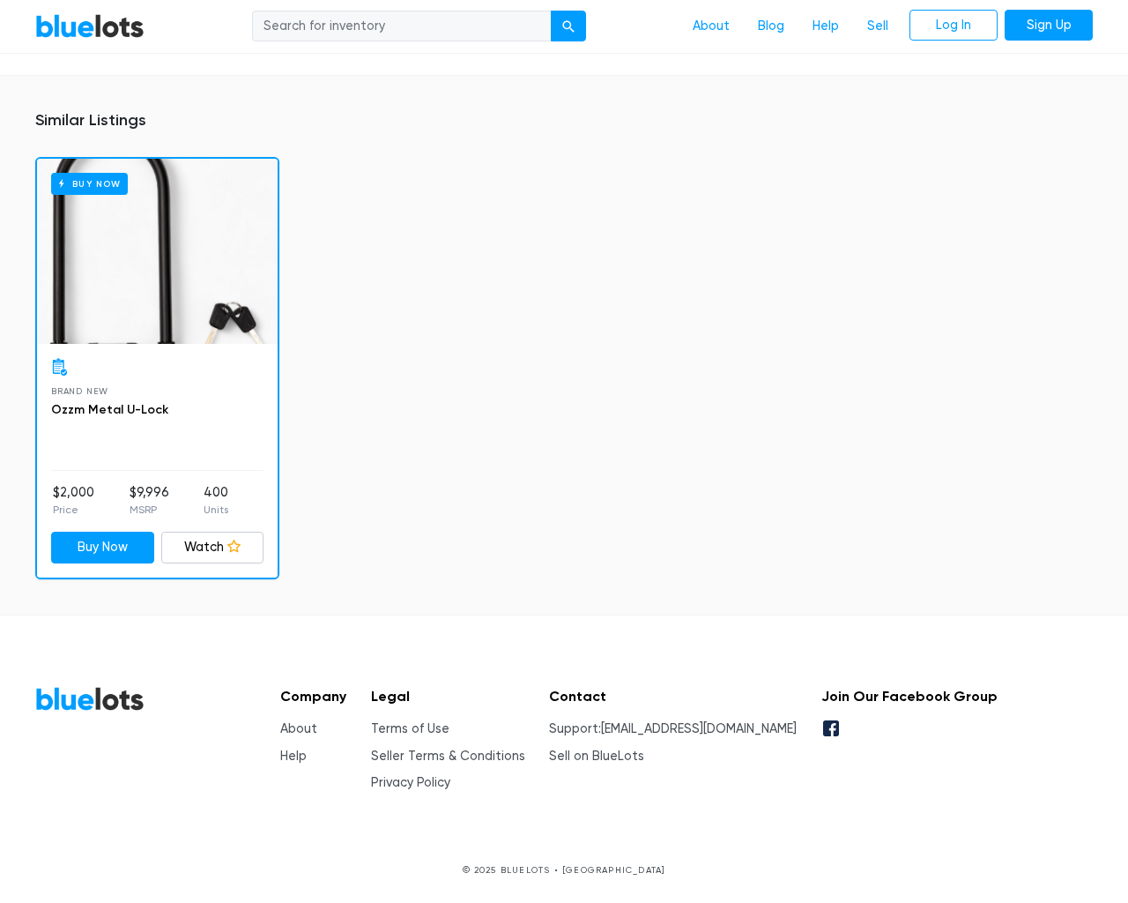
scroll to position [1125, 0]
type input "the"
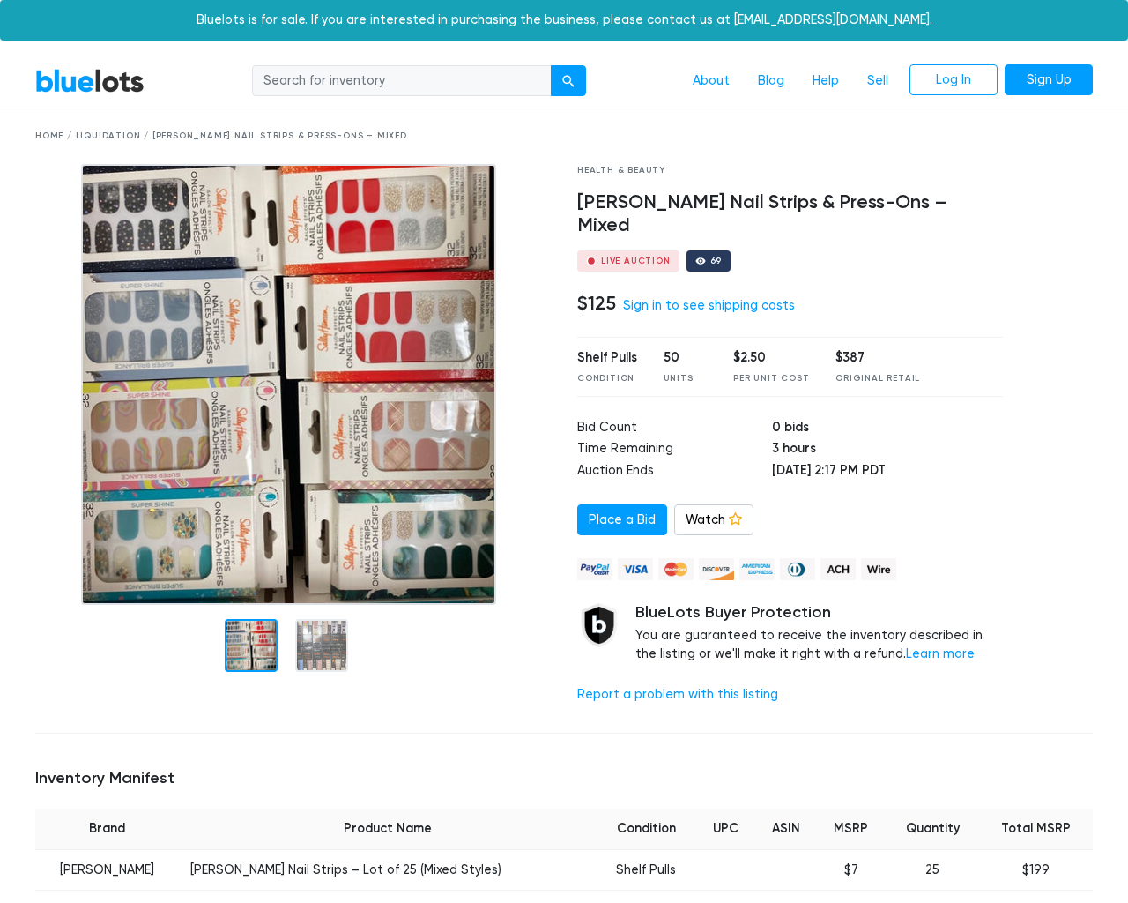
scroll to position [1238, 0]
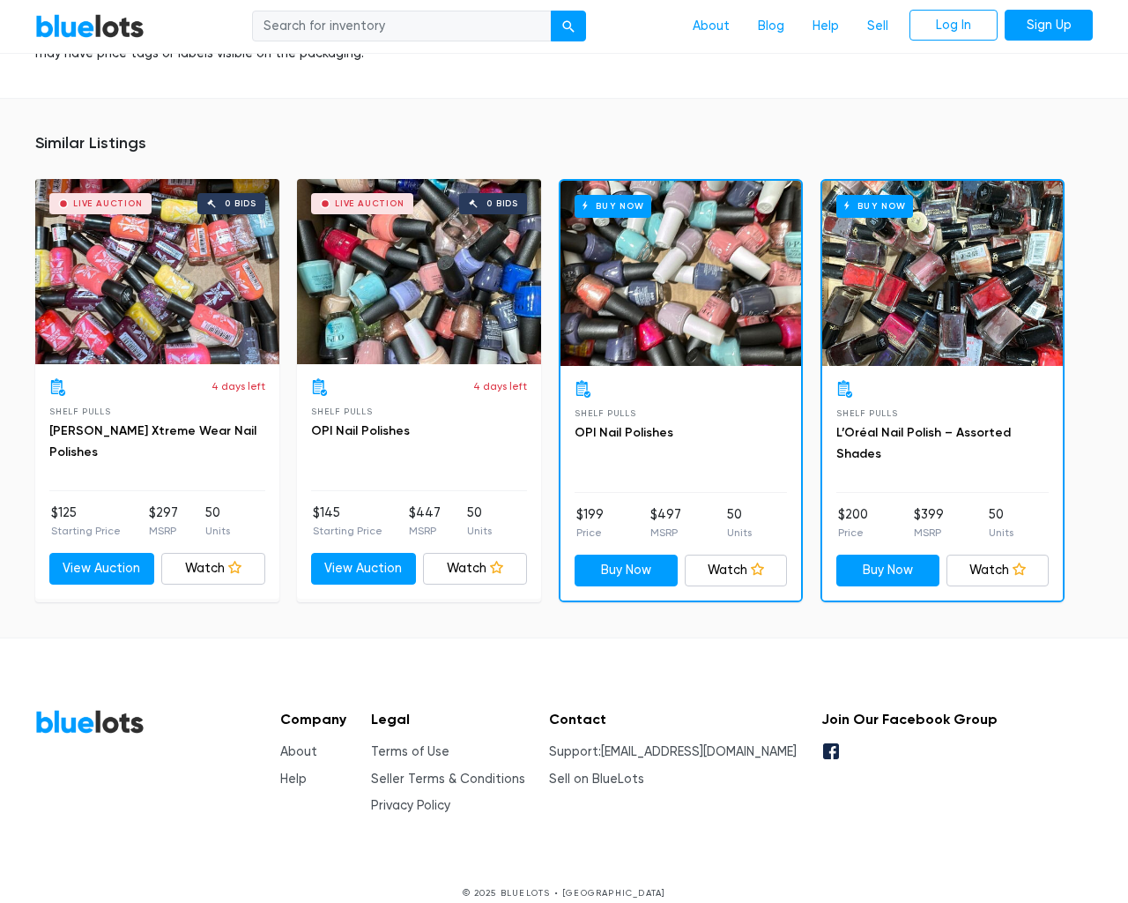
type input "the"
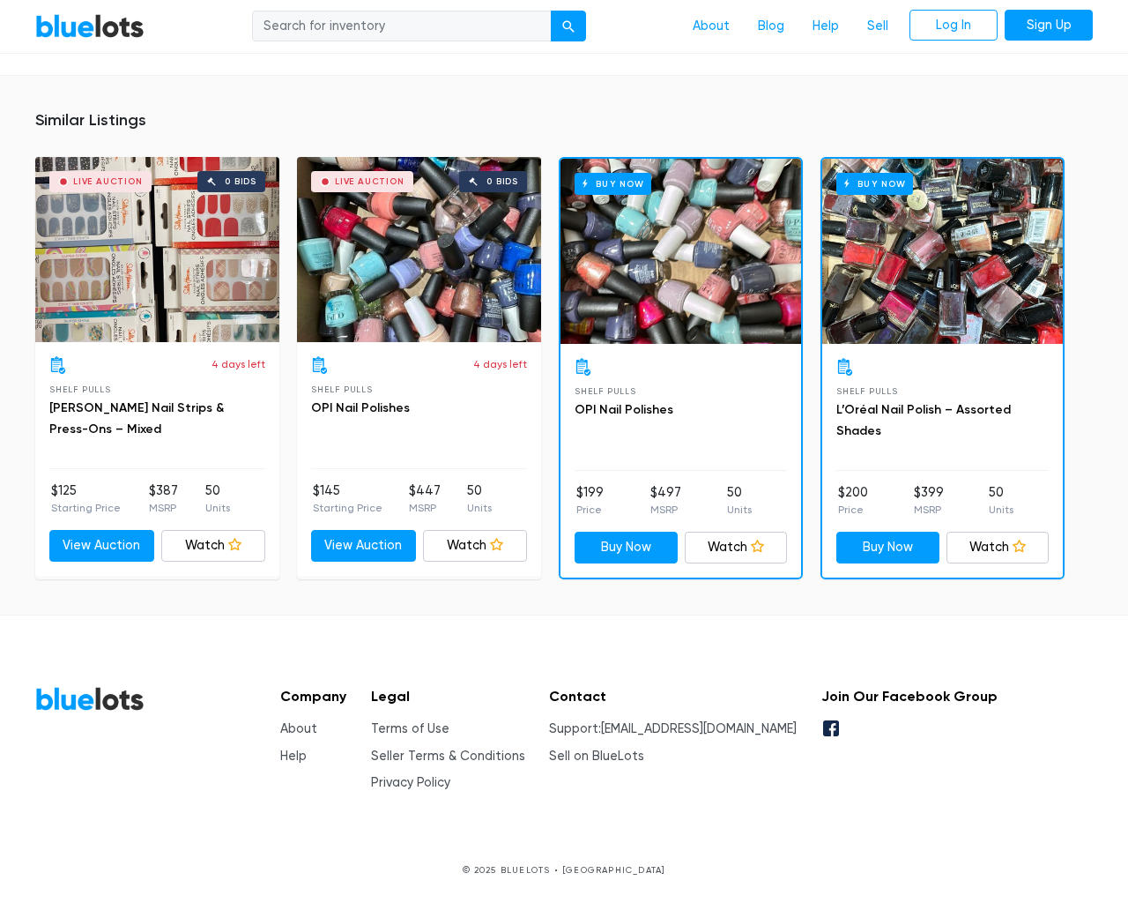
scroll to position [1216, 0]
type input "the"
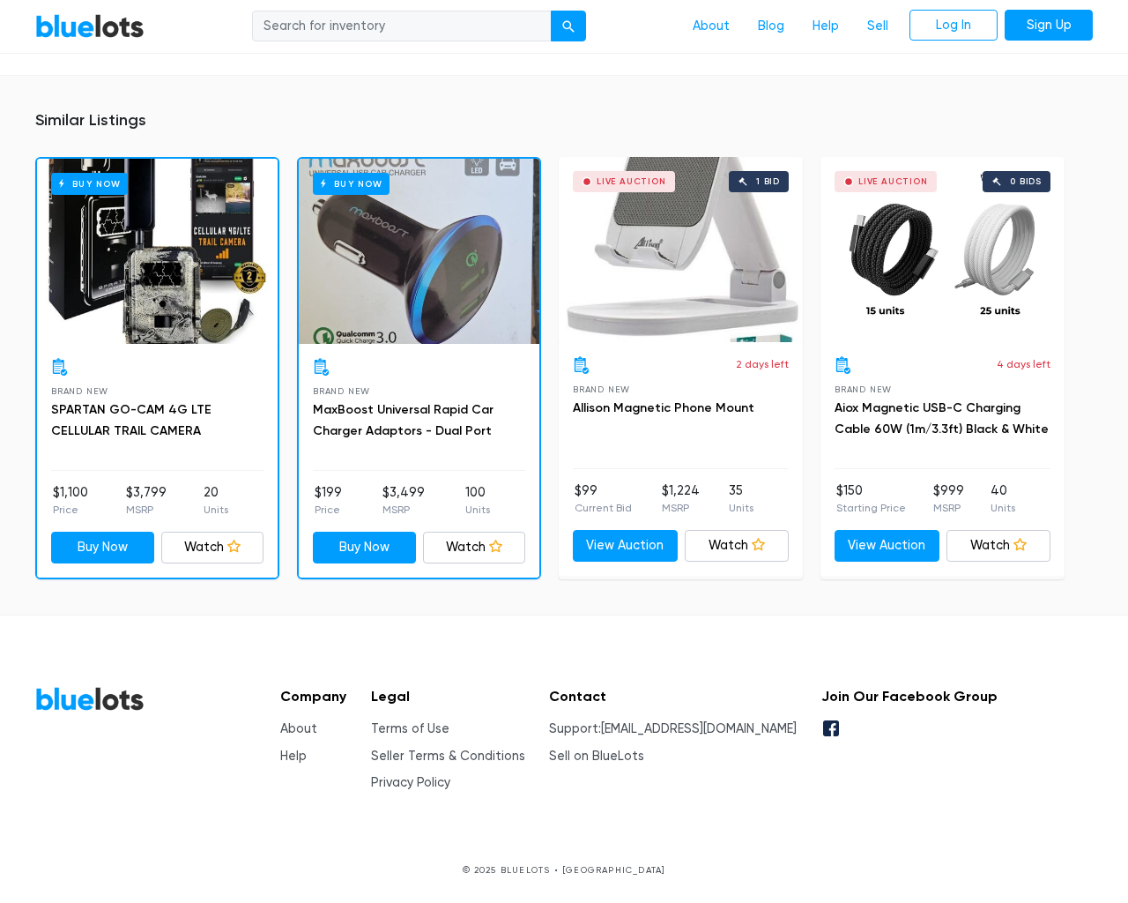
scroll to position [1277, 0]
type input "the"
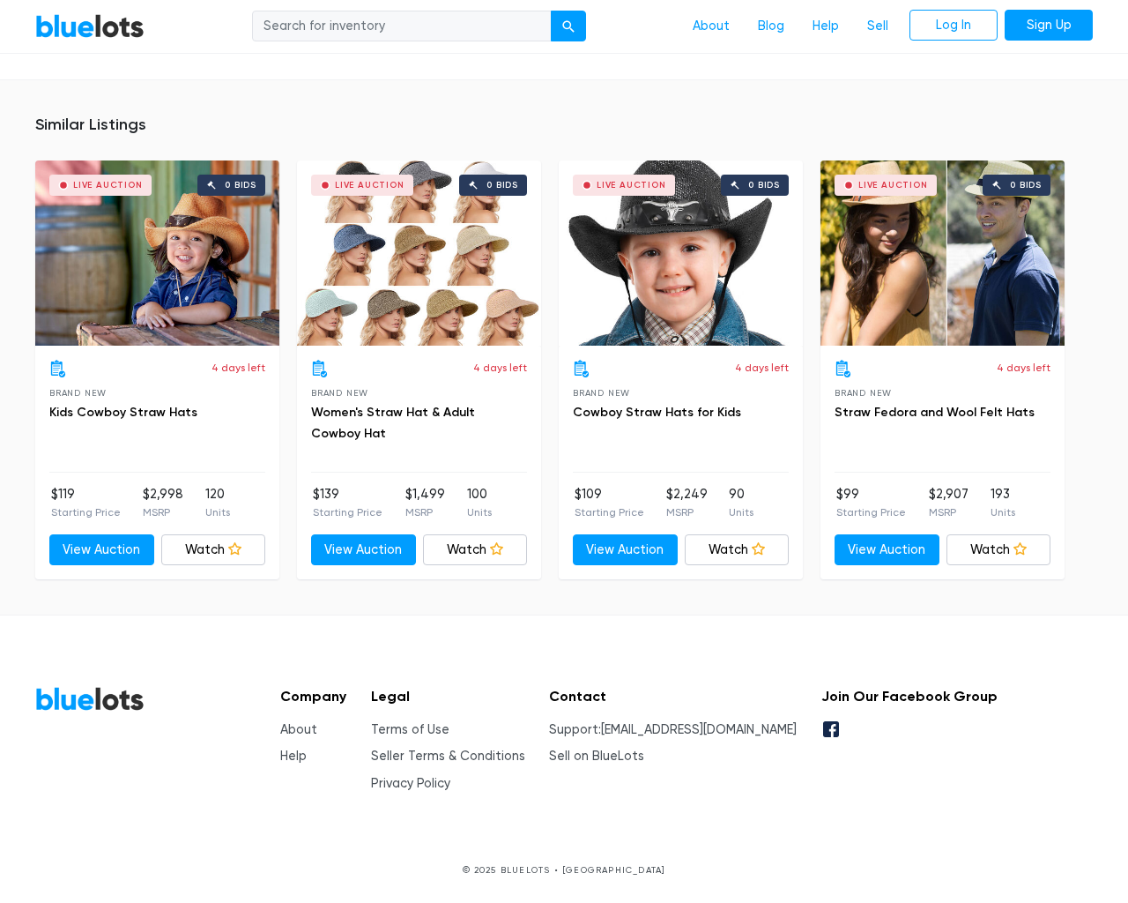
scroll to position [1370, 0]
type input "the"
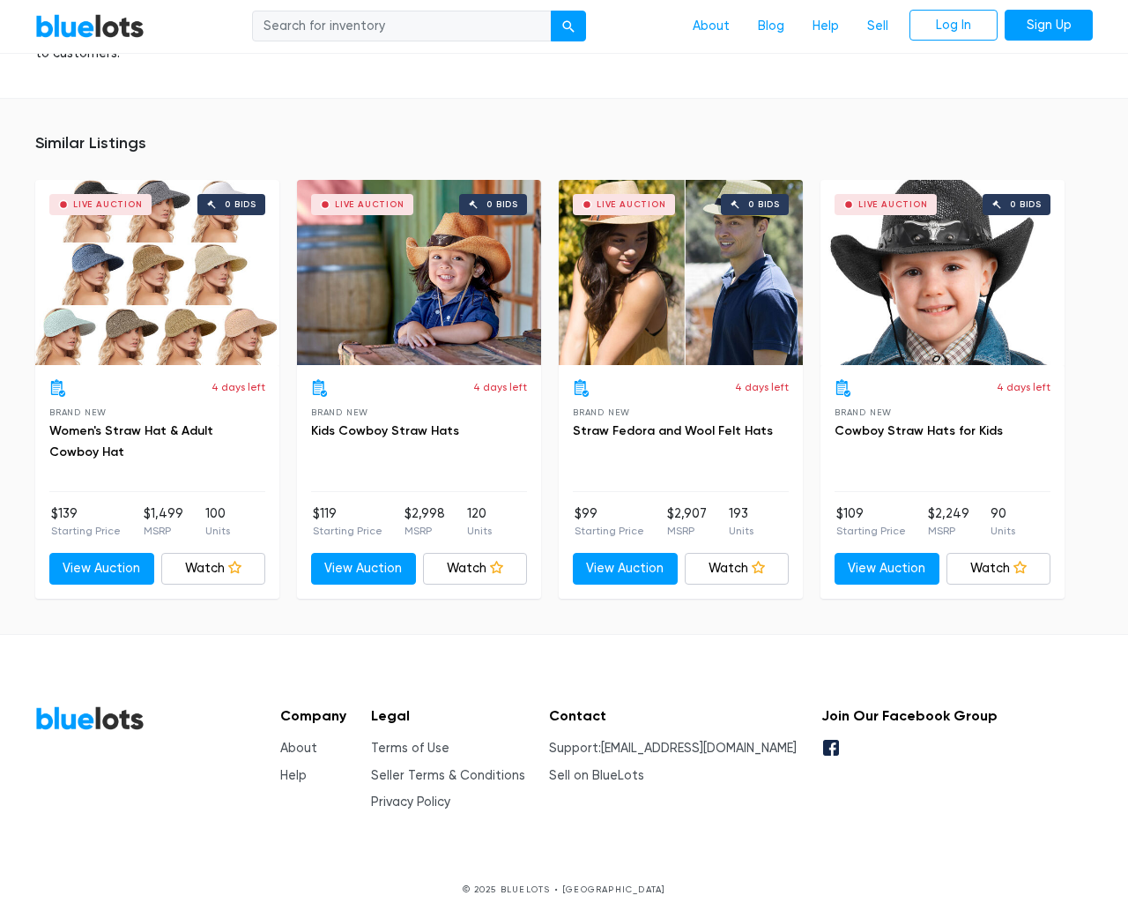
scroll to position [2439, 0]
type input "the"
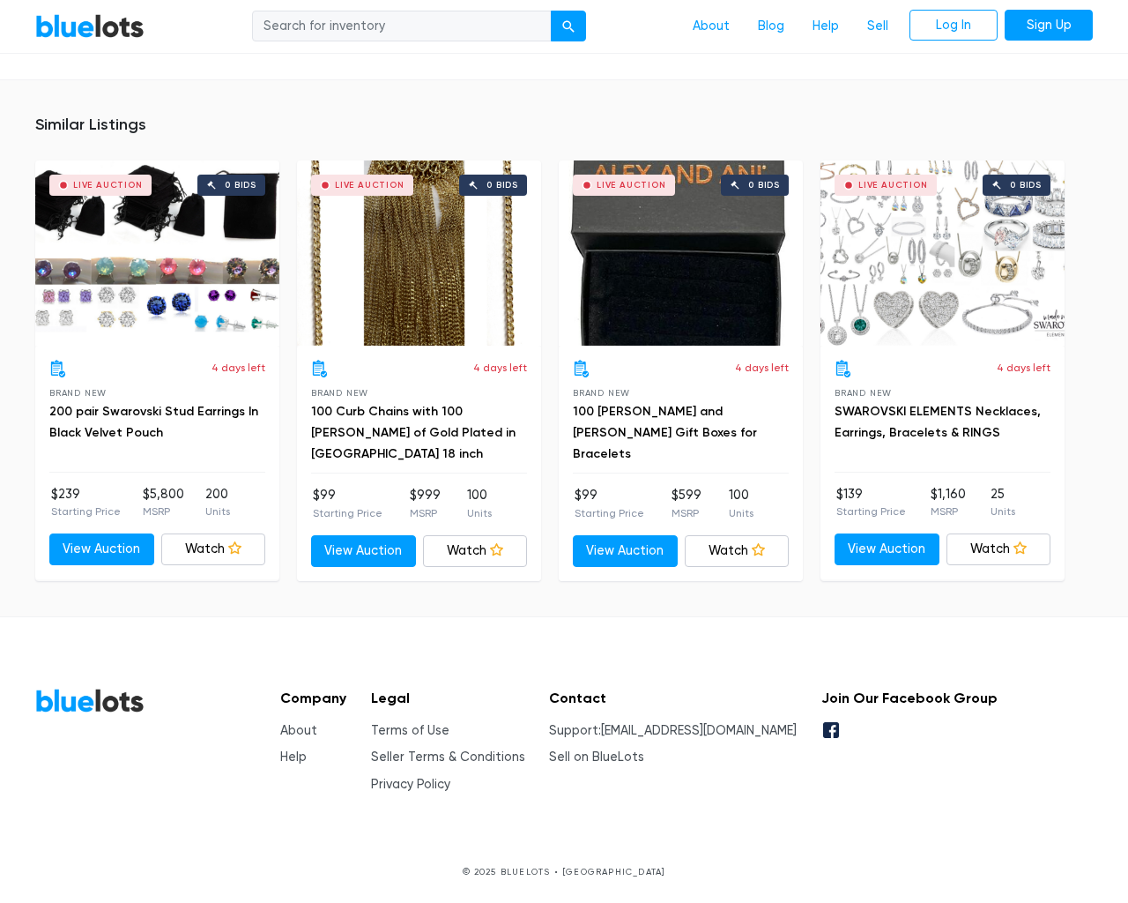
scroll to position [1216, 0]
type input "the"
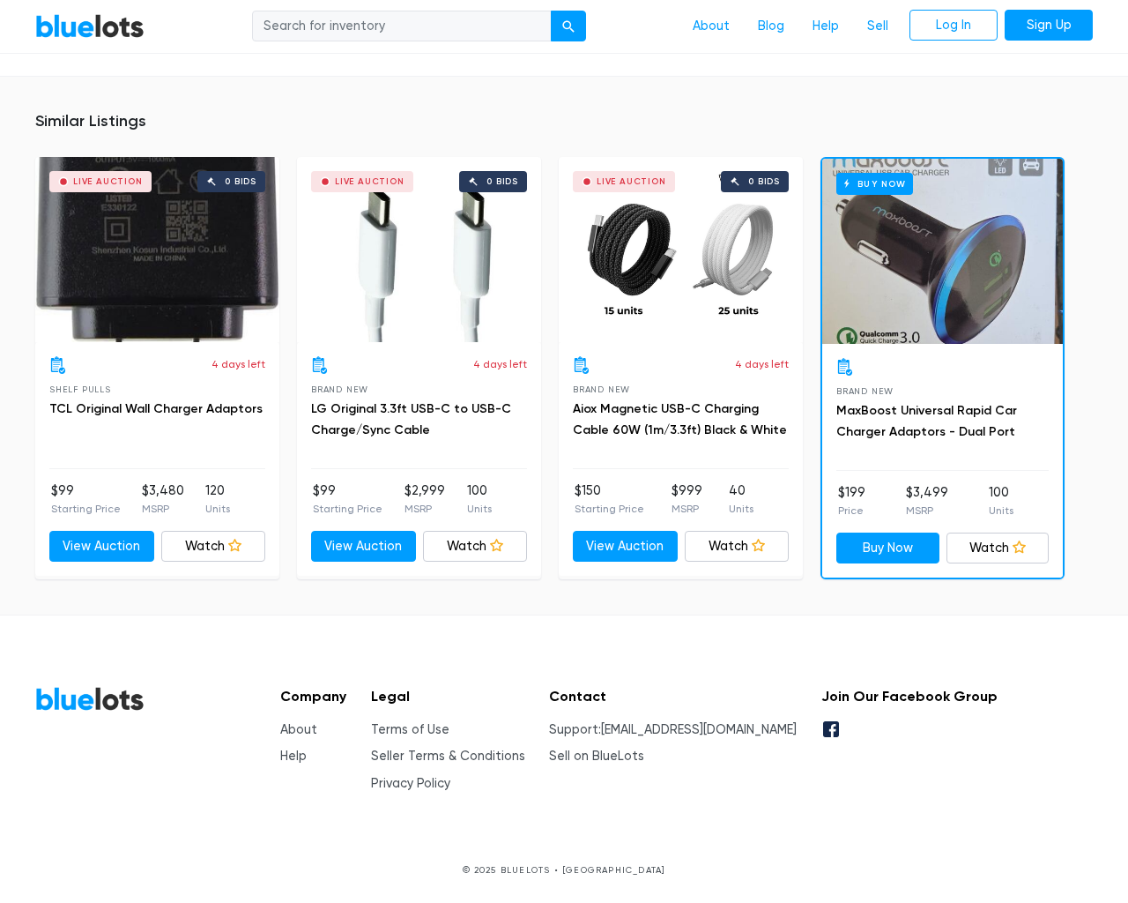
scroll to position [1279, 0]
type input "the"
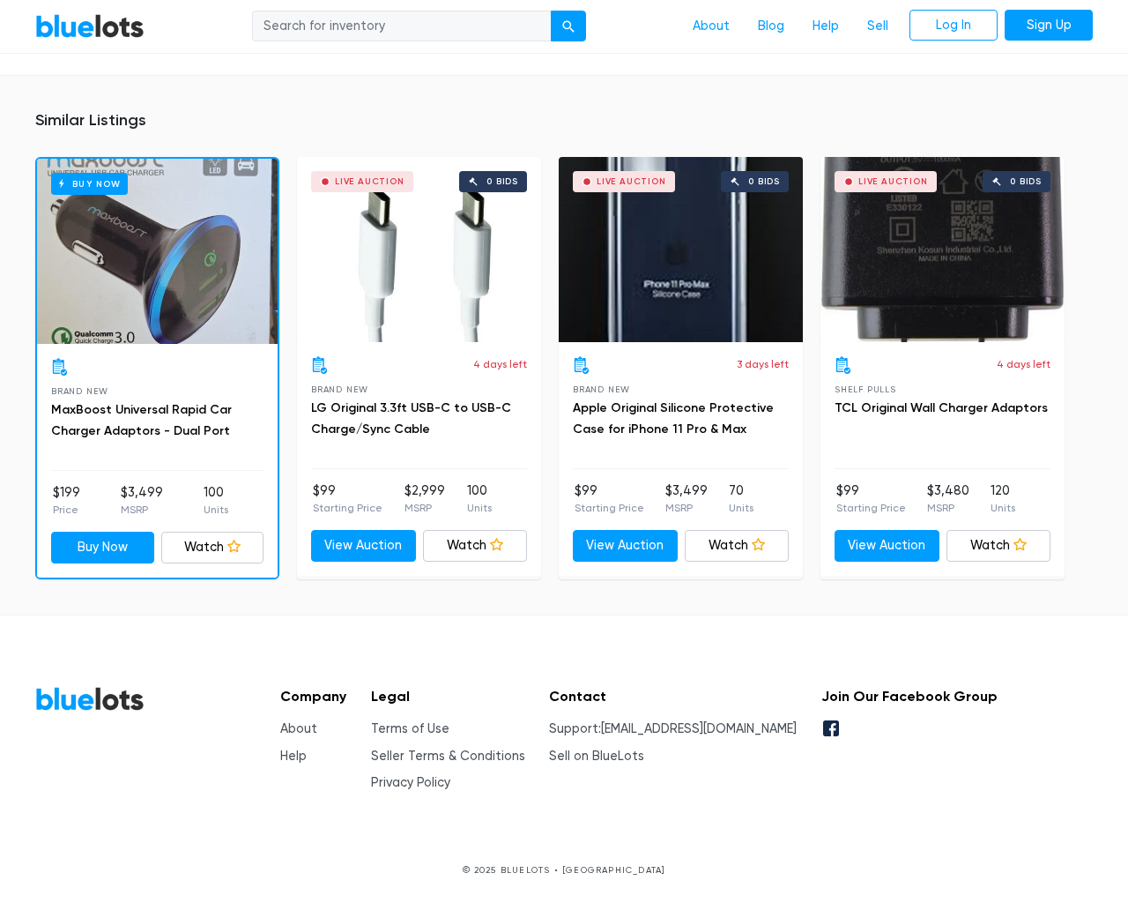
scroll to position [1311, 0]
type input "the"
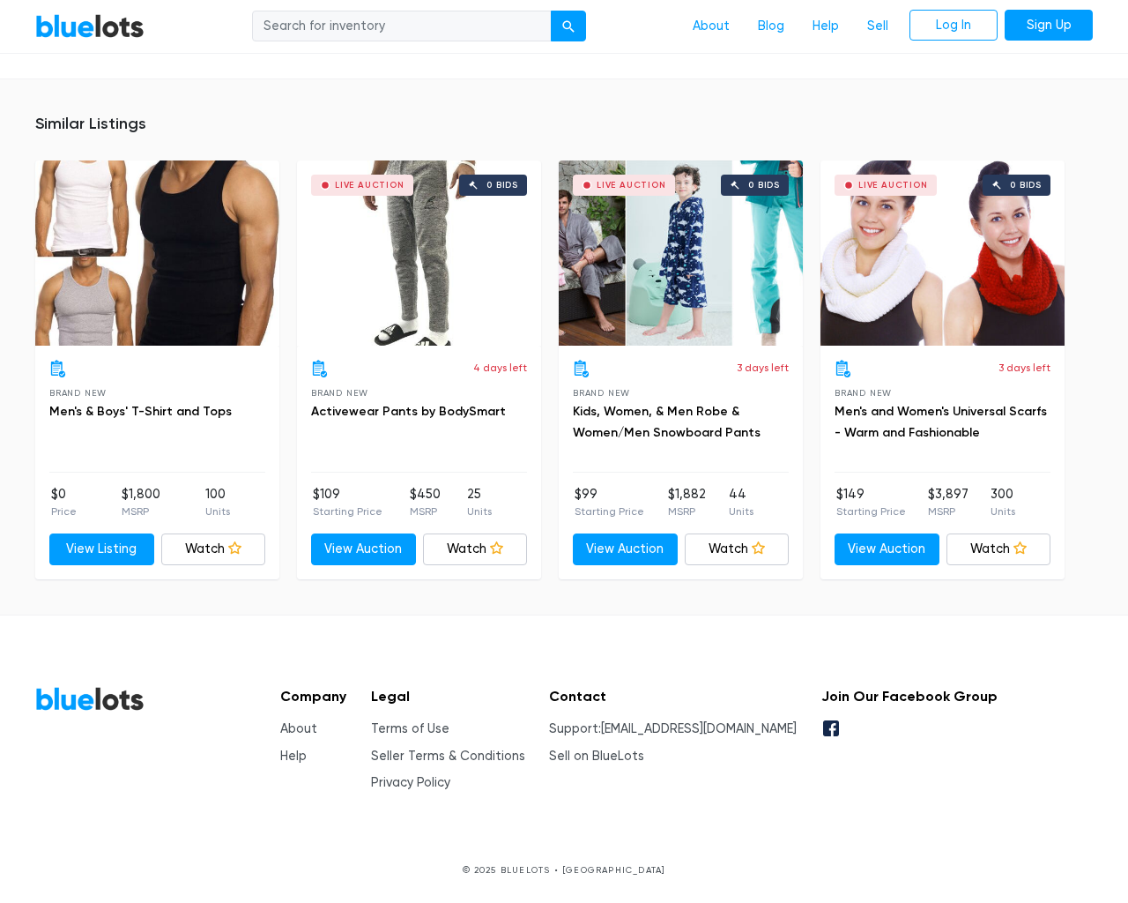
scroll to position [1117, 0]
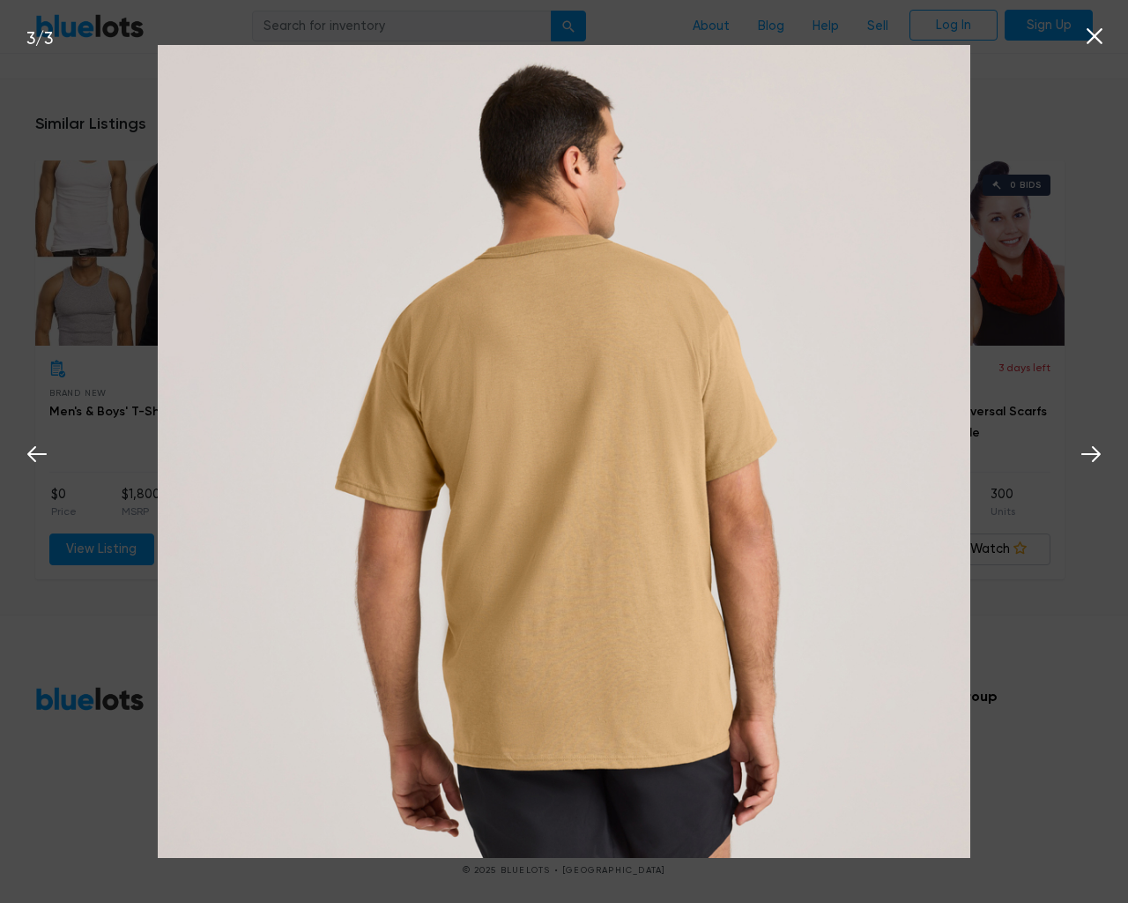
type input "the"
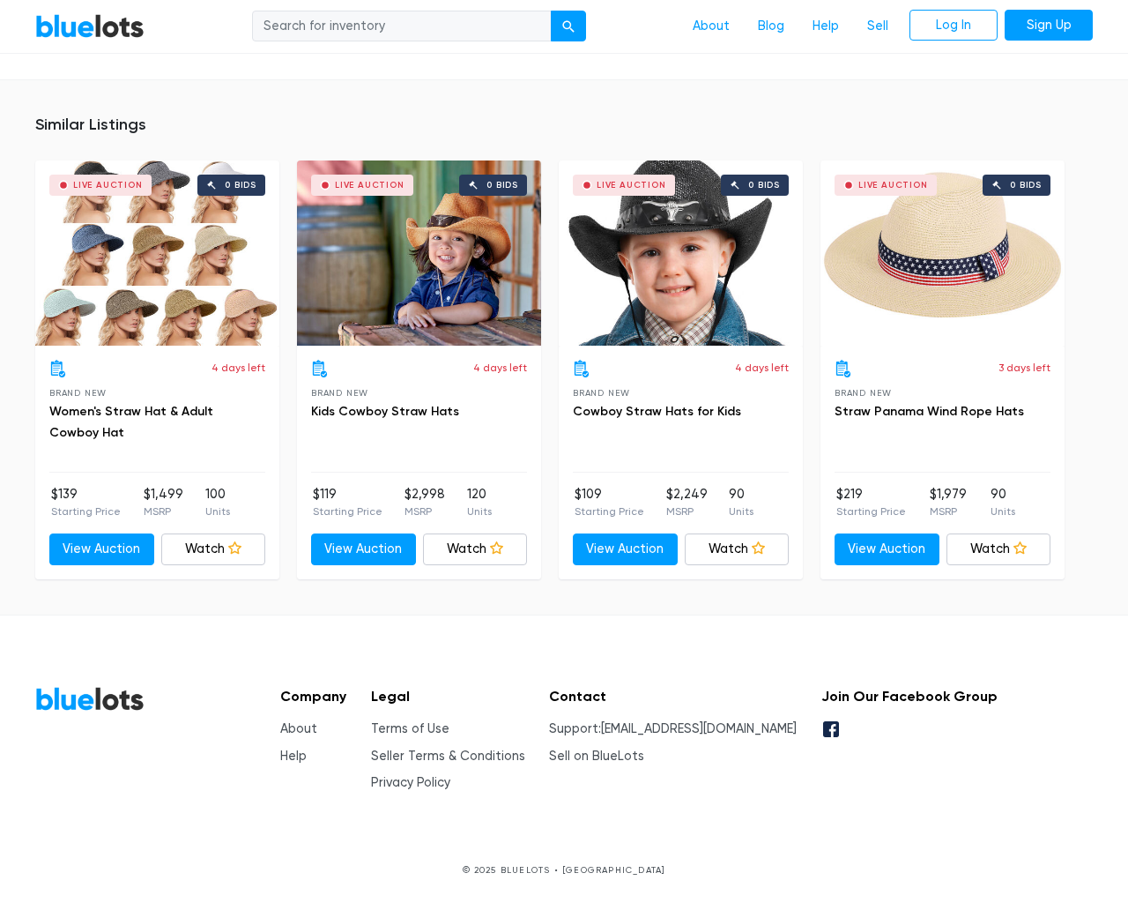
scroll to position [1500, 0]
type input "the"
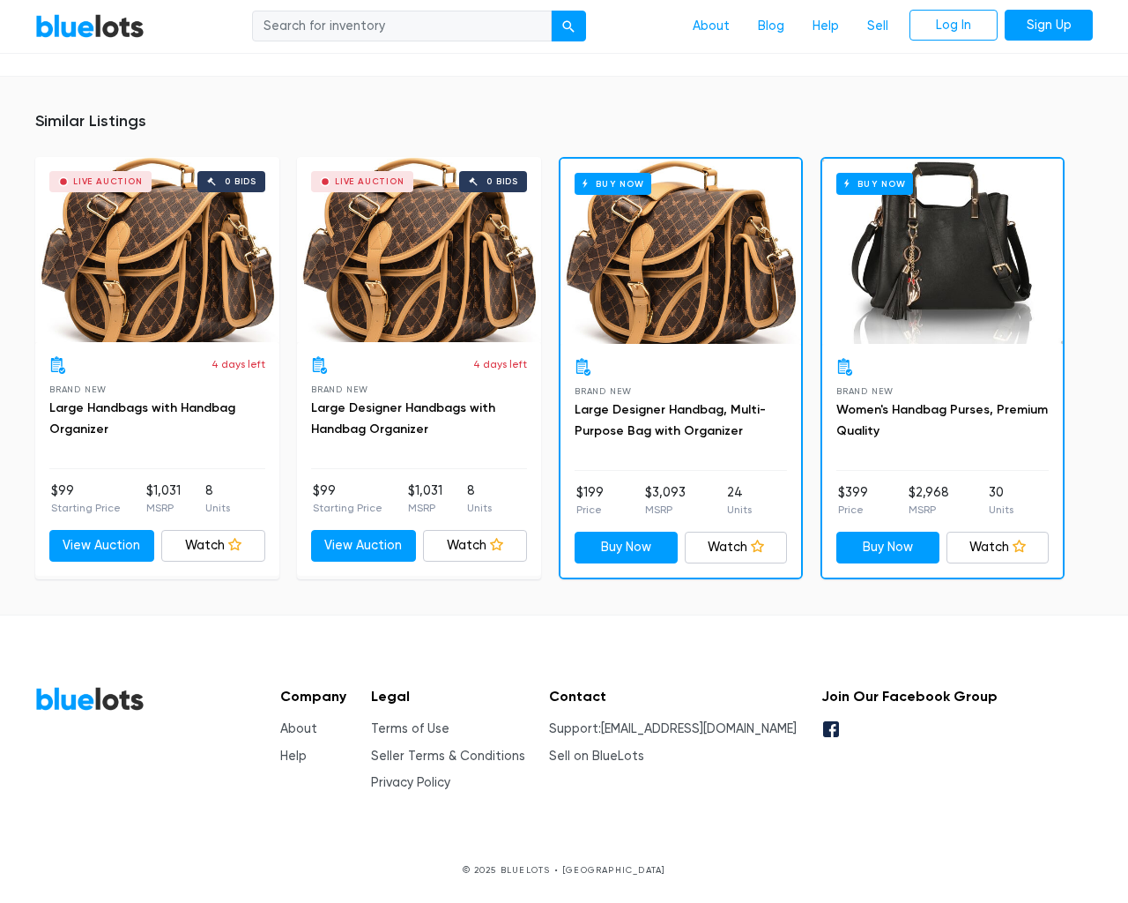
scroll to position [1158, 0]
type input "the"
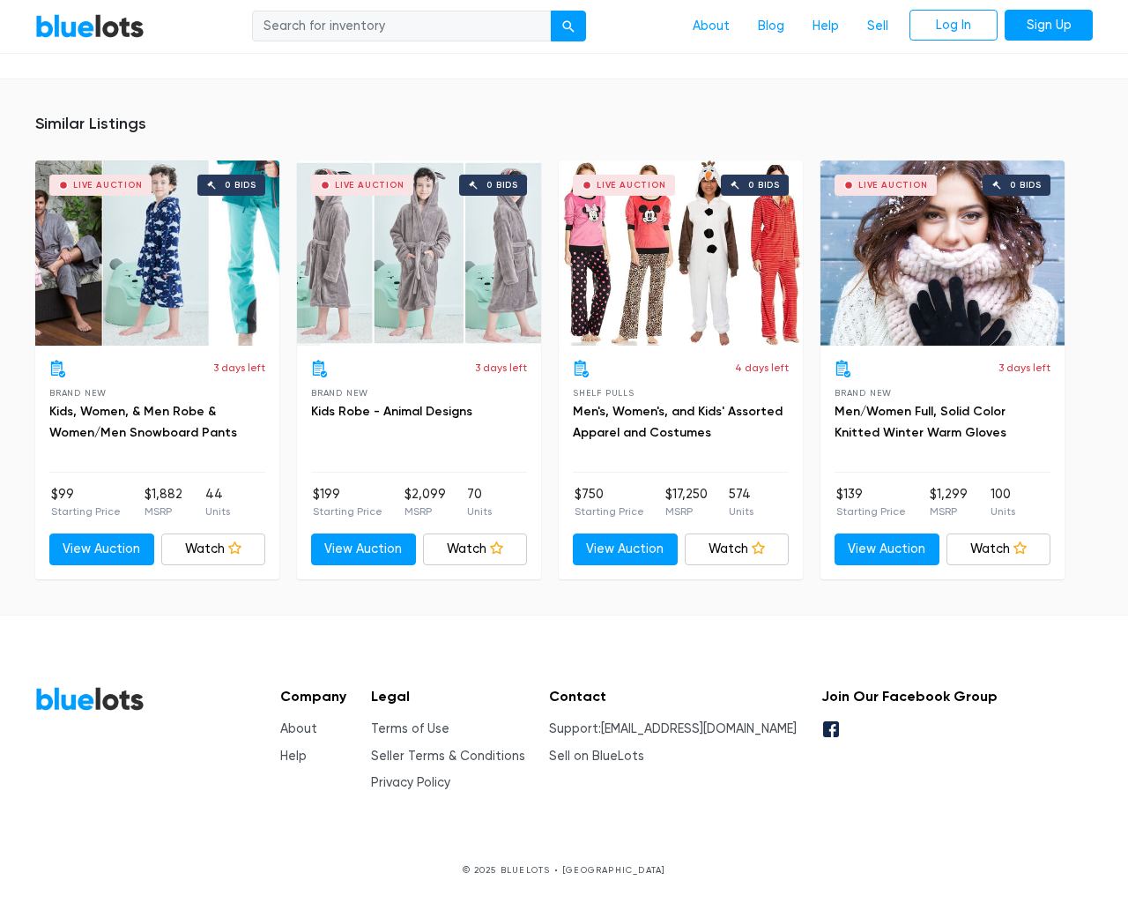
scroll to position [5329, 0]
type input "the"
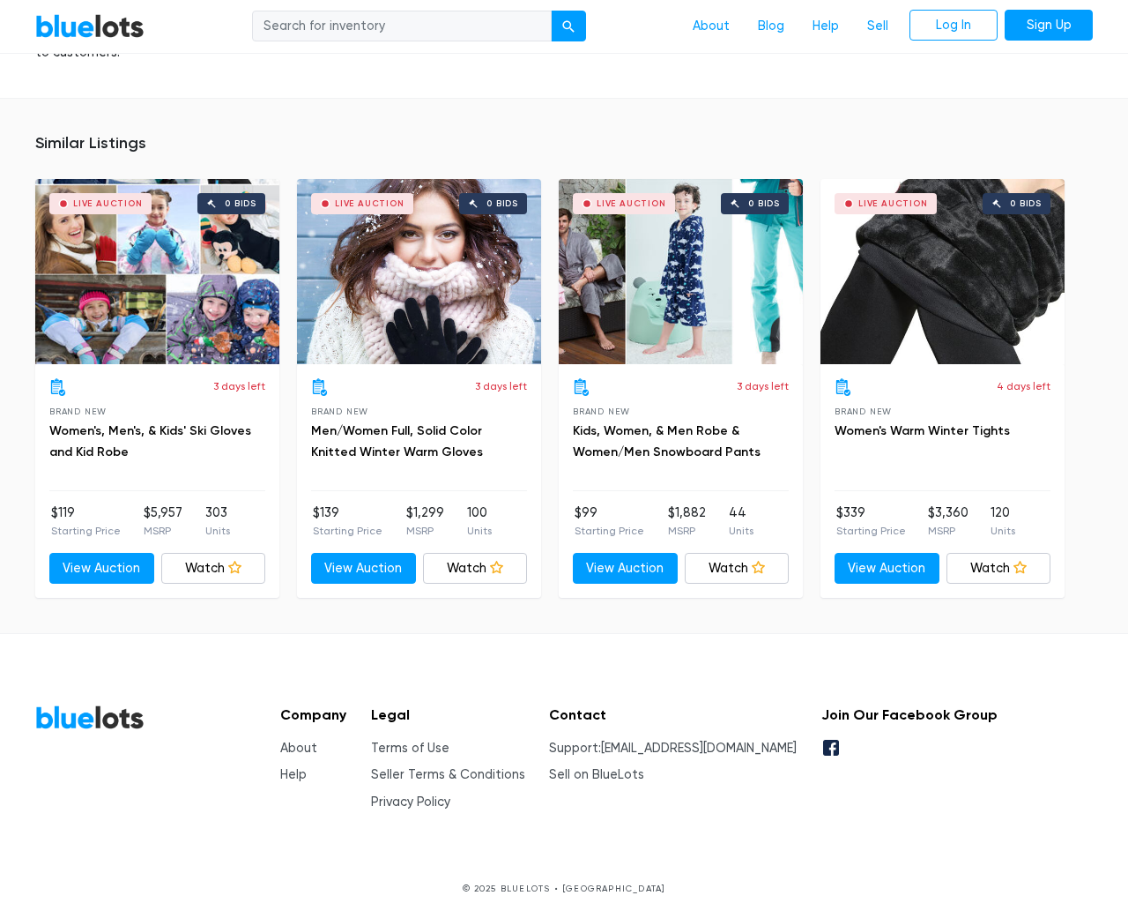
scroll to position [1329, 0]
type input "the"
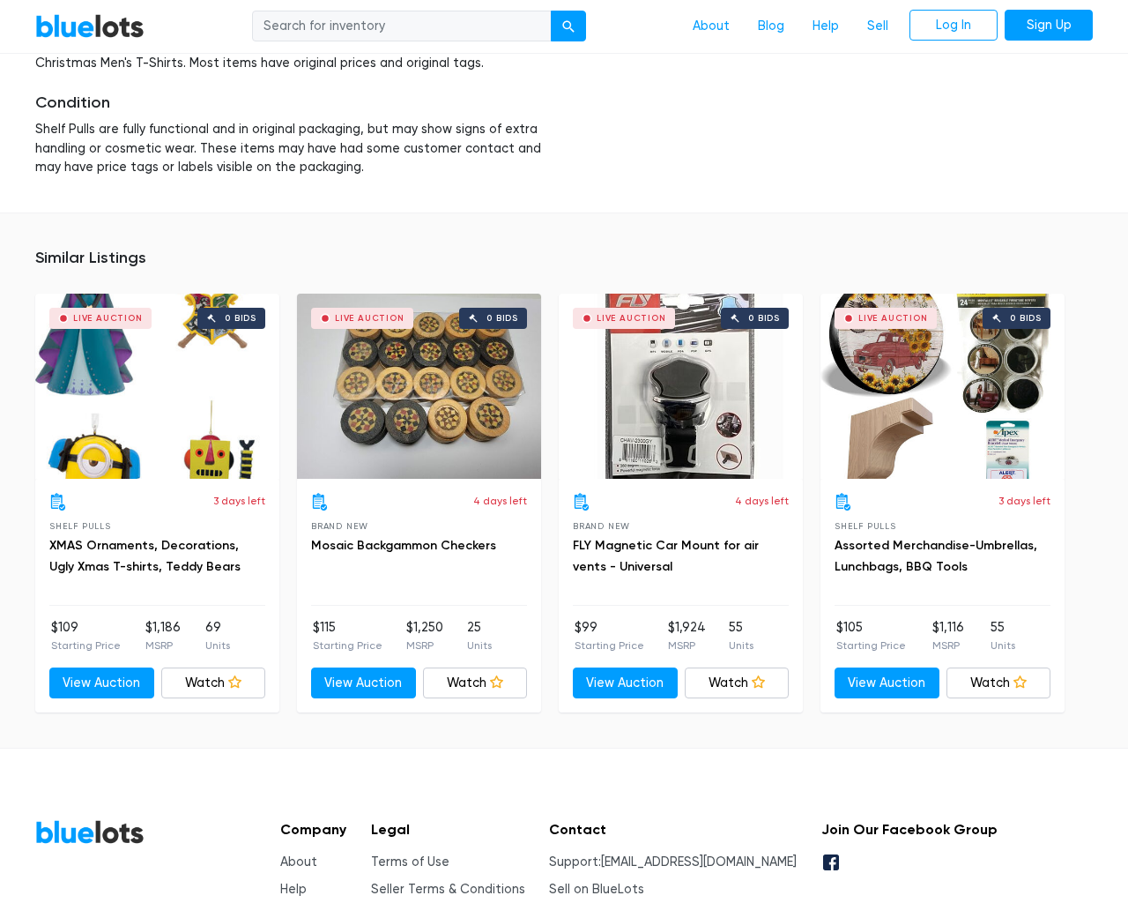
scroll to position [2430, 0]
type input "the"
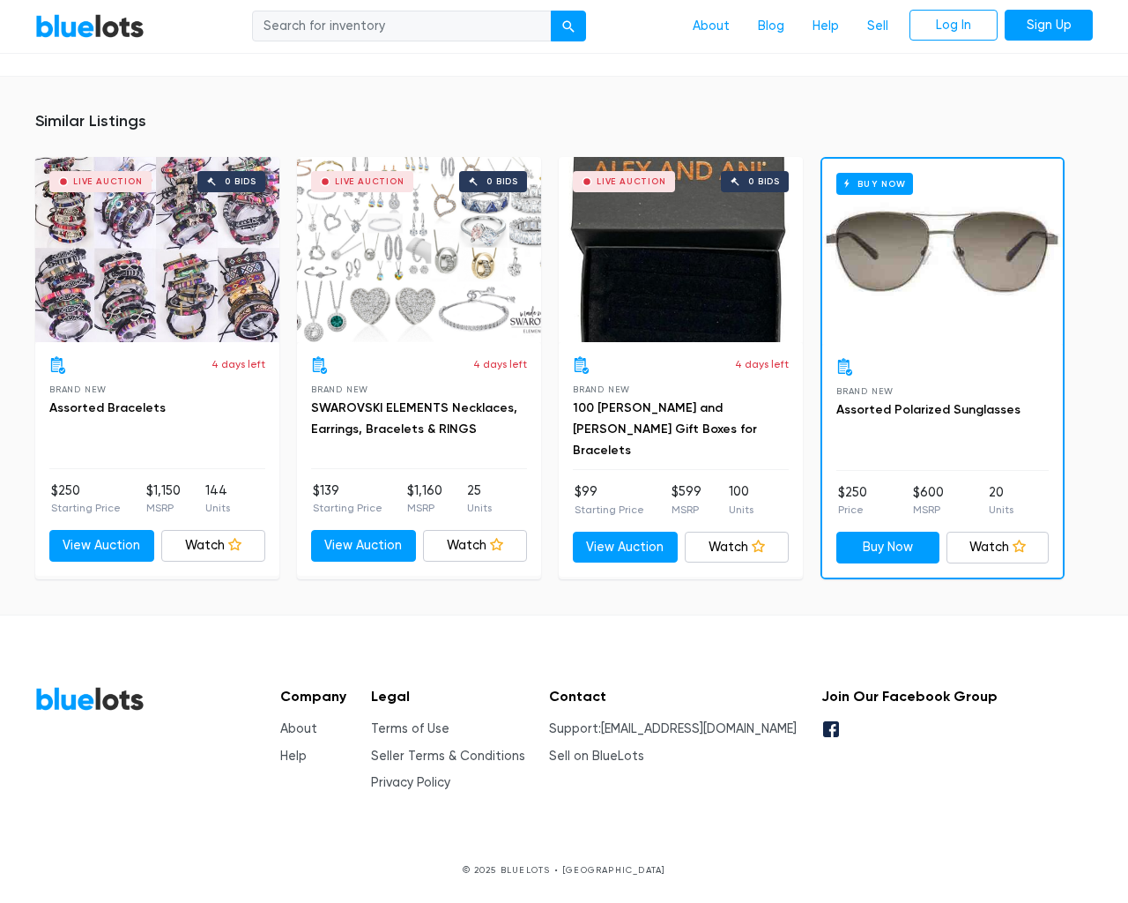
scroll to position [1158, 0]
type input "the"
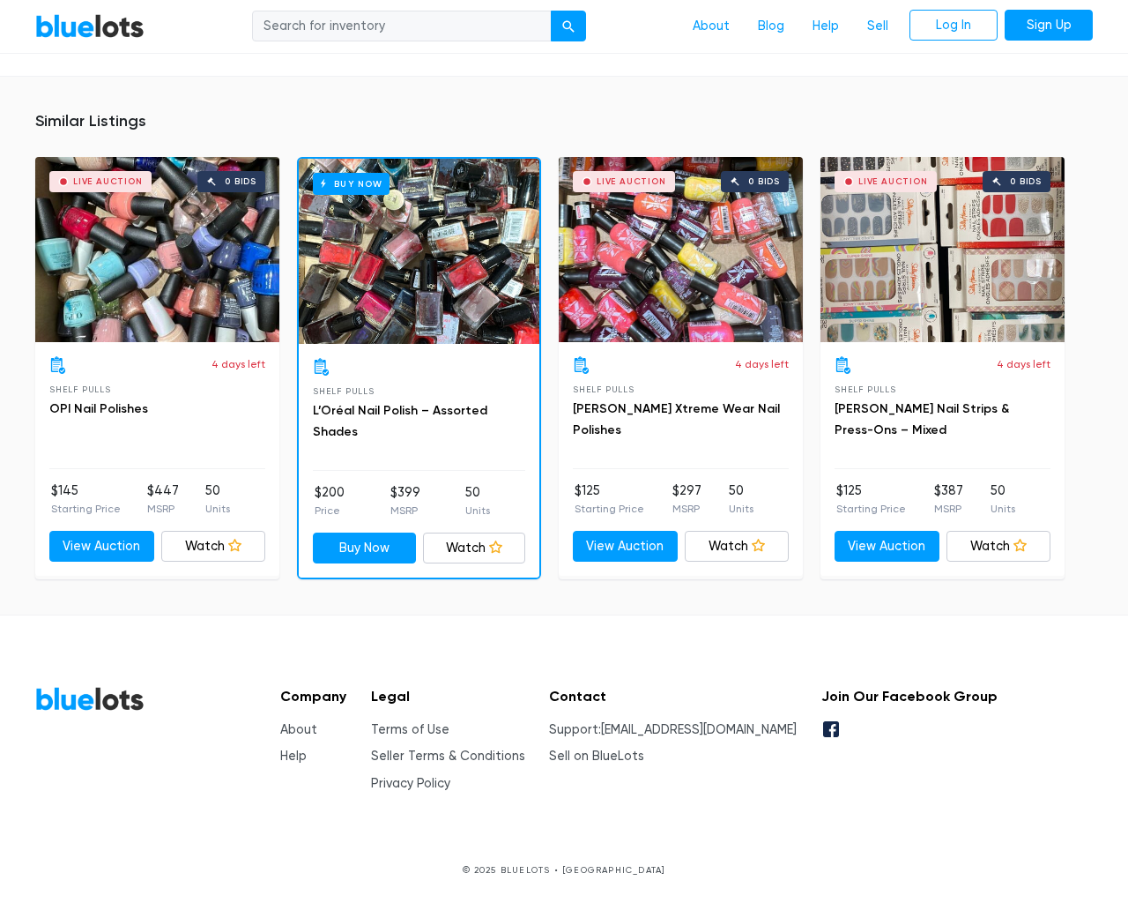
scroll to position [1201, 0]
type input "the"
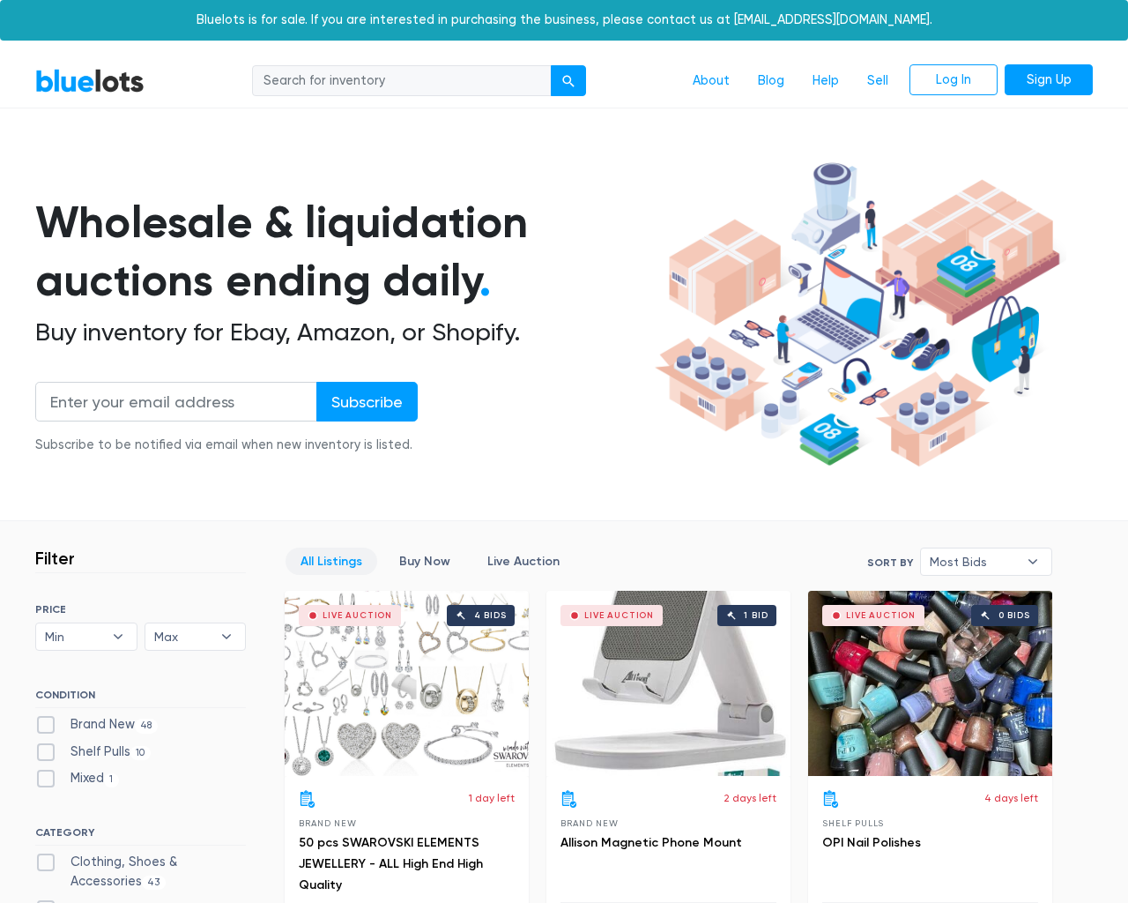
scroll to position [7521, 0]
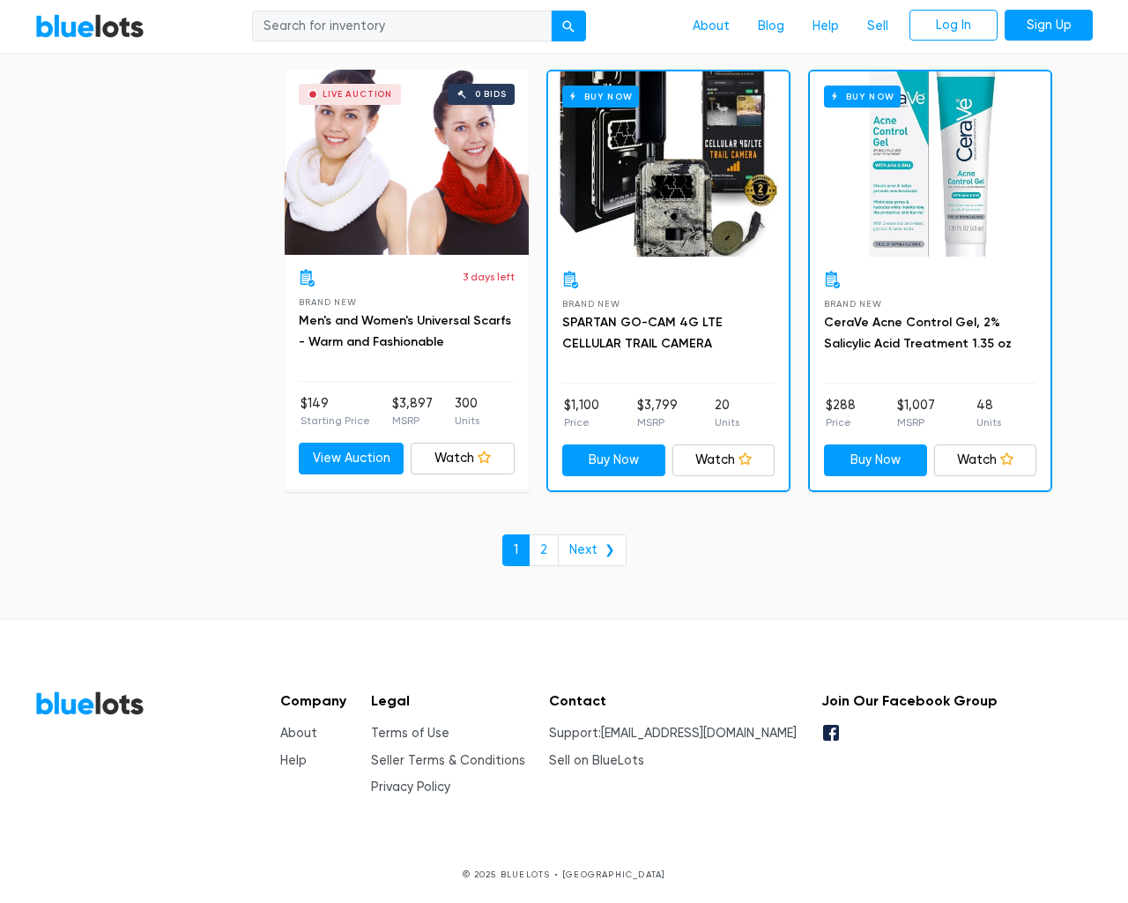
scroll to position [7521, 0]
type input "the"
type input "testing@example.com"
type input "e"
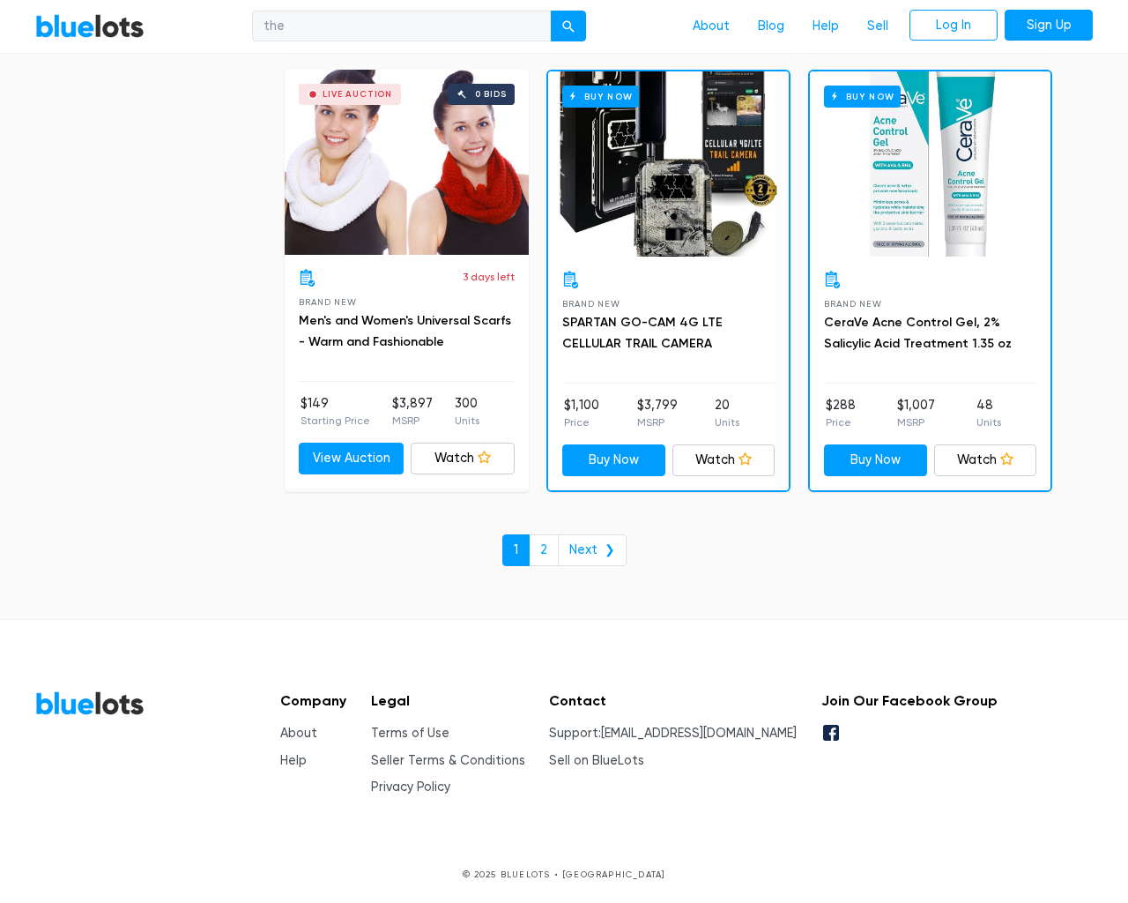
checkbox New"] "false"
checkbox Pulls"] "false"
checkbox input "false"
checkbox Accessories"] "false"
checkbox input "false"
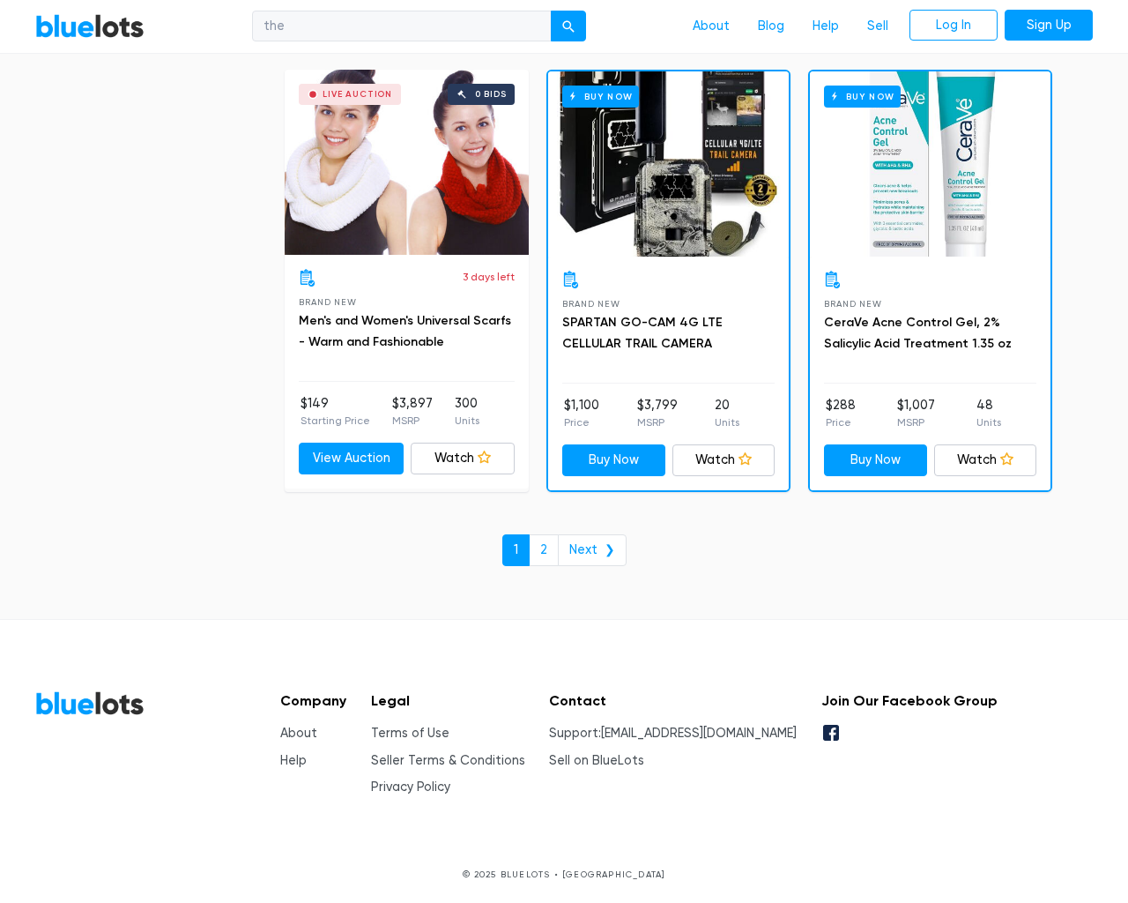
checkbox Merchandise"] "false"
checkbox Beauty"] "false"
checkbox Garden"] "false"
checkbox input "false"
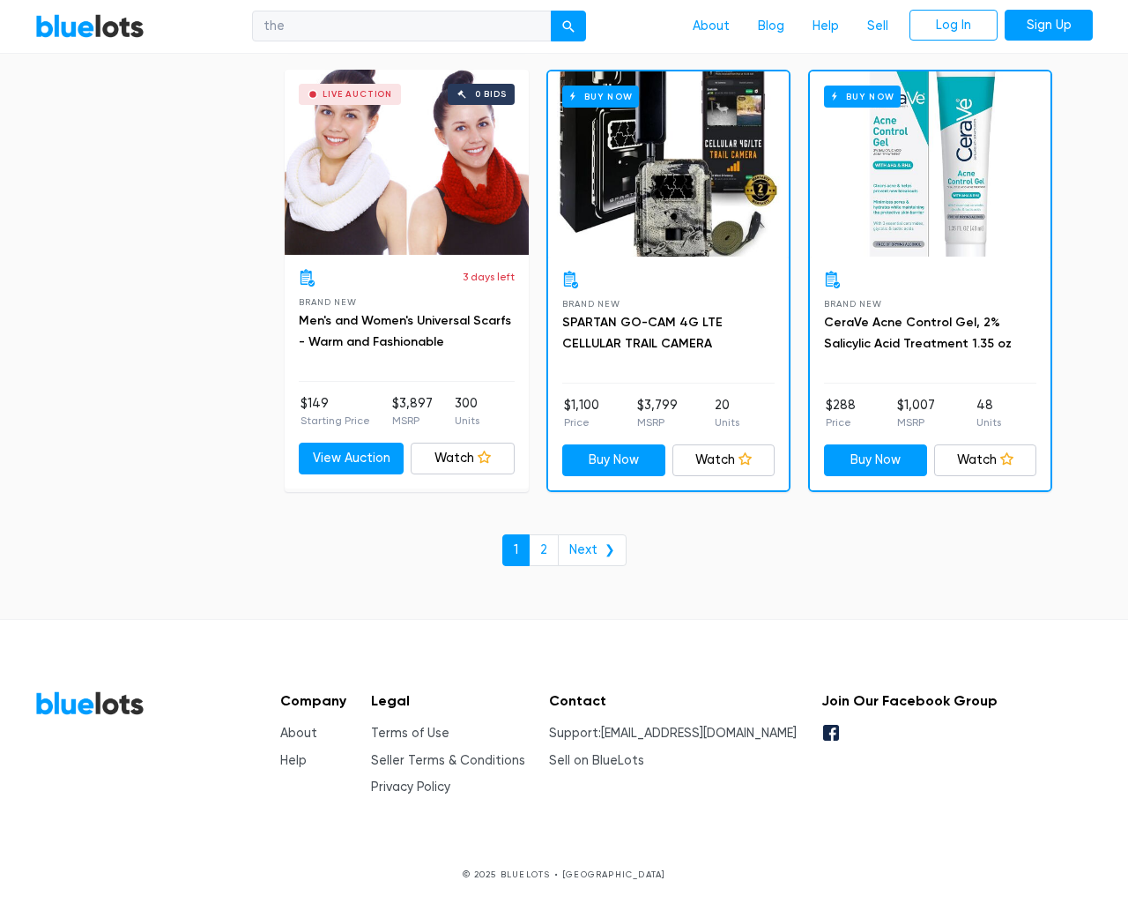
type input "e"
select select "10000"
select select "50000"
select select "highest_price"
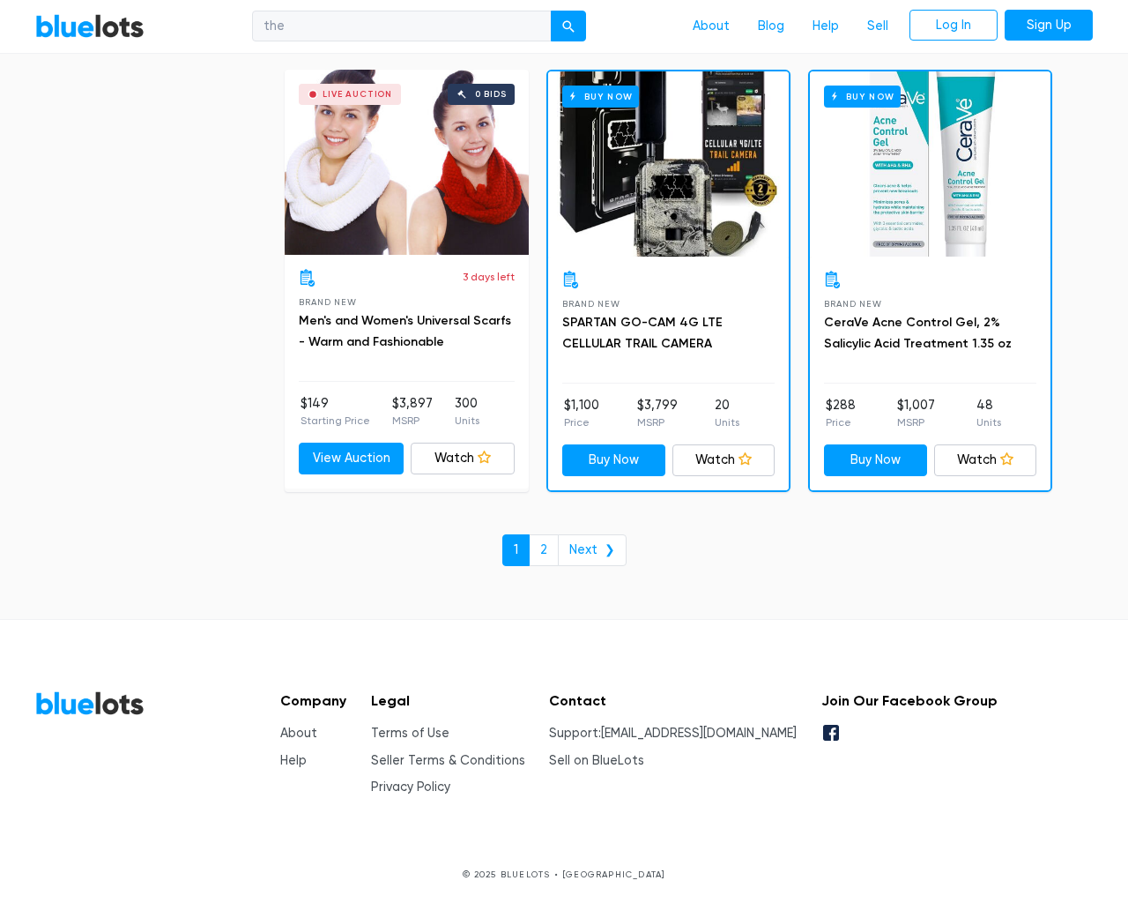
scroll to position [171, 0]
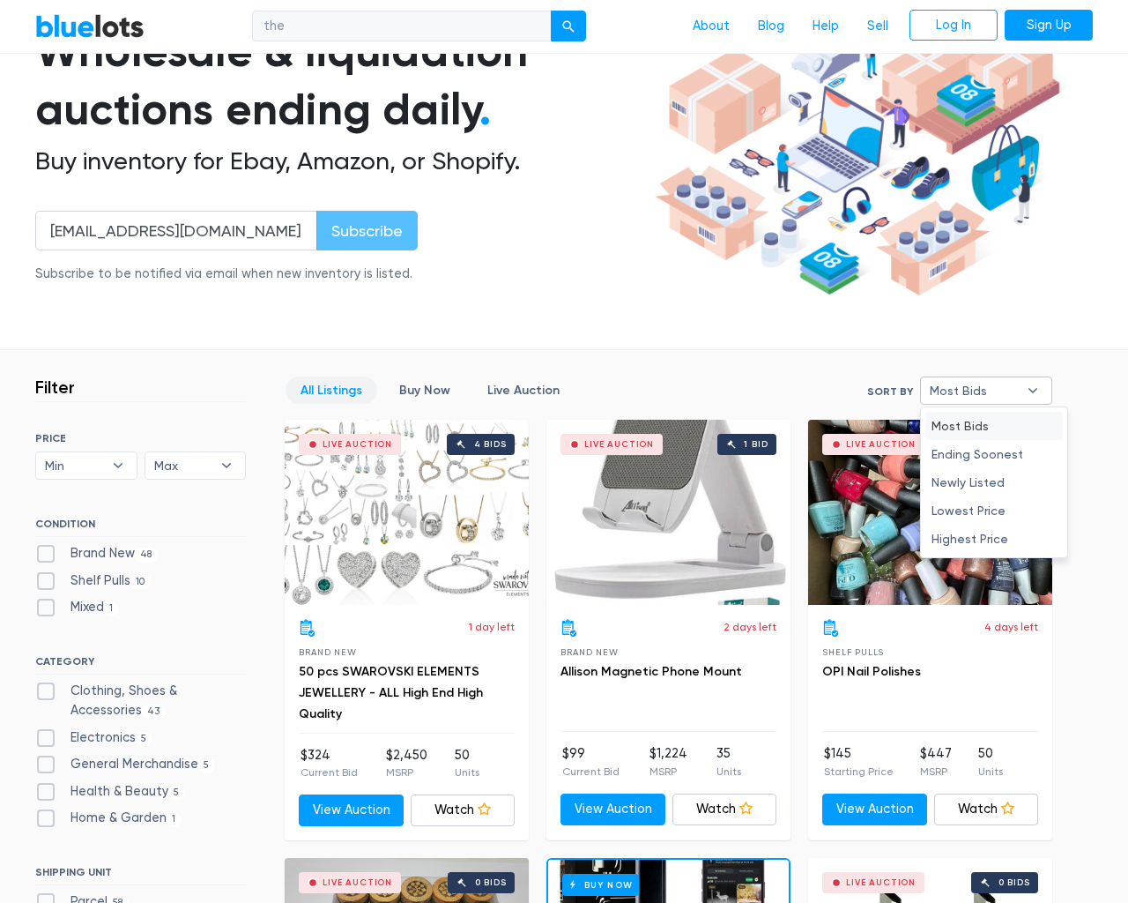
scroll to position [7521, 0]
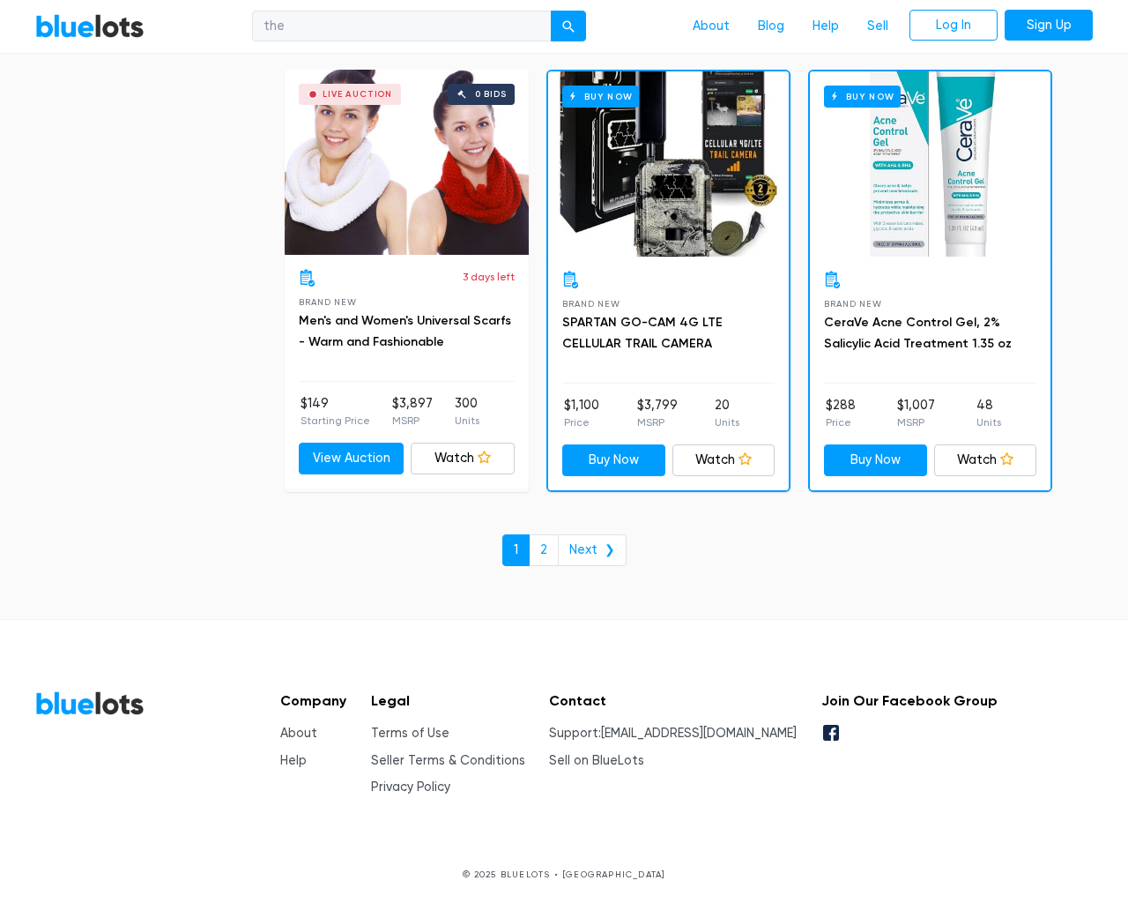
select select "300000"
select select "highest_price"
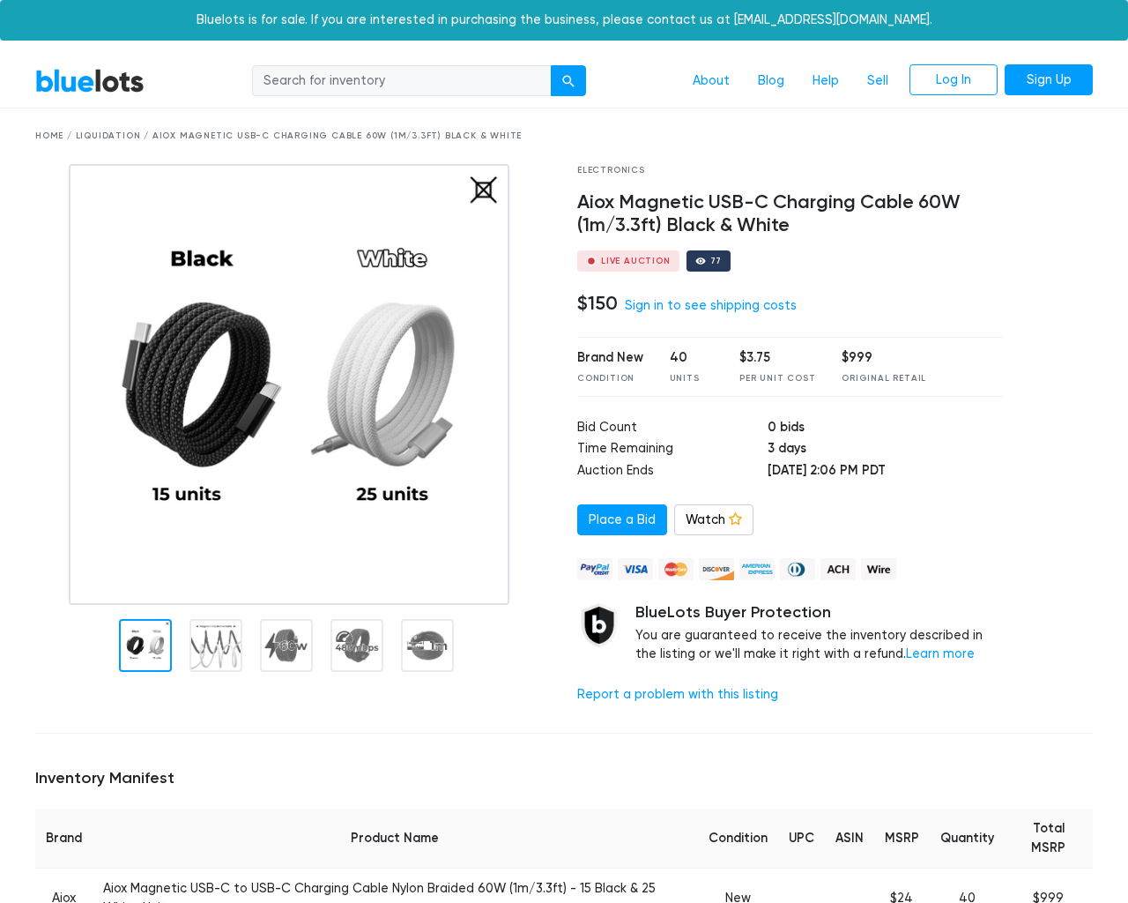
scroll to position [1368, 0]
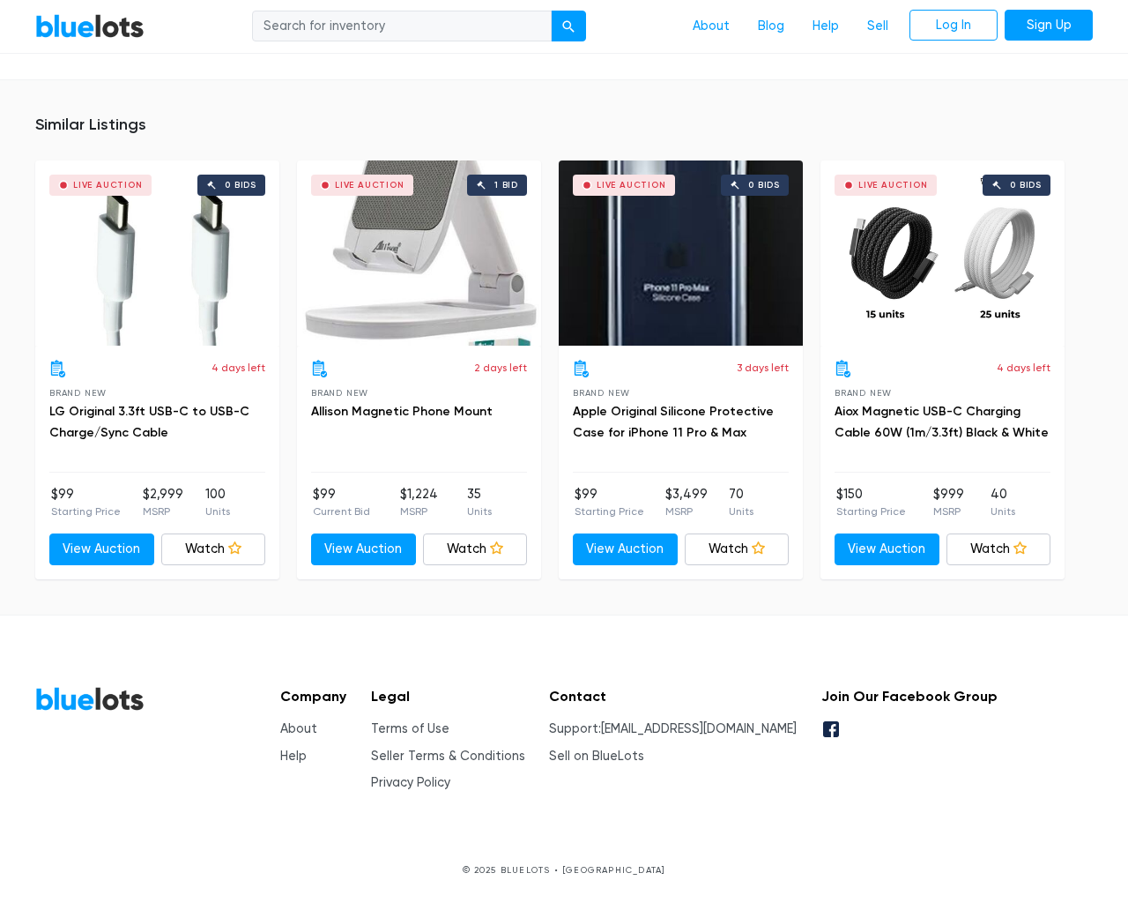
scroll to position [1368, 0]
type input "the"
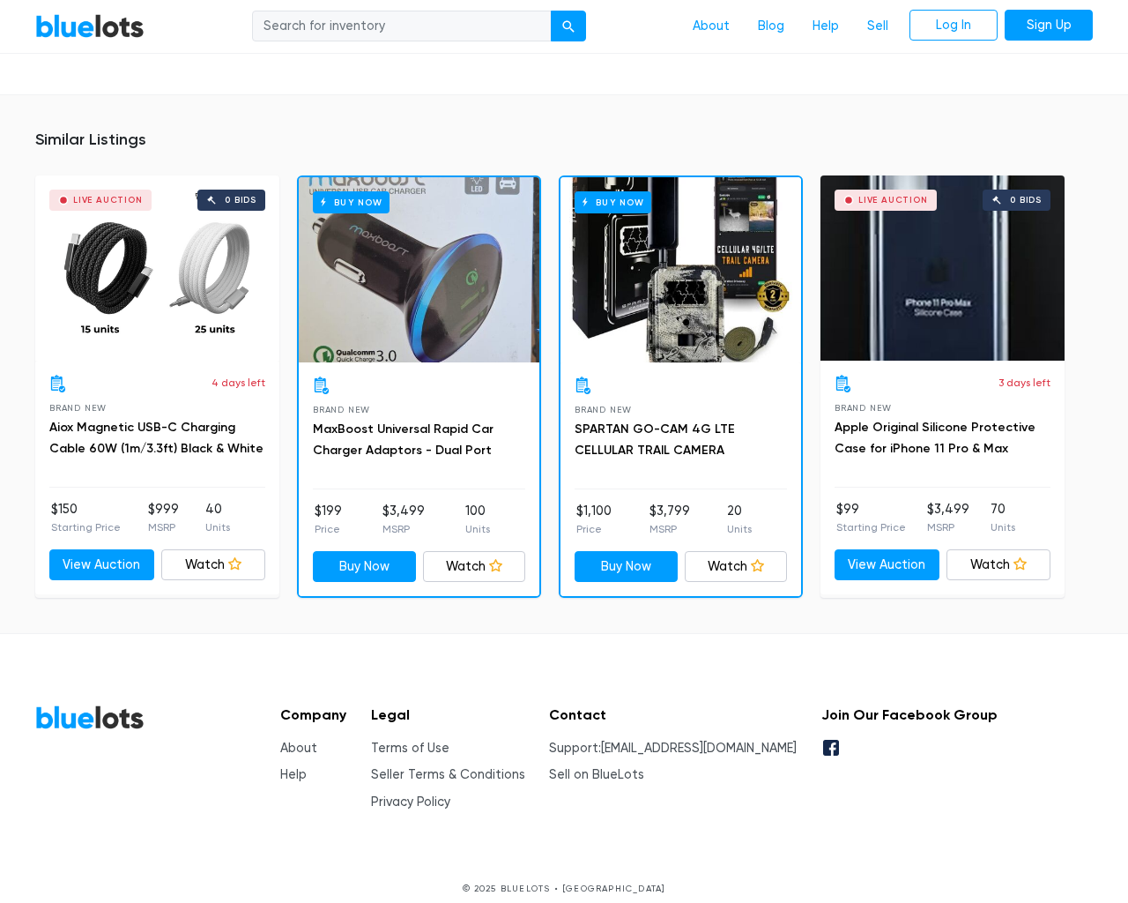
scroll to position [1311, 0]
type input "the"
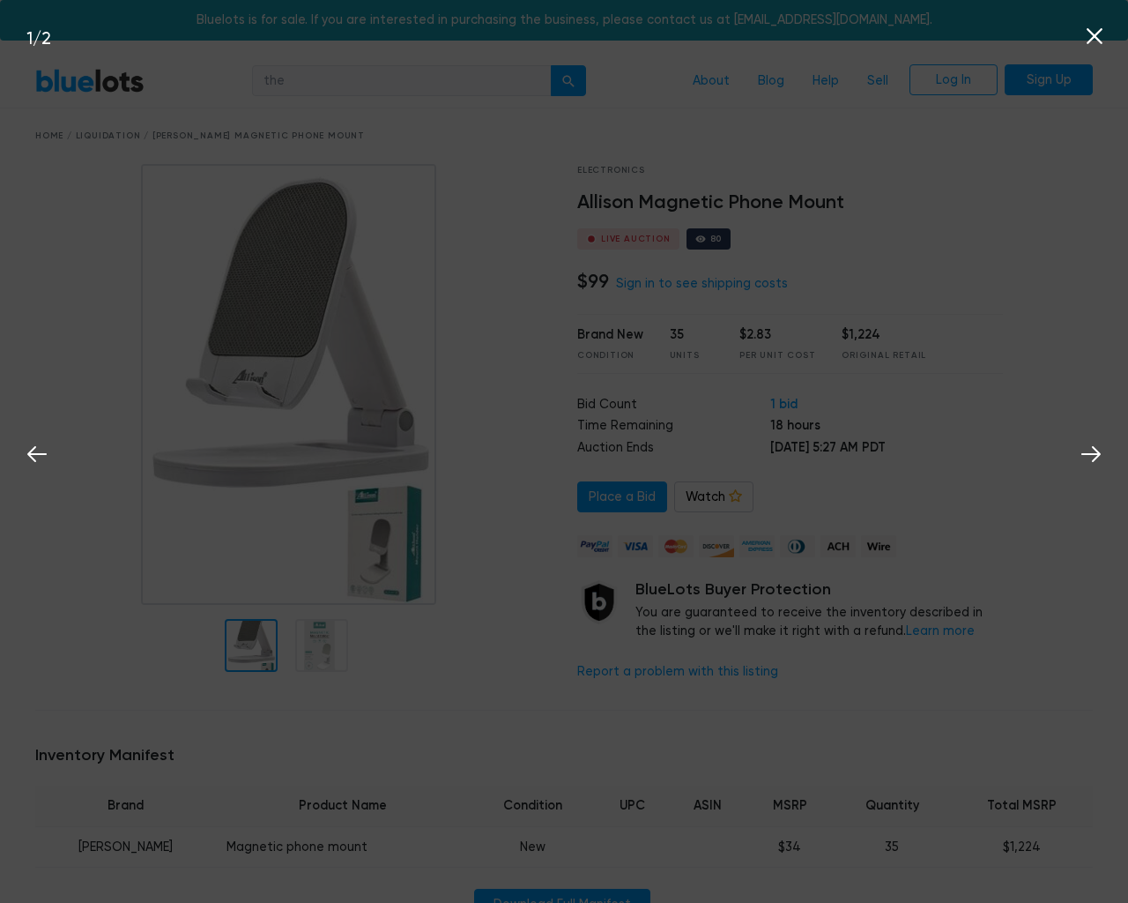
scroll to position [1311, 0]
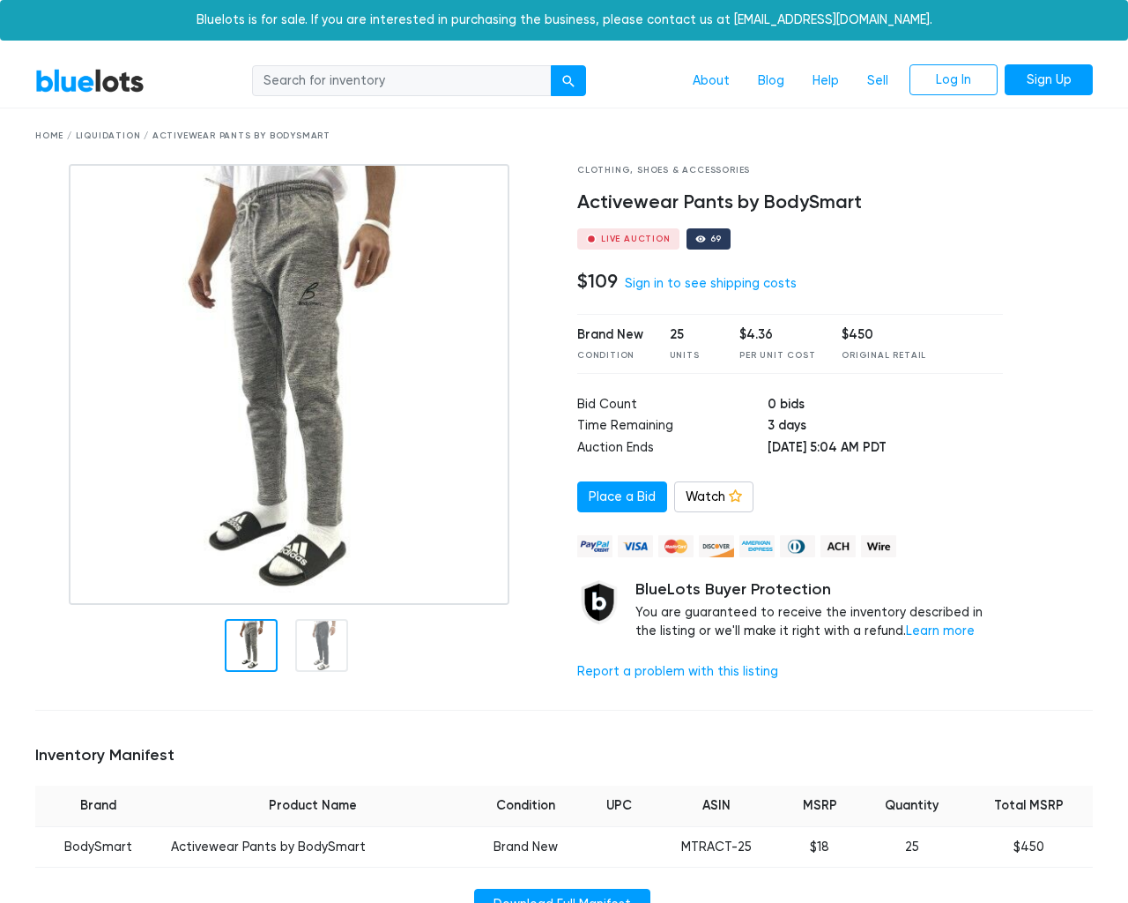
scroll to position [1173, 0]
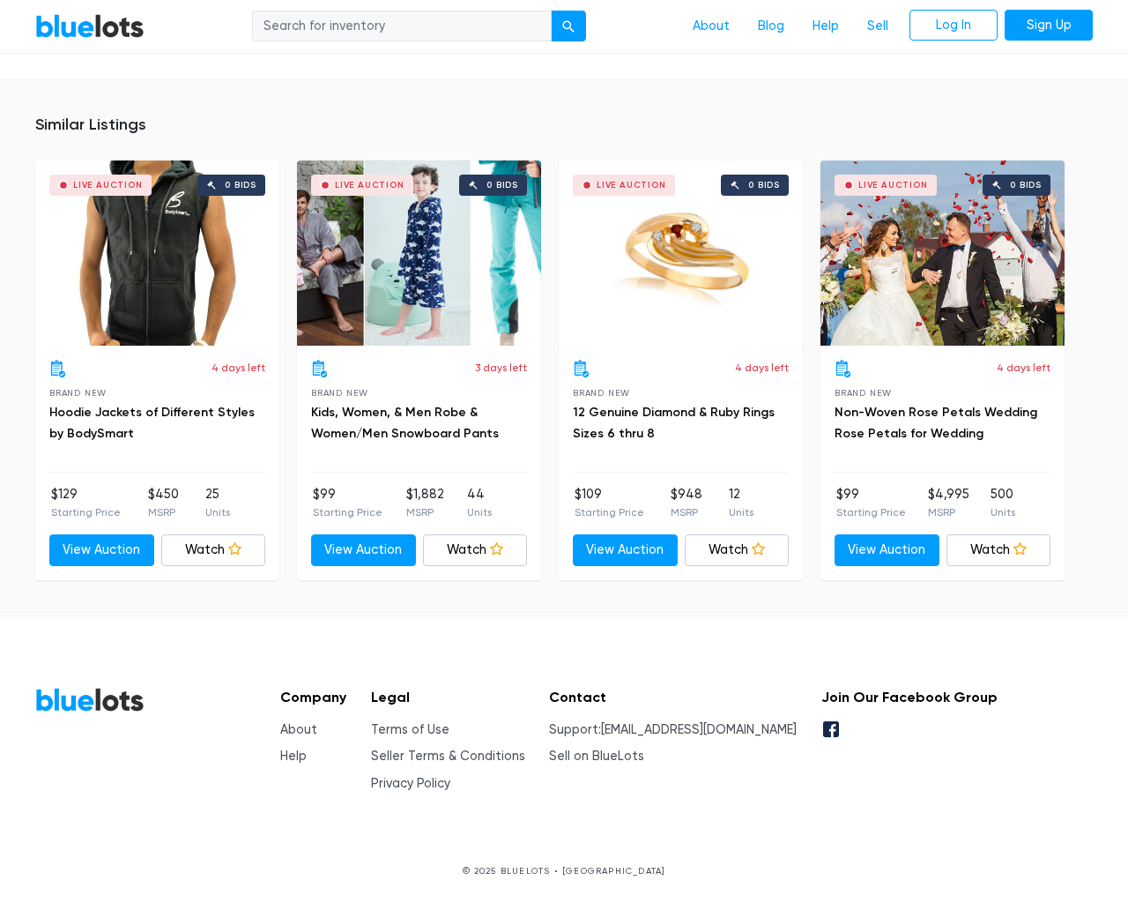
scroll to position [1174, 0]
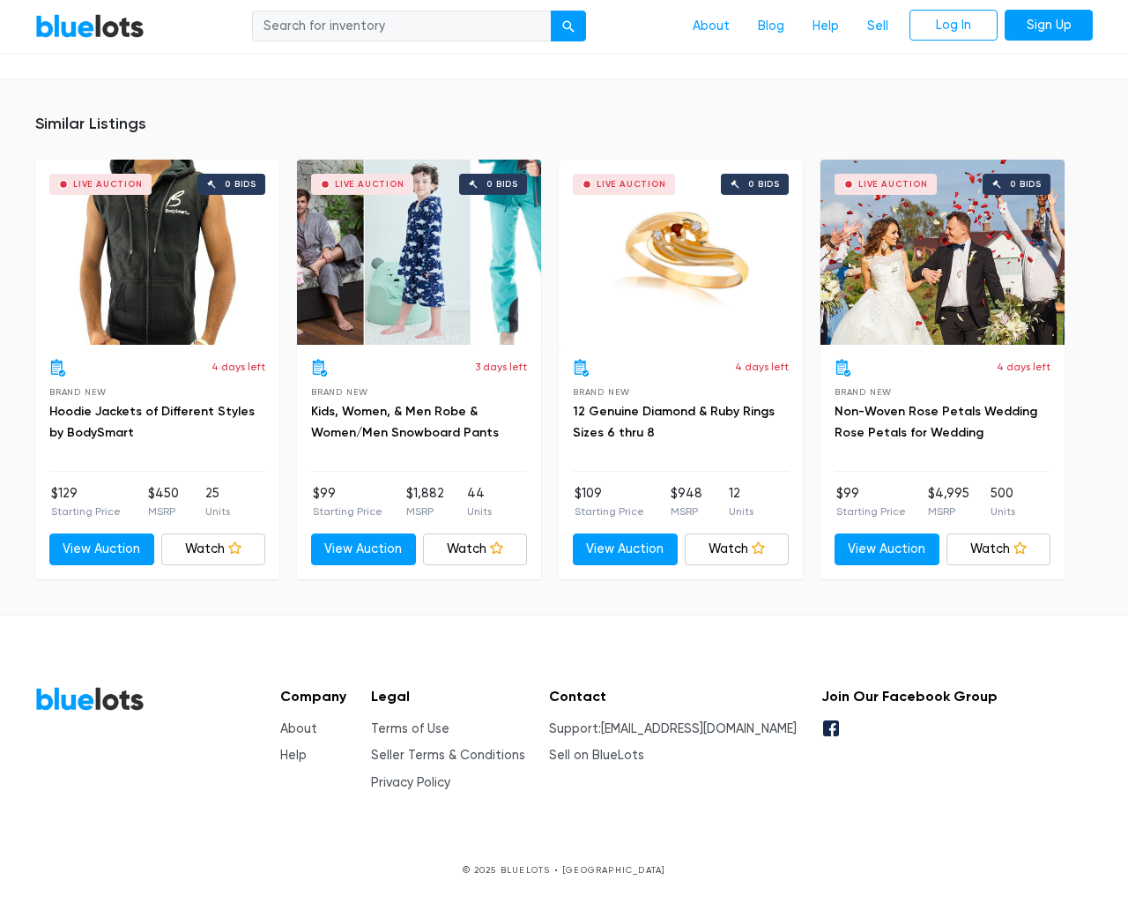
type input "the"
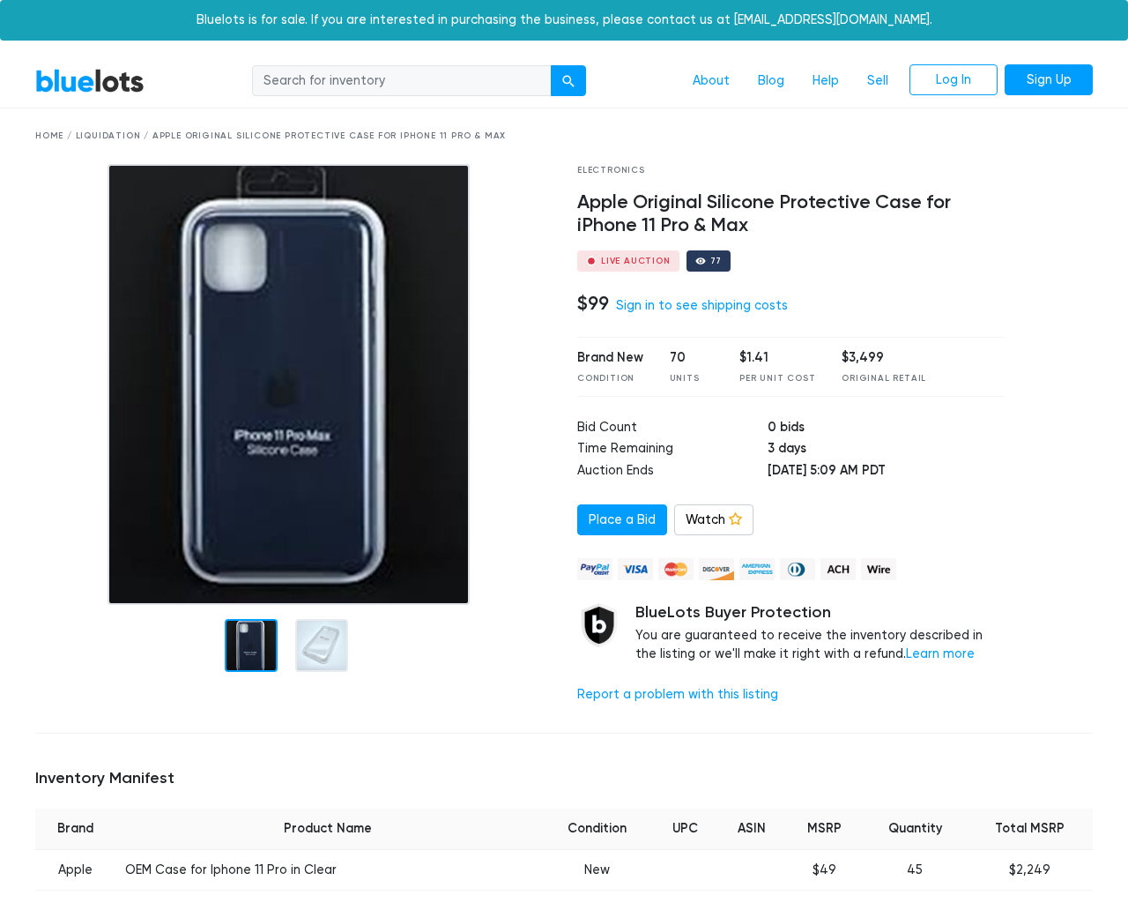
scroll to position [1275, 0]
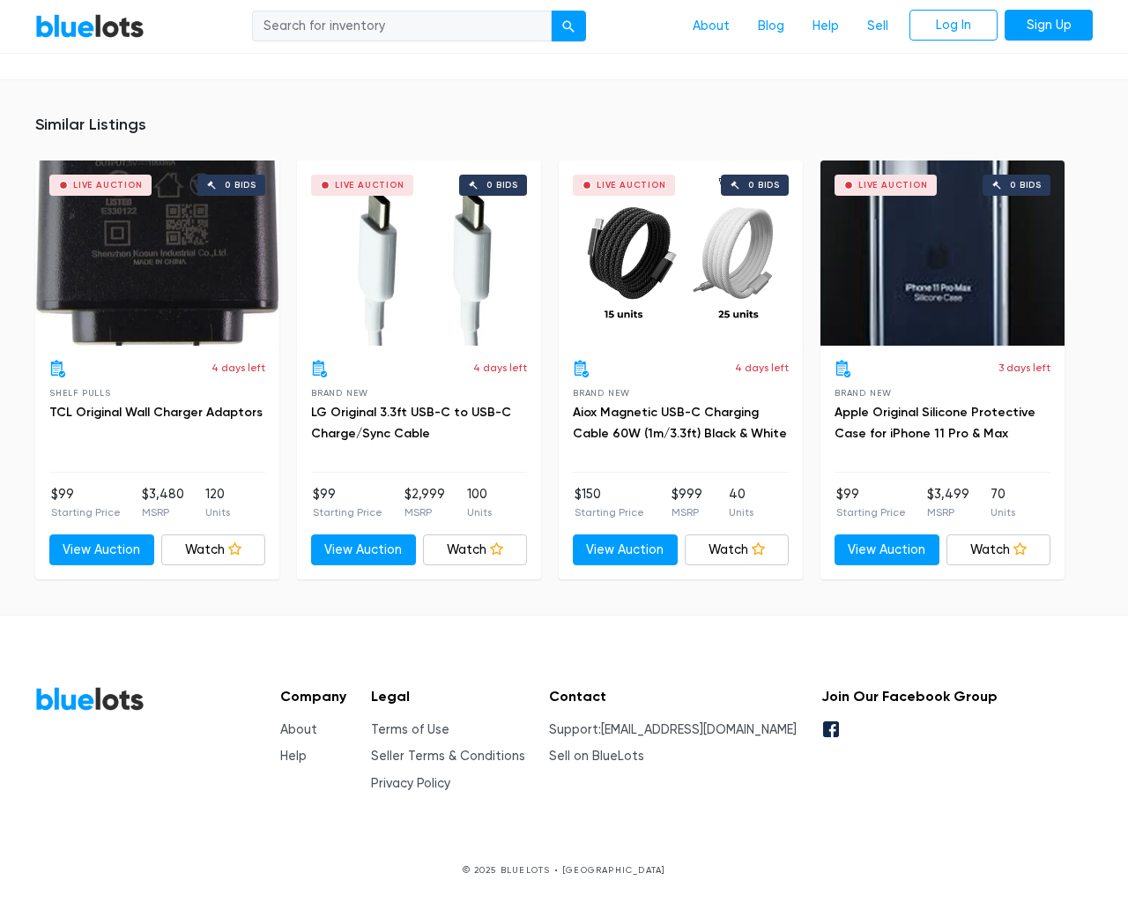
scroll to position [1275, 0]
type input "the"
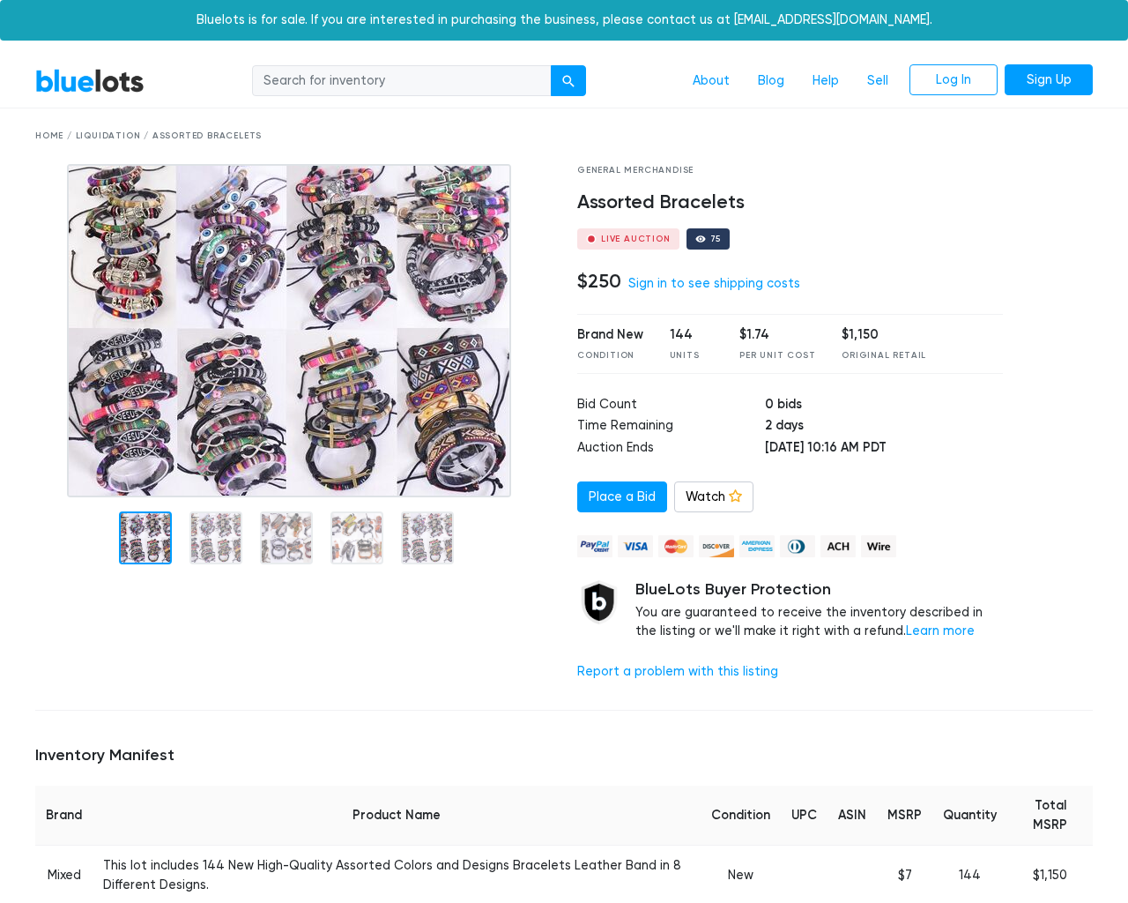
scroll to position [1155, 0]
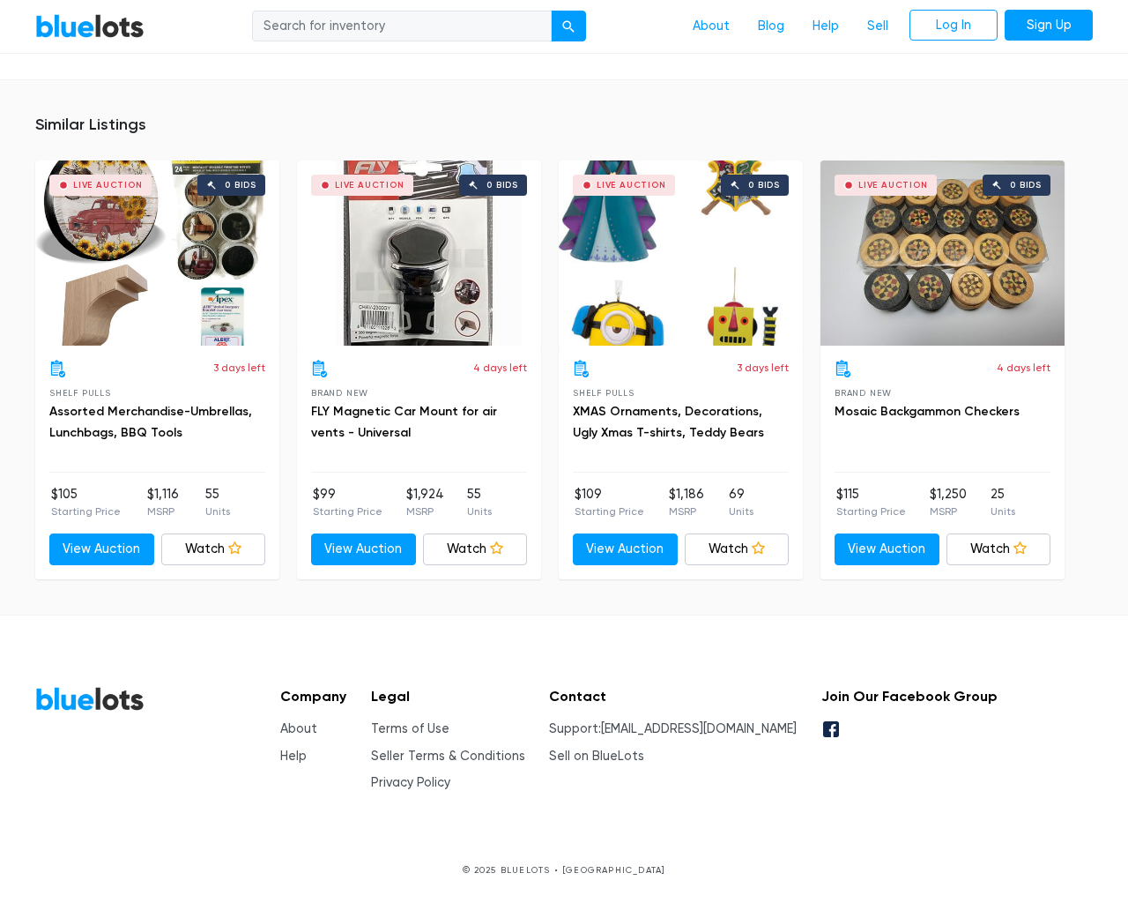
scroll to position [1155, 0]
type input "the"
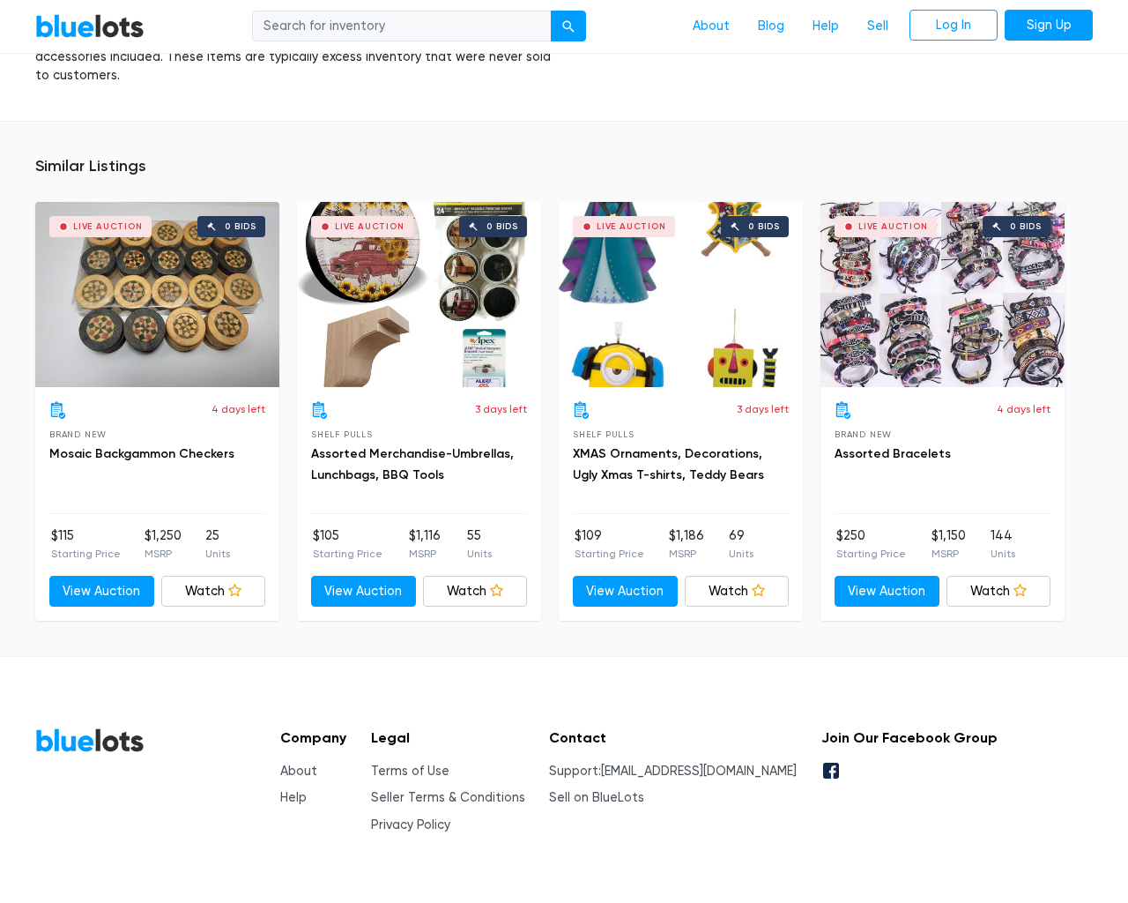
scroll to position [1155, 0]
type input "the"
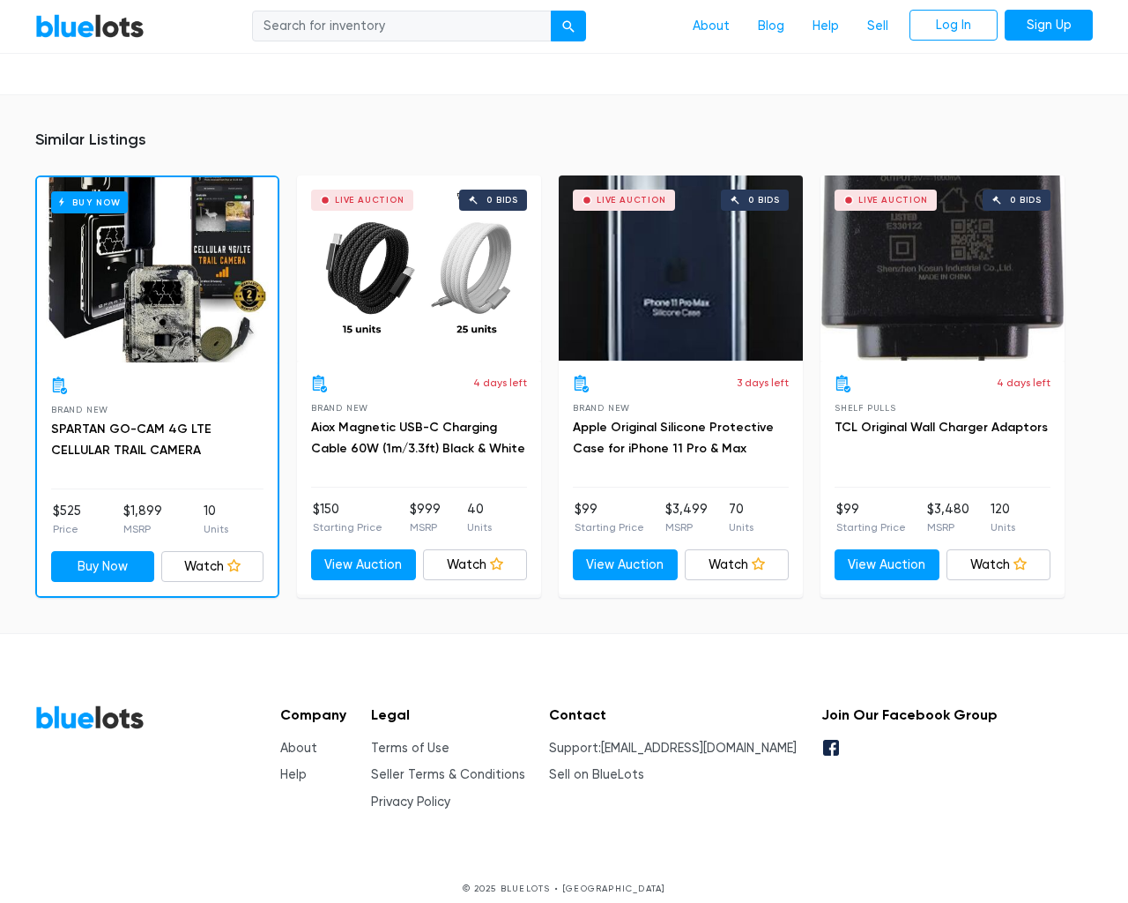
scroll to position [1277, 0]
type input "the"
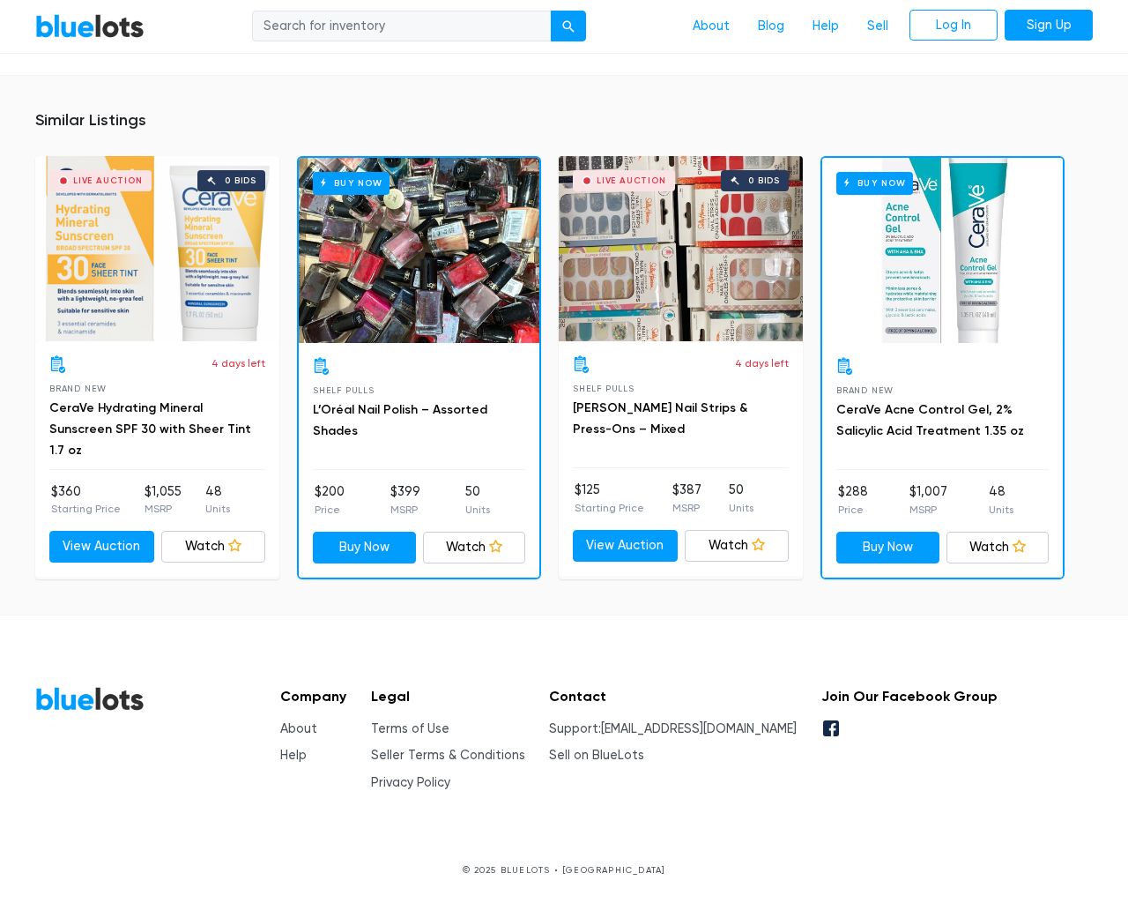
scroll to position [1296, 0]
type input "the"
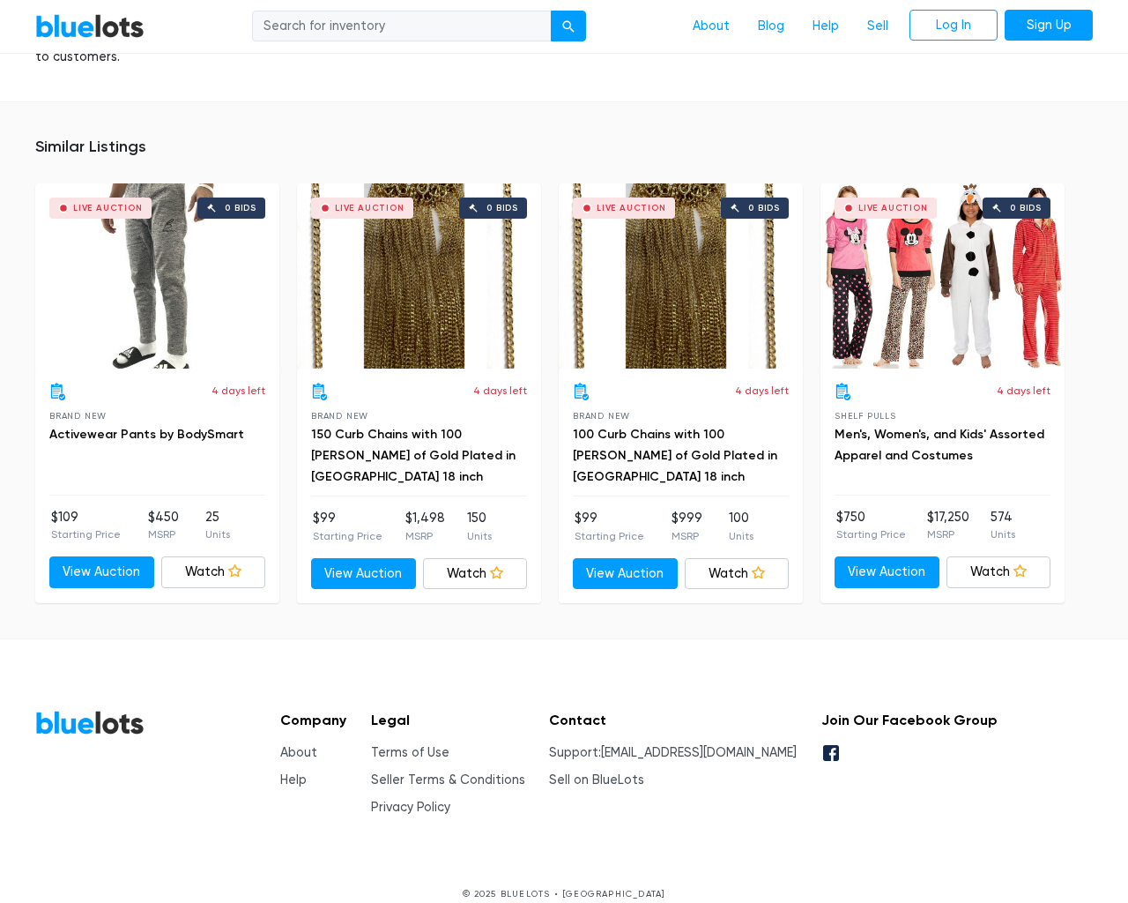
scroll to position [1155, 0]
type input "the"
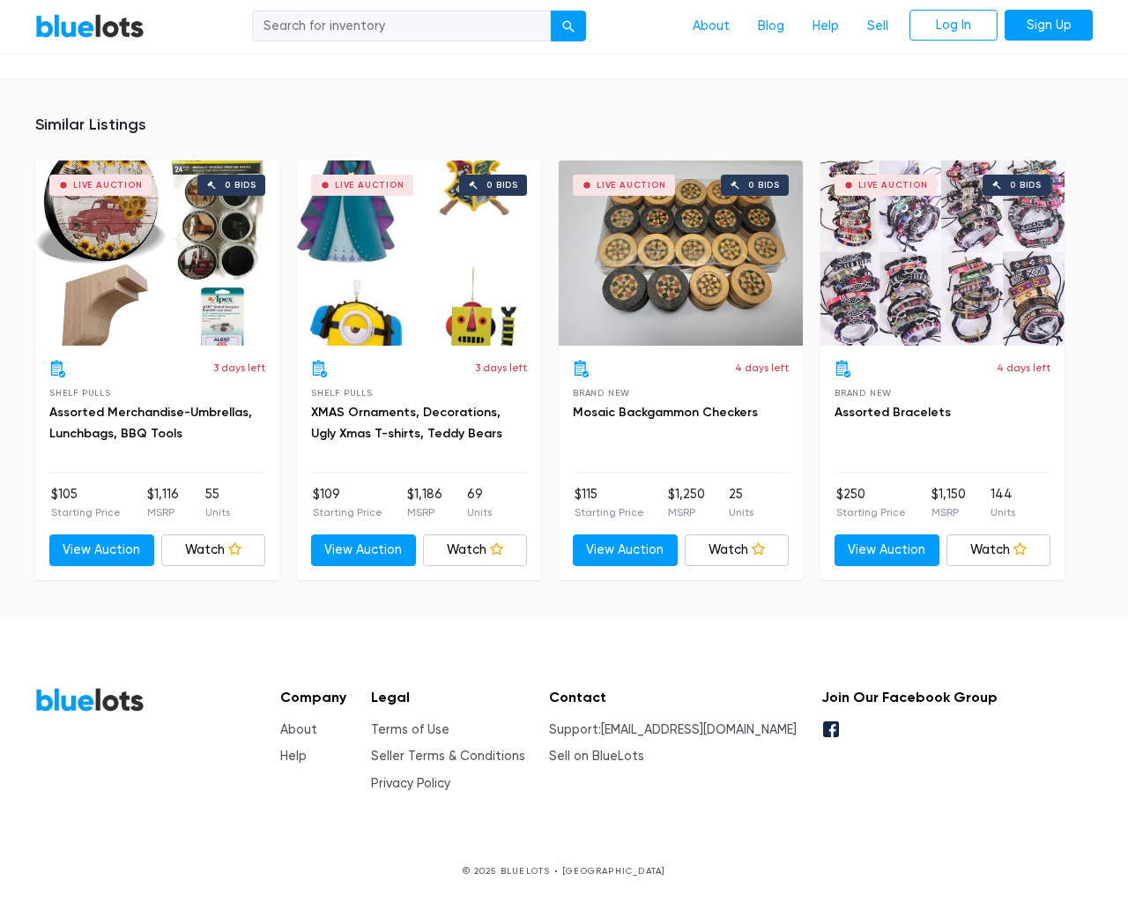
scroll to position [1173, 0]
type input "the"
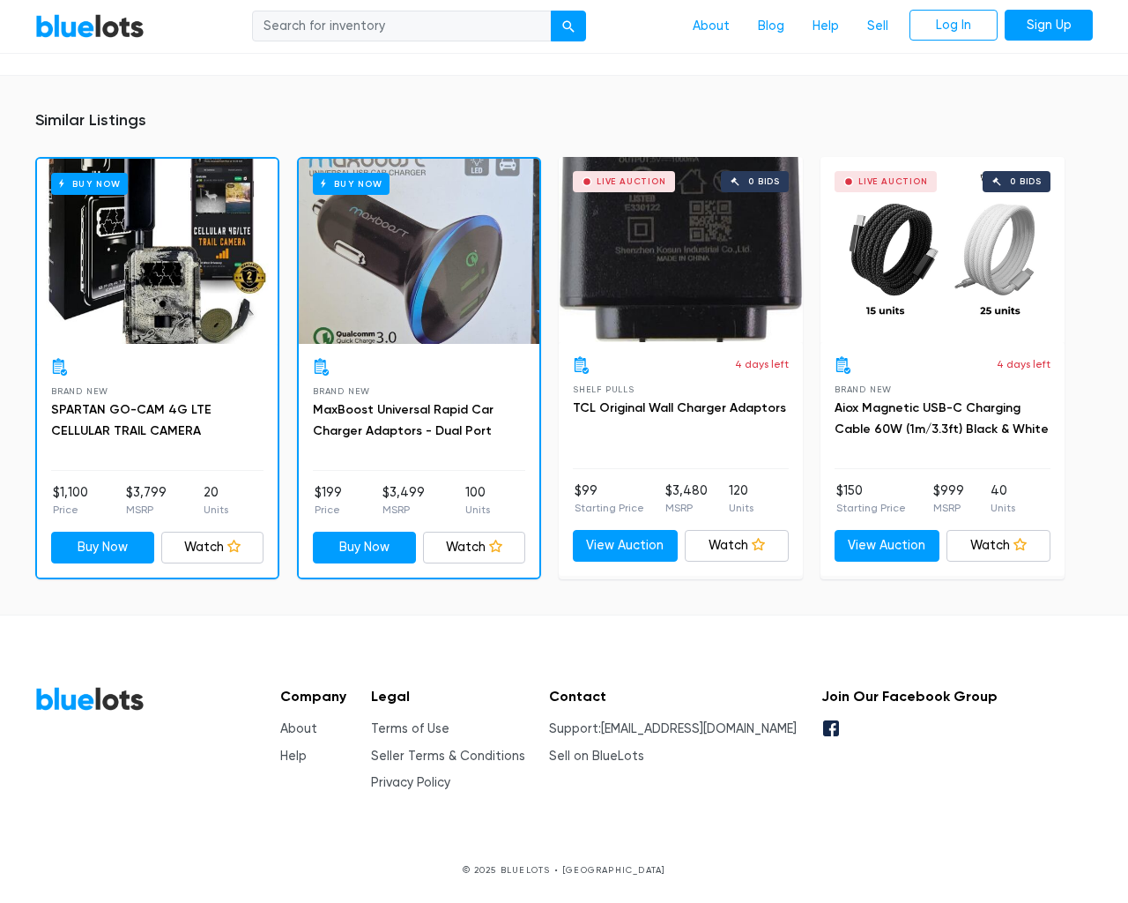
scroll to position [1277, 0]
type input "the"
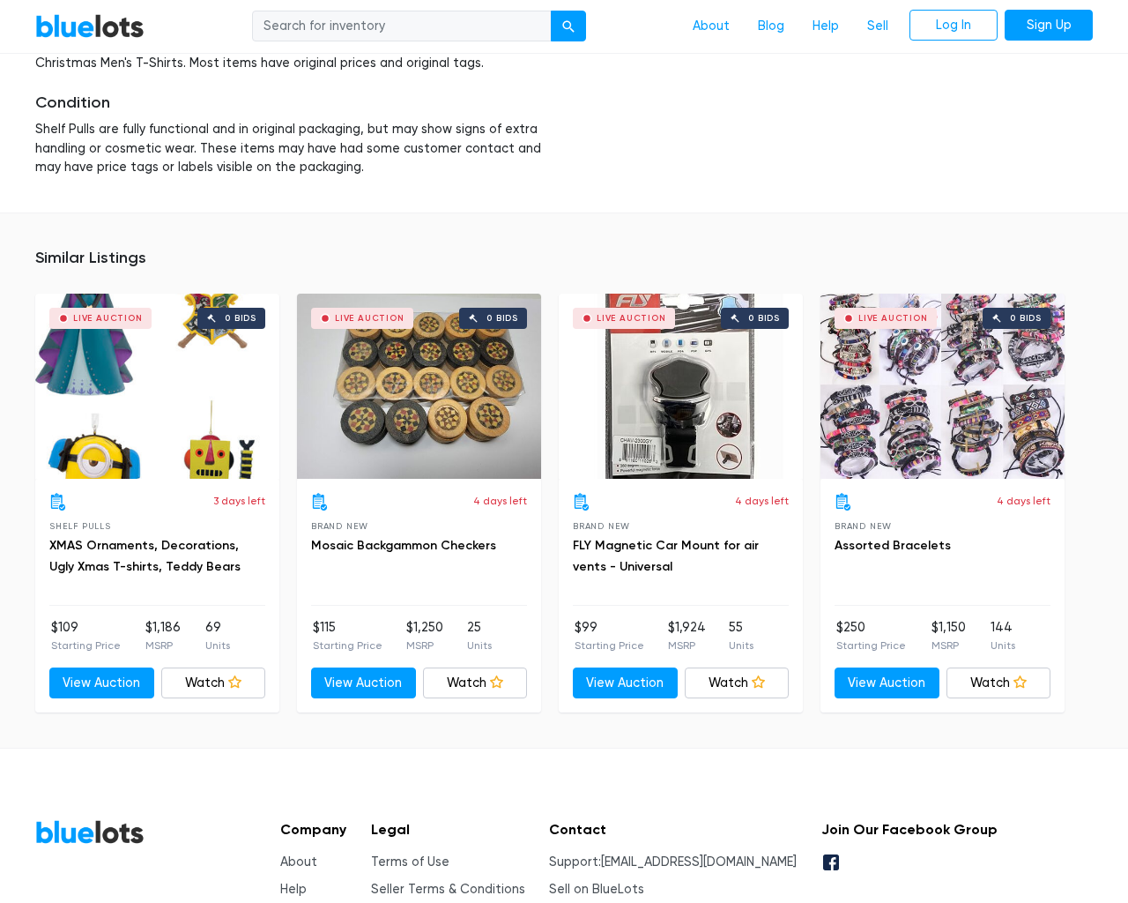
scroll to position [2430, 0]
type input "the"
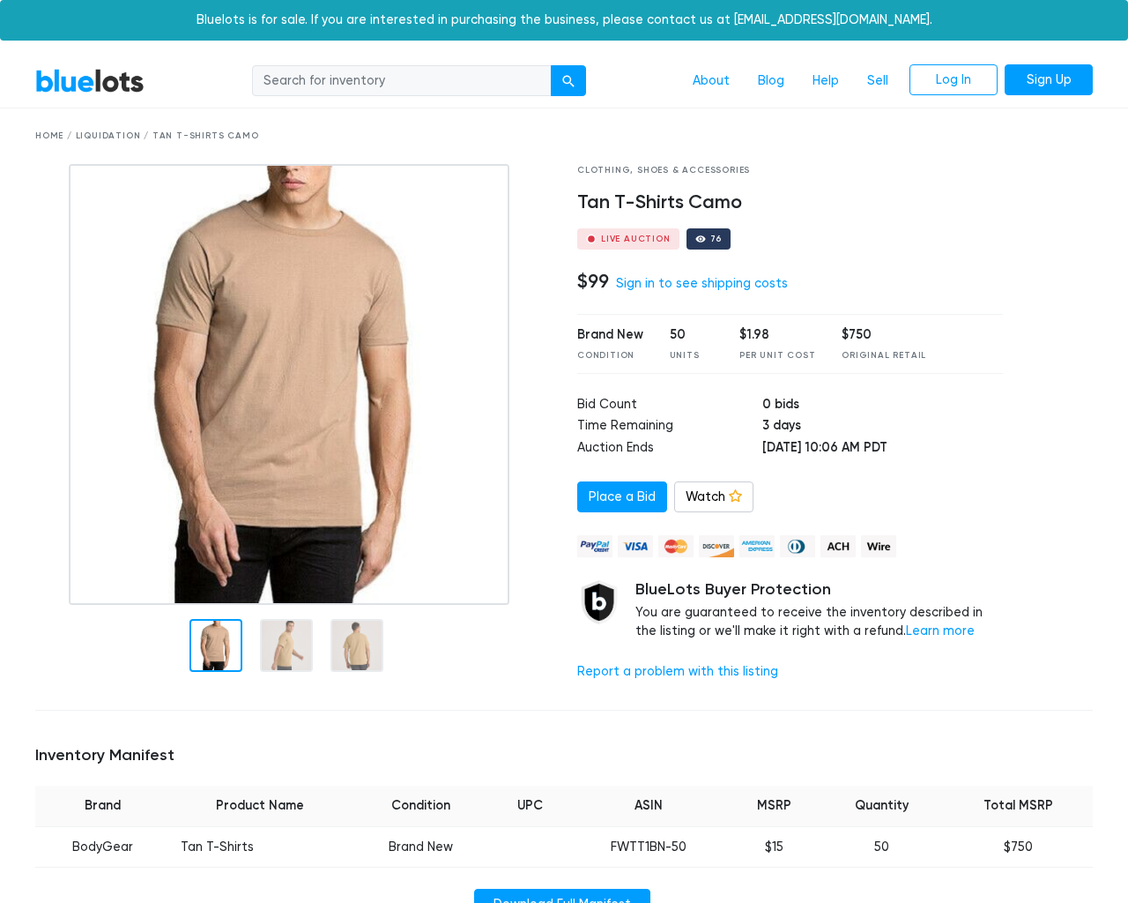
scroll to position [1120, 0]
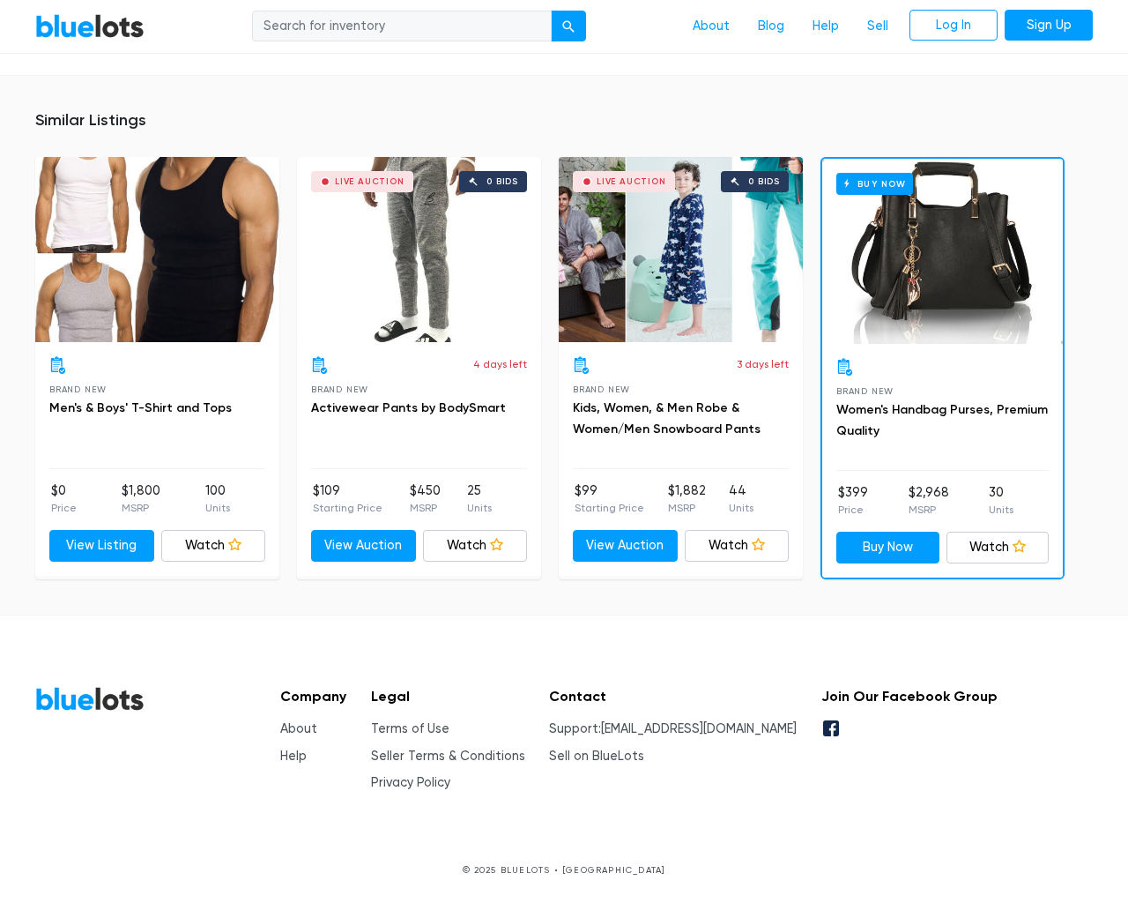
scroll to position [1120, 0]
type input "the"
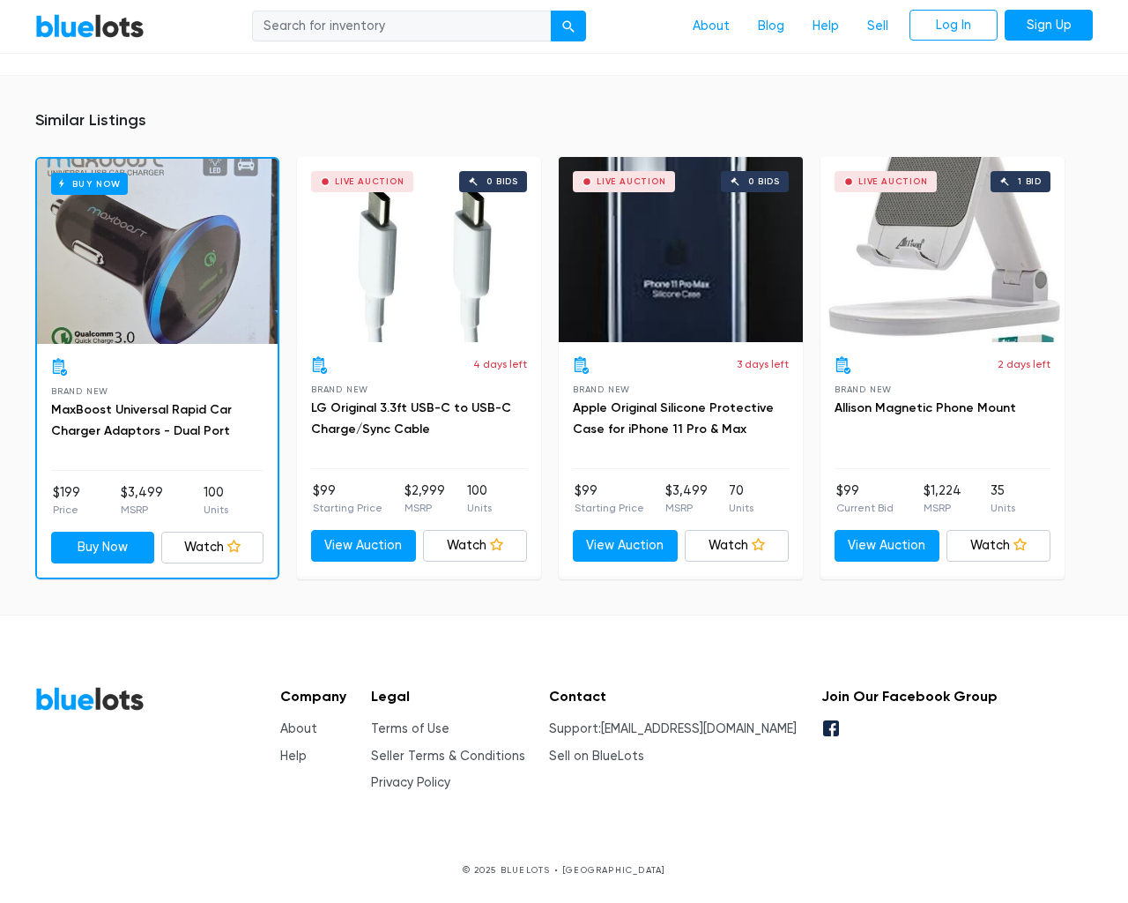
scroll to position [1311, 0]
type input "the"
